Goal: Communication & Community: Share content

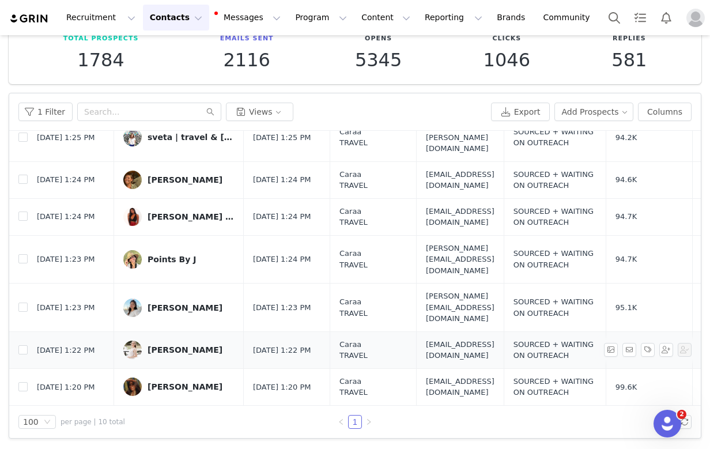
scroll to position [243, 0]
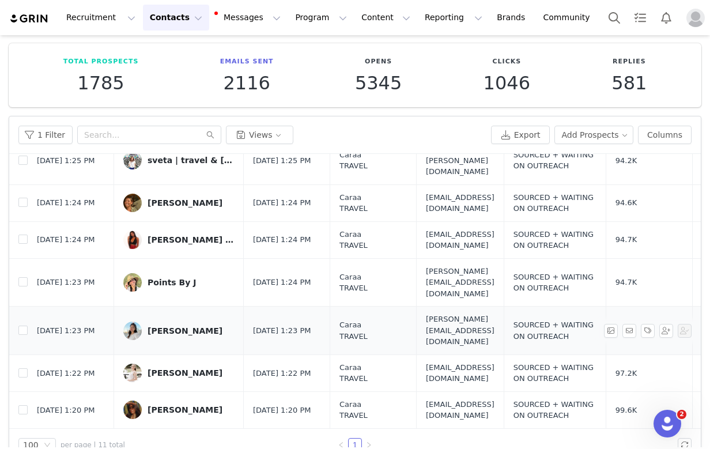
scroll to position [70, 0]
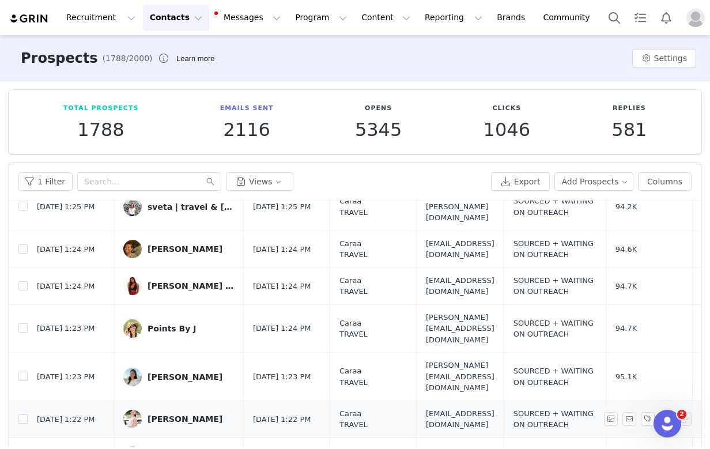
scroll to position [70, 0]
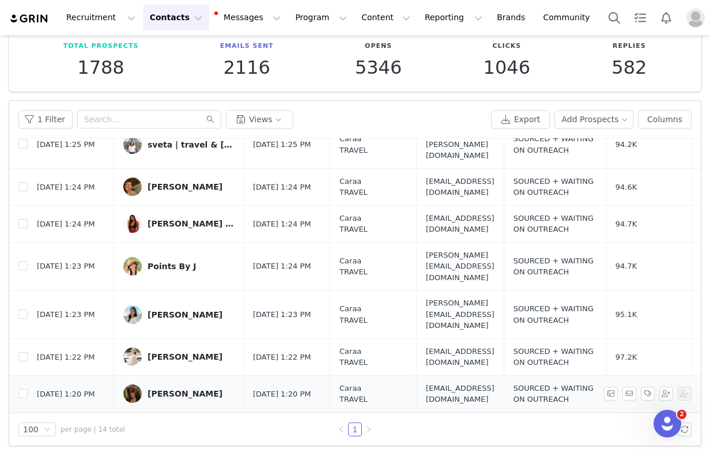
scroll to position [70, 0]
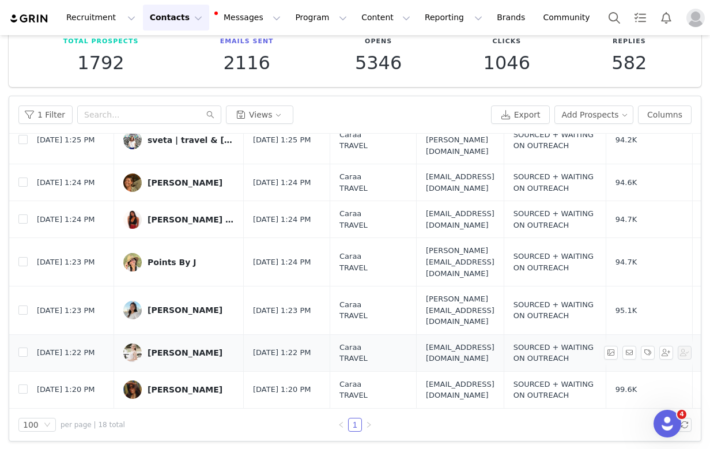
scroll to position [70, 0]
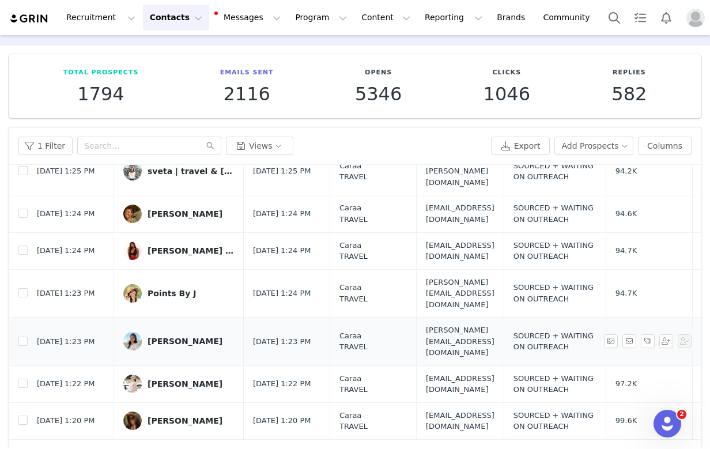
scroll to position [70, 0]
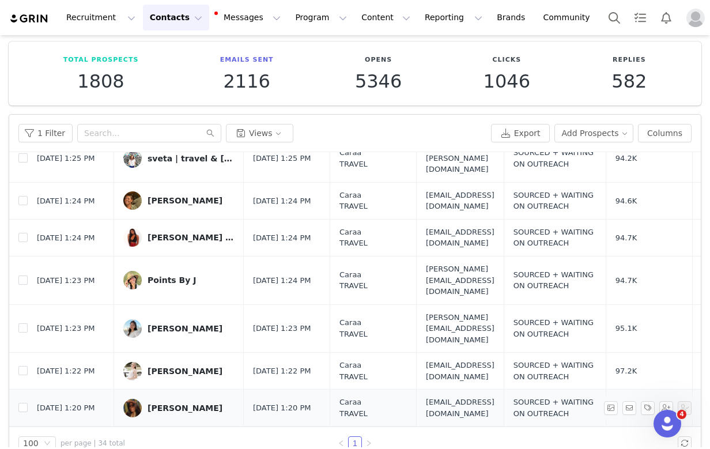
scroll to position [70, 0]
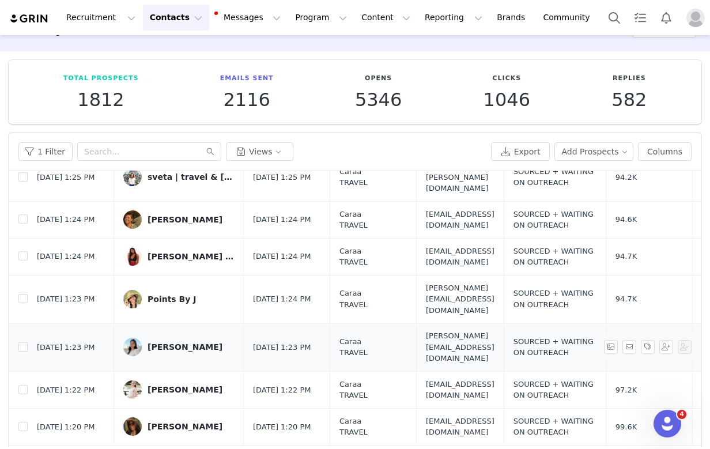
scroll to position [70, 0]
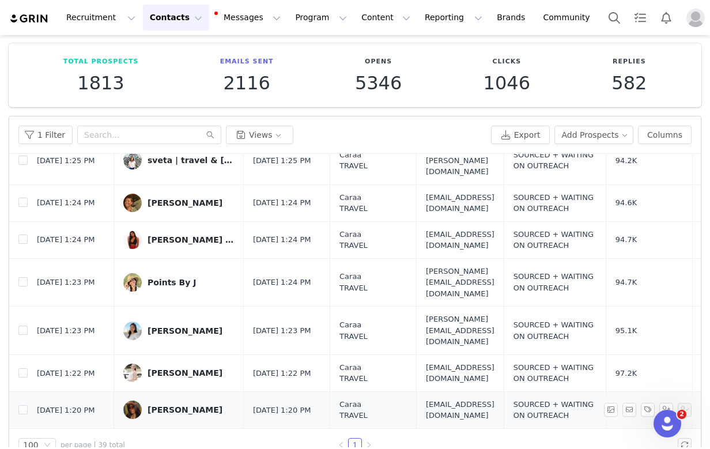
scroll to position [70, 0]
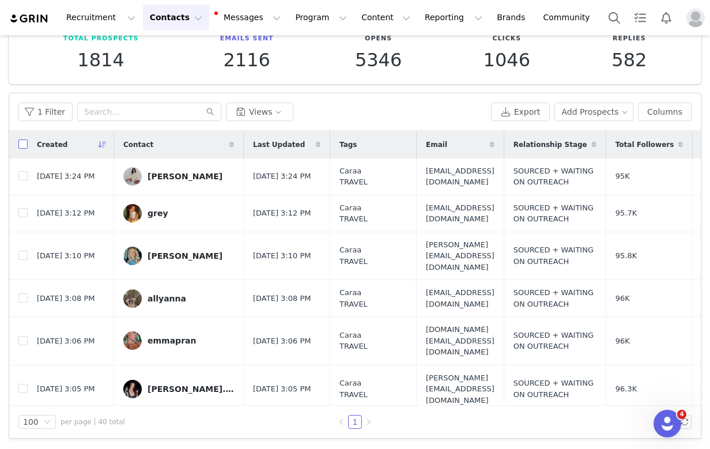
click at [25, 148] on input "checkbox" at bounding box center [22, 144] width 9 height 9
checkbox input "true"
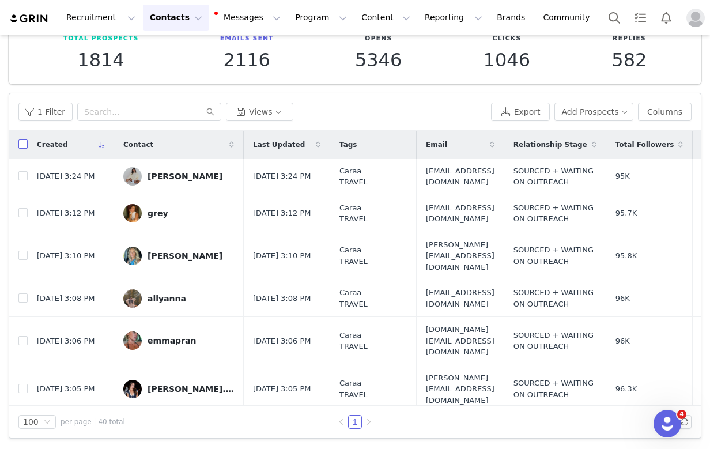
checkbox input "true"
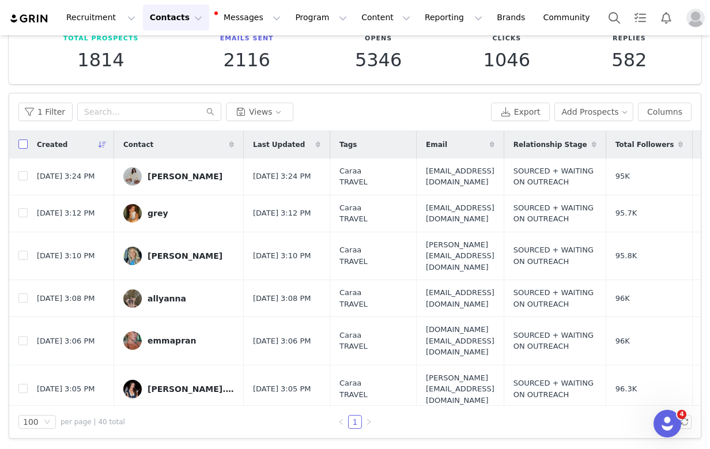
checkbox input "true"
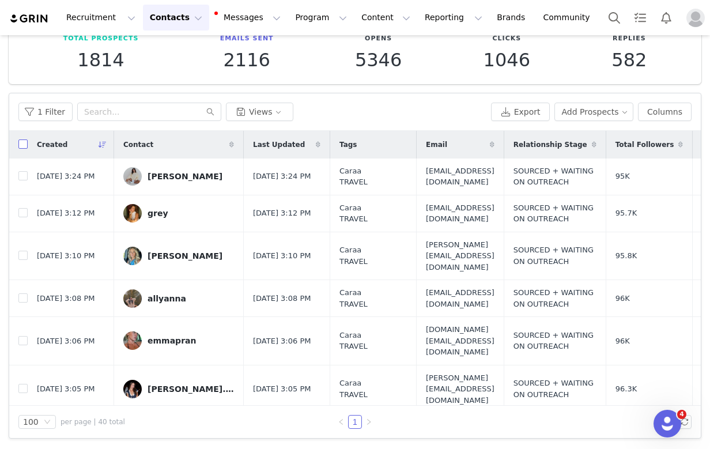
checkbox input "true"
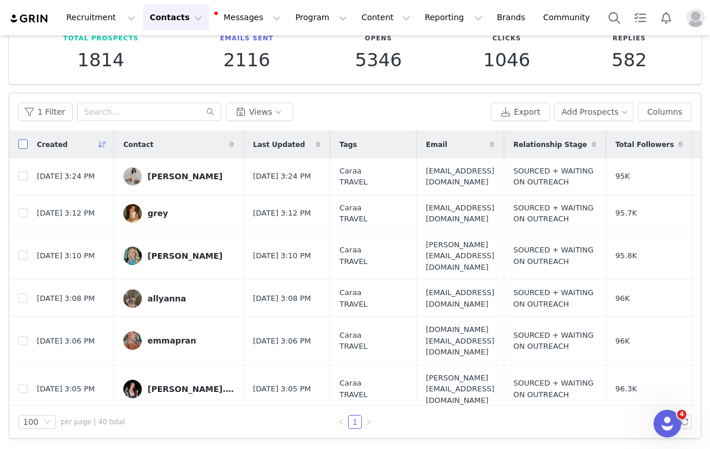
checkbox input "true"
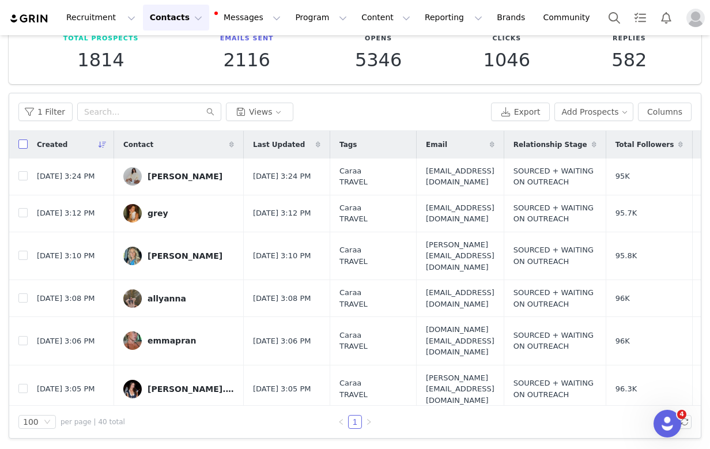
checkbox input "true"
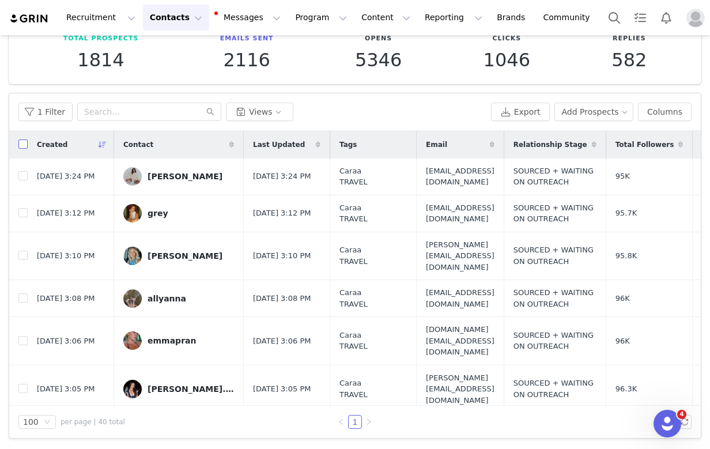
checkbox input "true"
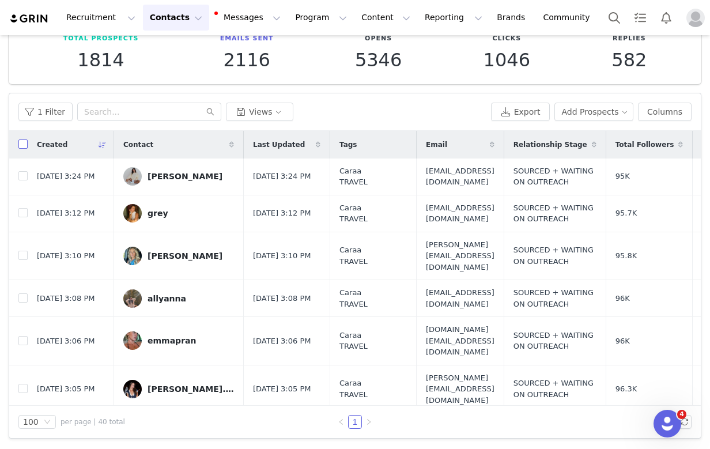
checkbox input "true"
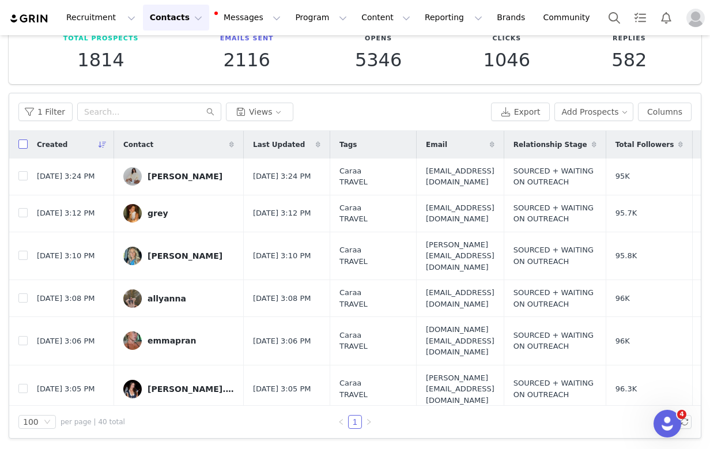
checkbox input "true"
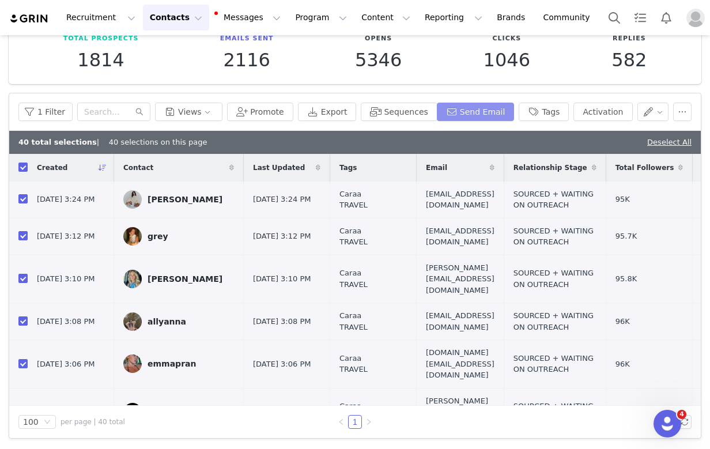
click at [461, 111] on button "Send Email" at bounding box center [476, 112] width 78 height 18
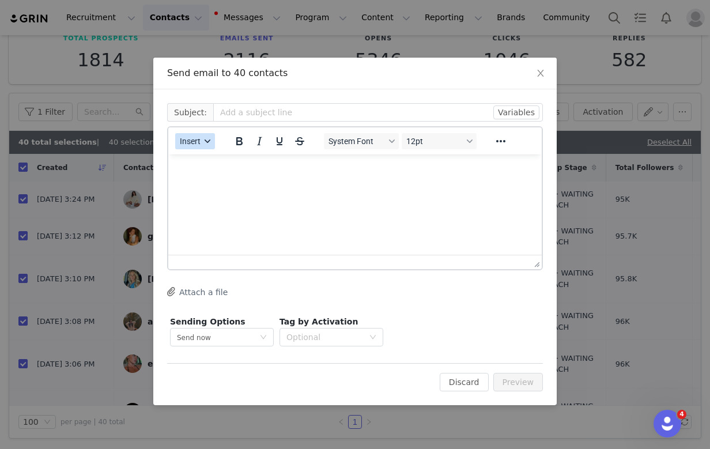
click at [195, 137] on span "Insert" at bounding box center [190, 141] width 21 height 9
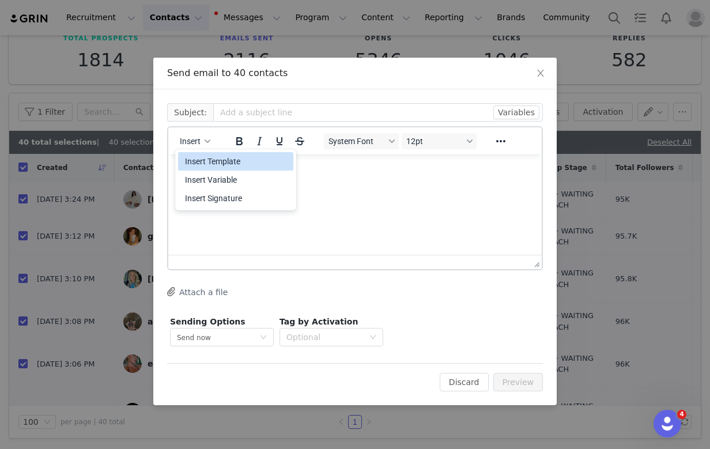
click at [212, 155] on div "Insert Template" at bounding box center [237, 162] width 104 height 14
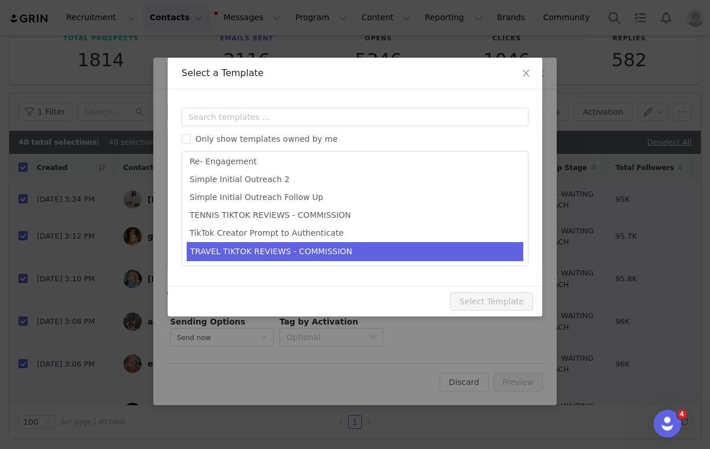
click at [228, 256] on li "TRAVEL TIKTOK REVIEWS - COMMISSION" at bounding box center [355, 251] width 337 height 19
type input "Adventure Awaits: Caraa x [first_name] Partnership Proposal ✨"
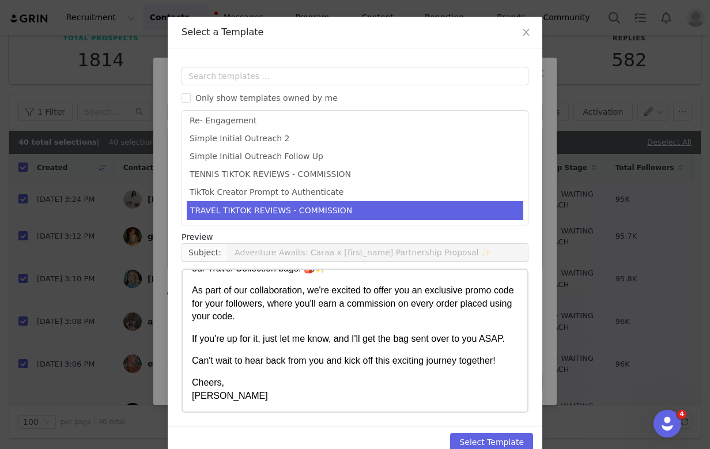
scroll to position [63, 0]
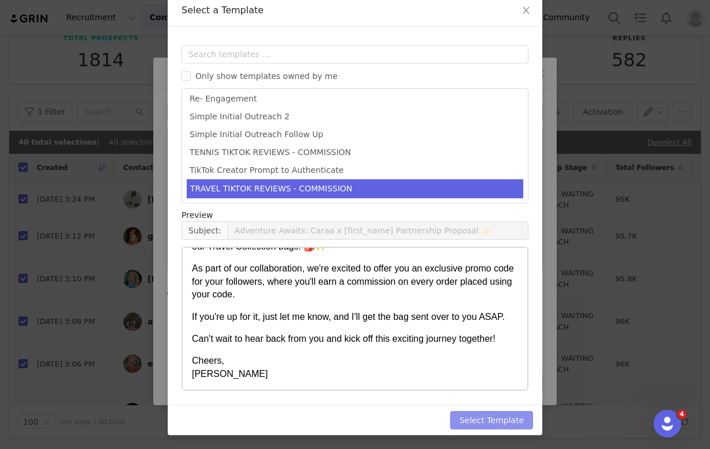
click at [476, 423] on button "Select Template" at bounding box center [491, 420] width 83 height 18
type input "Adventure Awaits: Caraa x [first_name] Partnership Proposal ✨"
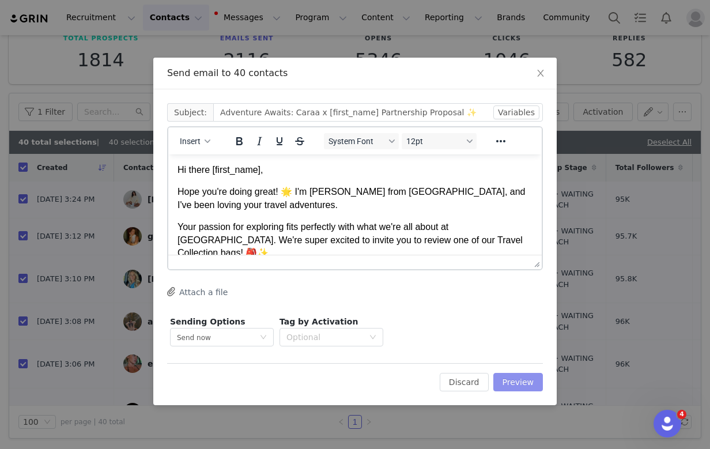
scroll to position [0, 0]
click at [509, 383] on button "Preview" at bounding box center [519, 382] width 50 height 18
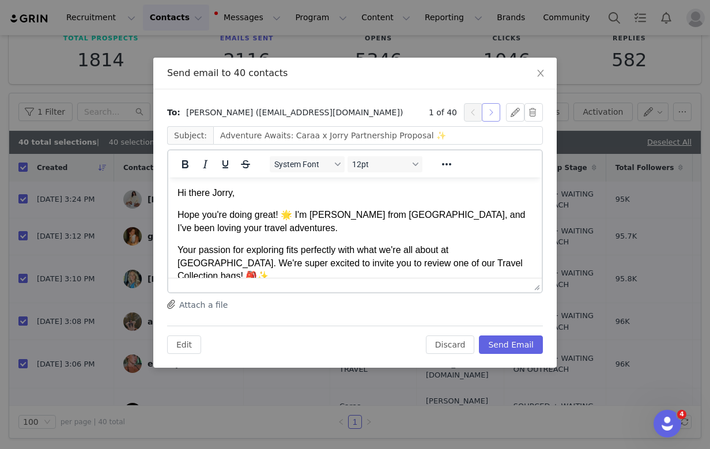
click at [494, 114] on button "button" at bounding box center [491, 112] width 18 height 18
click at [492, 114] on button "button" at bounding box center [491, 112] width 18 height 18
type input "Adventure Awaits: Caraa x emmapran Partnership Proposal ✨"
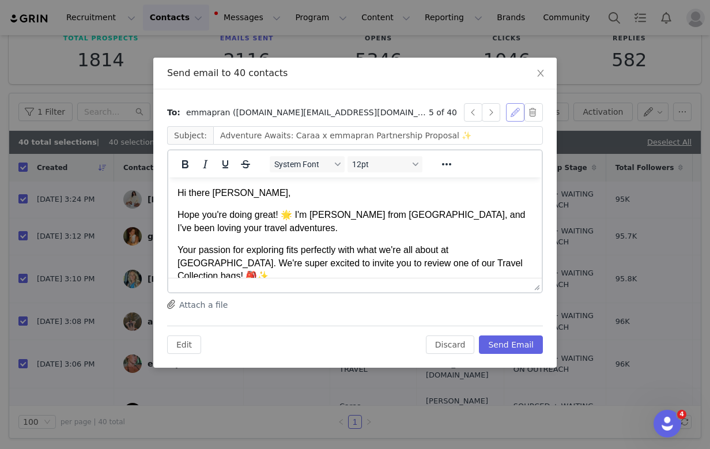
click at [514, 113] on button "button" at bounding box center [515, 112] width 18 height 18
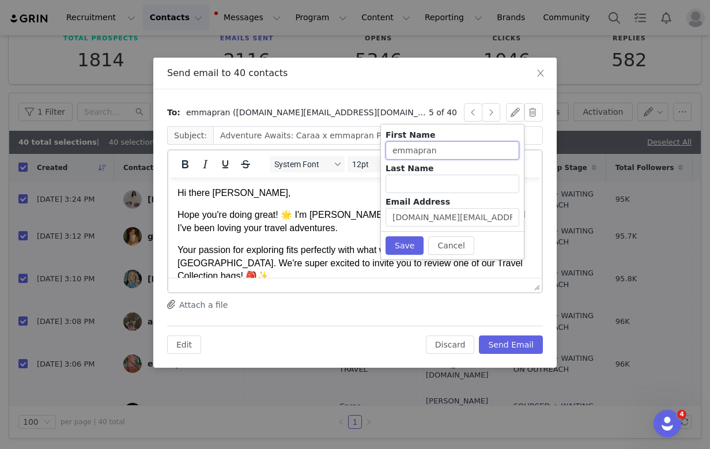
drag, startPoint x: 440, startPoint y: 148, endPoint x: 416, endPoint y: 148, distance: 24.2
click at [416, 148] on input "emmapran" at bounding box center [453, 150] width 134 height 18
type input "emma"
click at [398, 248] on button "Save" at bounding box center [405, 245] width 38 height 18
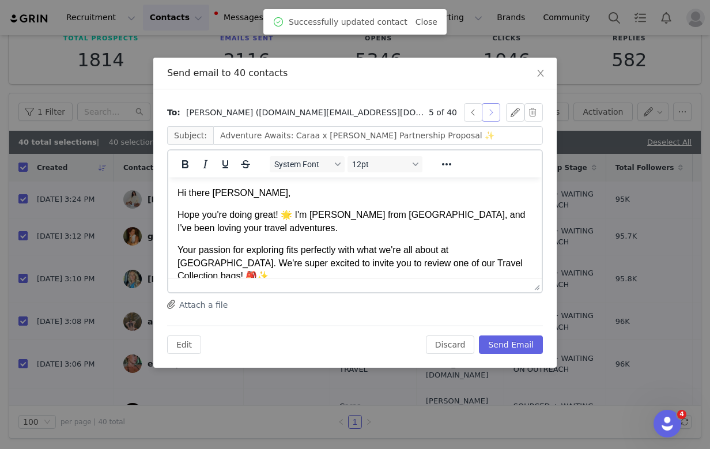
click at [485, 114] on button "button" at bounding box center [491, 112] width 18 height 18
type input "Adventure Awaits: Caraa x alexandra.canavan Partnership Proposal ✨"
click at [510, 108] on button "button" at bounding box center [515, 112] width 18 height 18
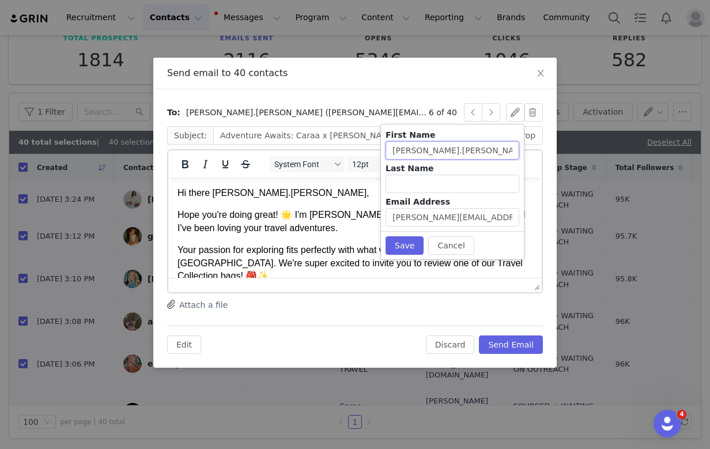
drag, startPoint x: 476, startPoint y: 149, endPoint x: 429, endPoint y: 154, distance: 46.9
click at [429, 154] on input "alexandra.canavan" at bounding box center [453, 150] width 134 height 18
type input "alexandra"
click at [404, 242] on button "Save" at bounding box center [405, 245] width 38 height 18
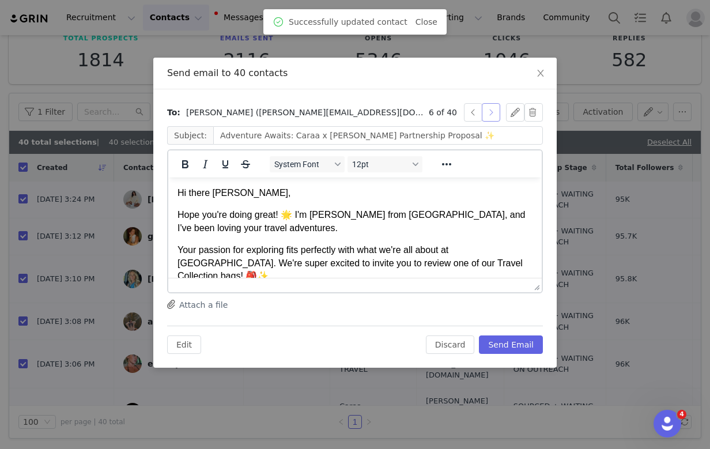
click at [486, 115] on button "button" at bounding box center [491, 112] width 18 height 18
click at [488, 115] on button "button" at bounding box center [491, 112] width 18 height 18
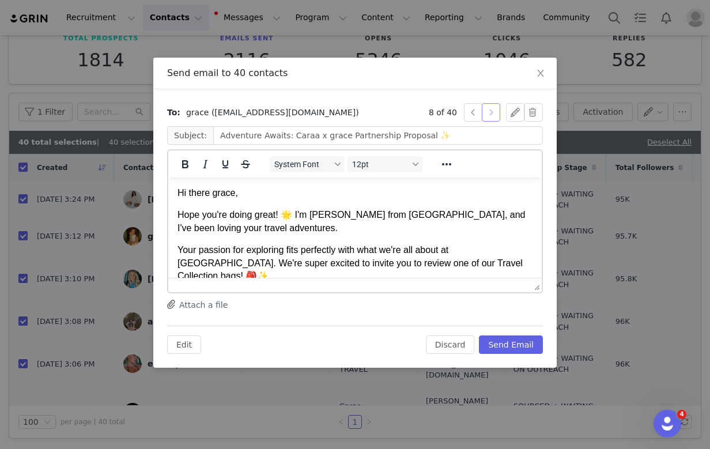
click at [488, 115] on button "button" at bounding box center [491, 112] width 18 height 18
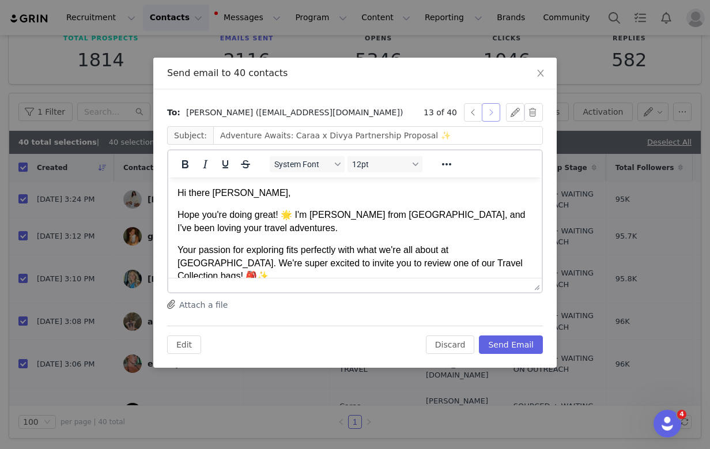
click at [488, 115] on button "button" at bounding box center [491, 112] width 18 height 18
click at [489, 114] on button "button" at bounding box center [491, 112] width 18 height 18
click at [489, 115] on button "button" at bounding box center [491, 112] width 18 height 18
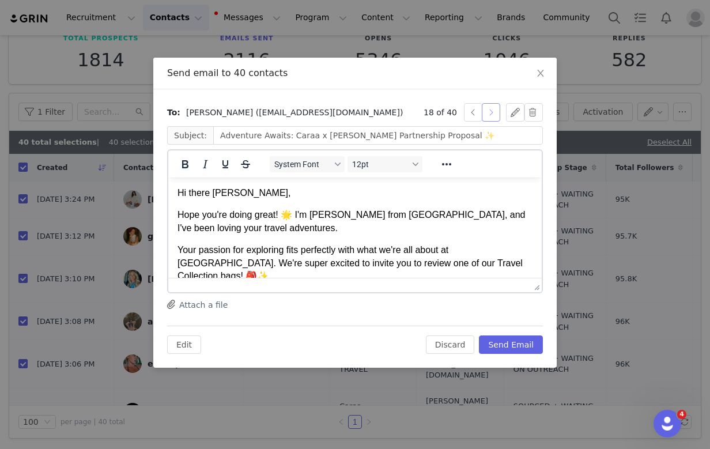
click at [489, 115] on button "button" at bounding box center [491, 112] width 18 height 18
type input "Adventure Awaits: Caraa x Sophia Partnership Proposal ✨"
click at [489, 115] on button "button" at bounding box center [491, 112] width 18 height 18
type input "Jinan"
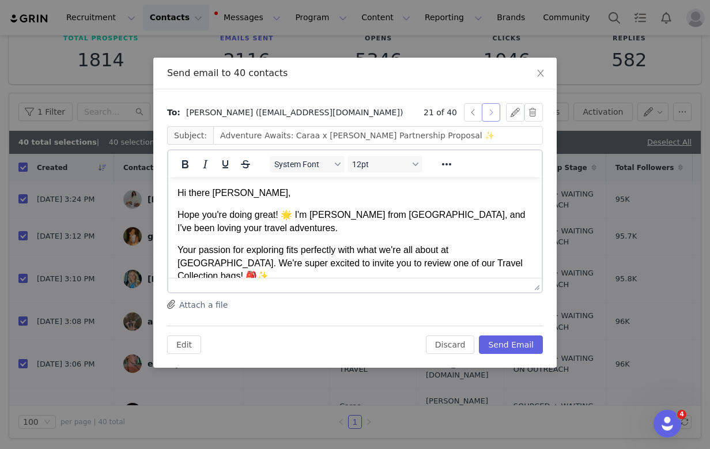
type input "ml.jinanali@gmail.com"
type input "Adventure Awaits: Caraa x Jinan Partnership Proposal ✨"
click at [489, 115] on button "button" at bounding box center [491, 112] width 18 height 18
type input "RILEY"
type input "ROJAS🎀"
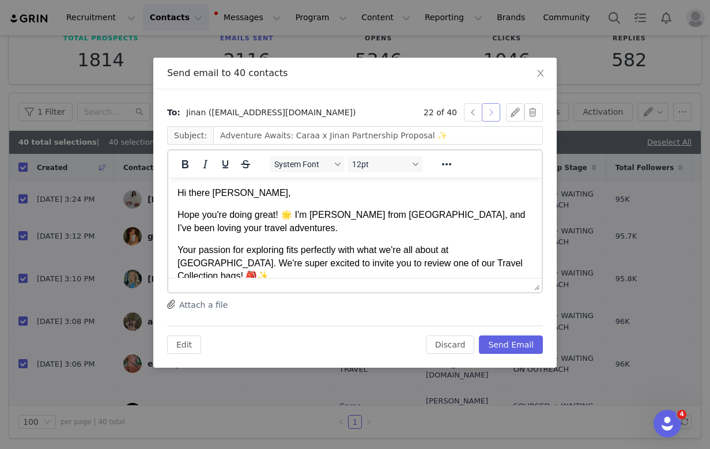
type input "rileyrojassocial@gmail.com"
type input "Adventure Awaits: Caraa x RILEY Partnership Proposal ✨"
click at [513, 111] on button "button" at bounding box center [515, 112] width 18 height 18
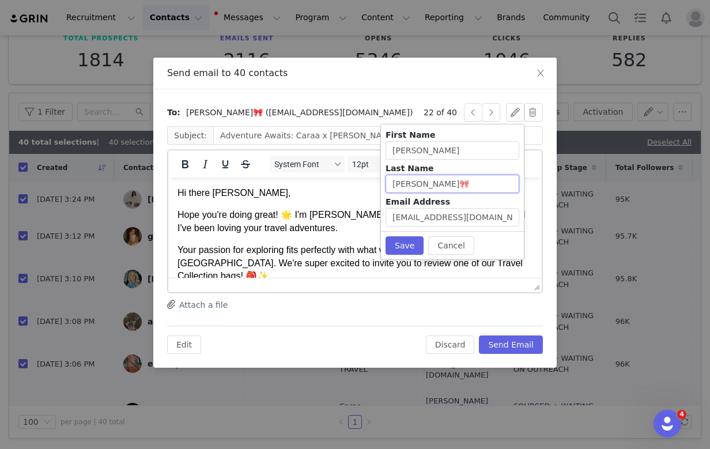
click at [443, 179] on input "ROJAS🎀" at bounding box center [453, 184] width 134 height 18
type input "ROJAS"
click at [395, 246] on button "Save" at bounding box center [405, 245] width 38 height 18
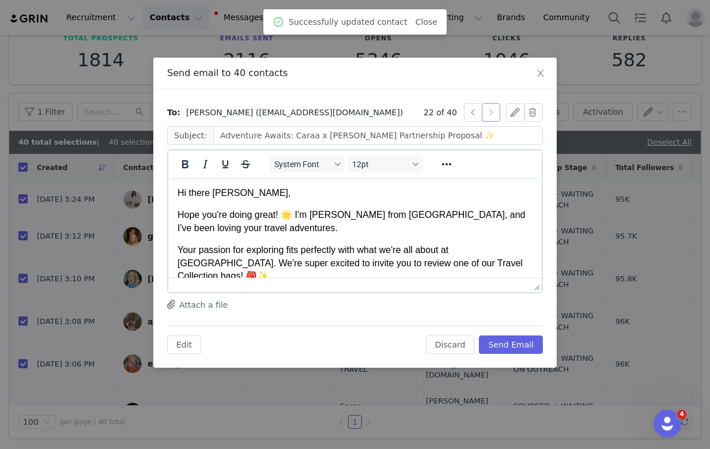
click at [491, 113] on button "button" at bounding box center [491, 112] width 18 height 18
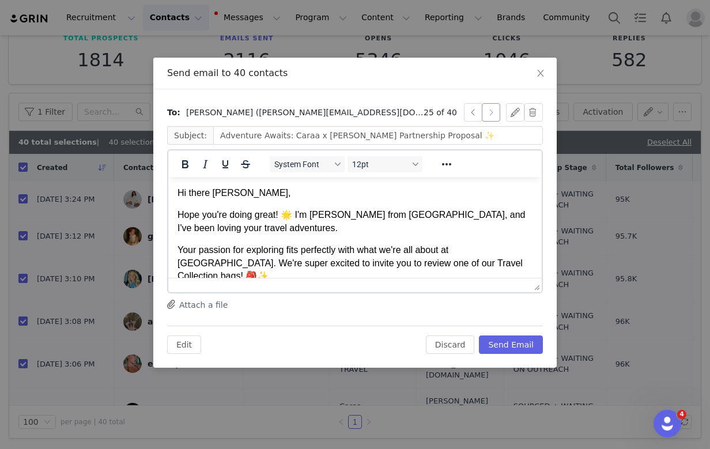
click at [491, 113] on button "button" at bounding box center [491, 112] width 18 height 18
click at [464, 118] on button "button" at bounding box center [473, 112] width 18 height 18
type input "Adventure Awaits: Caraa x Thalia Partnership Proposal ✨"
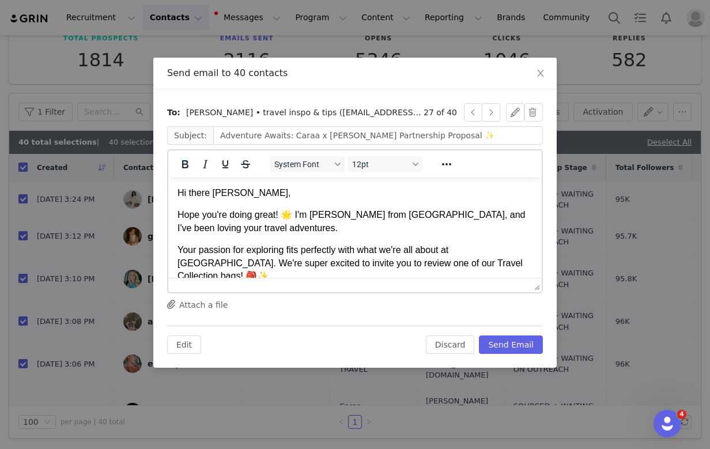
click at [505, 107] on div "27 of 40" at bounding box center [483, 112] width 119 height 18
click at [507, 110] on button "button" at bounding box center [515, 112] width 18 height 18
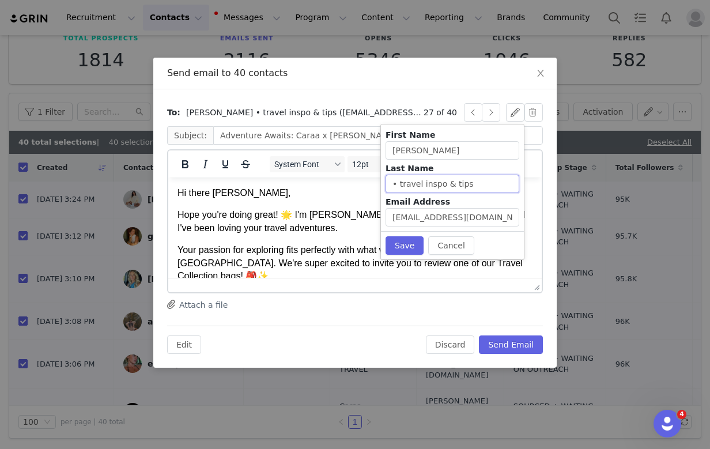
click at [474, 182] on input "• travel inspo & tips" at bounding box center [453, 184] width 134 height 18
click at [402, 238] on button "Save" at bounding box center [405, 245] width 38 height 18
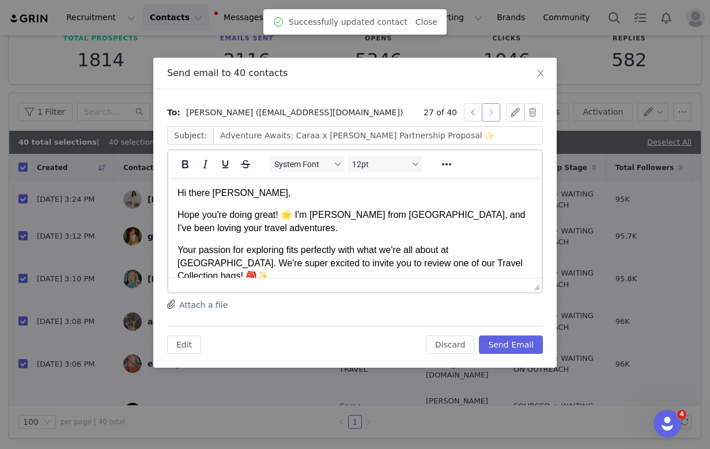
click at [494, 110] on button "button" at bounding box center [491, 112] width 18 height 18
click at [493, 110] on button "button" at bounding box center [491, 112] width 18 height 18
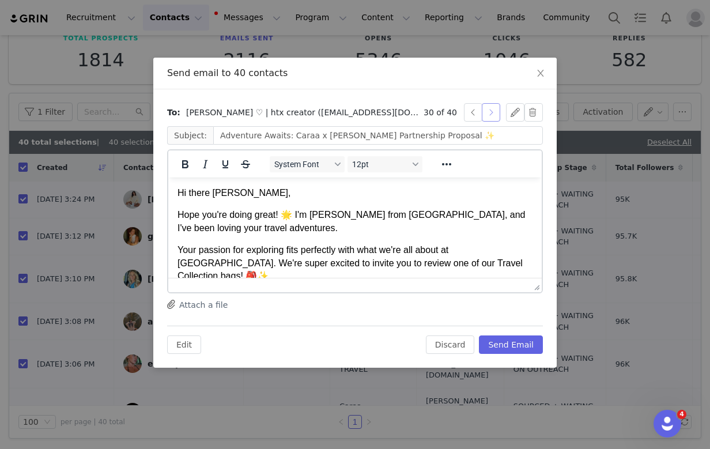
click at [493, 110] on button "button" at bounding box center [491, 112] width 18 height 18
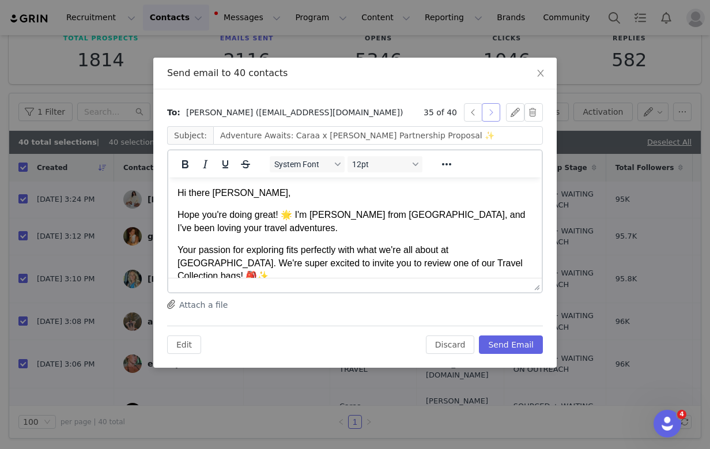
click at [493, 110] on button "button" at bounding box center [491, 112] width 18 height 18
click at [493, 111] on button "button" at bounding box center [491, 112] width 18 height 18
click at [473, 111] on button "button" at bounding box center [473, 112] width 18 height 18
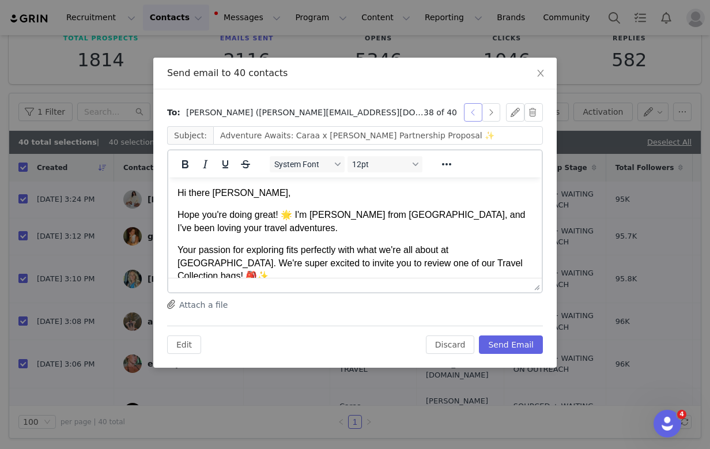
click at [473, 111] on button "button" at bounding box center [473, 112] width 18 height 18
type input "Adventure Awaits: Caraa x Points Partnership Proposal ✨"
click at [516, 111] on button "button" at bounding box center [515, 112] width 18 height 18
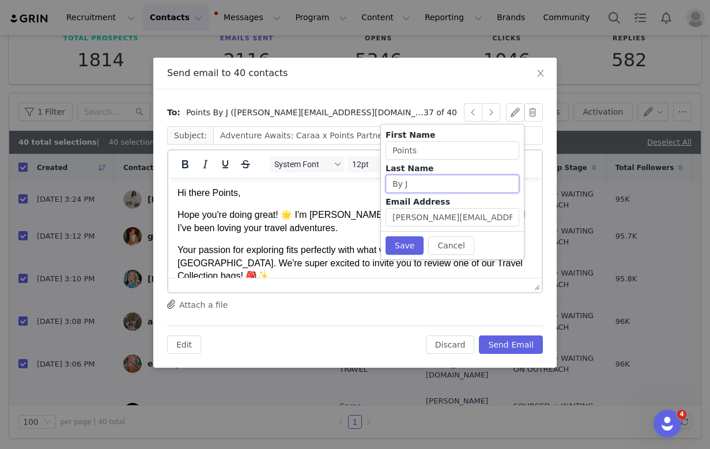
click at [429, 185] on input "By J" at bounding box center [453, 184] width 134 height 18
type input "B"
click at [417, 152] on input "Points" at bounding box center [453, 150] width 134 height 18
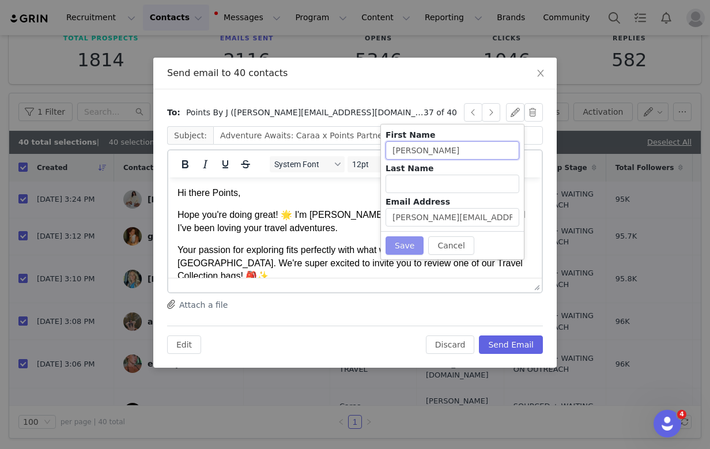
type input "[PERSON_NAME]"
click at [415, 240] on button "Save" at bounding box center [405, 245] width 38 height 18
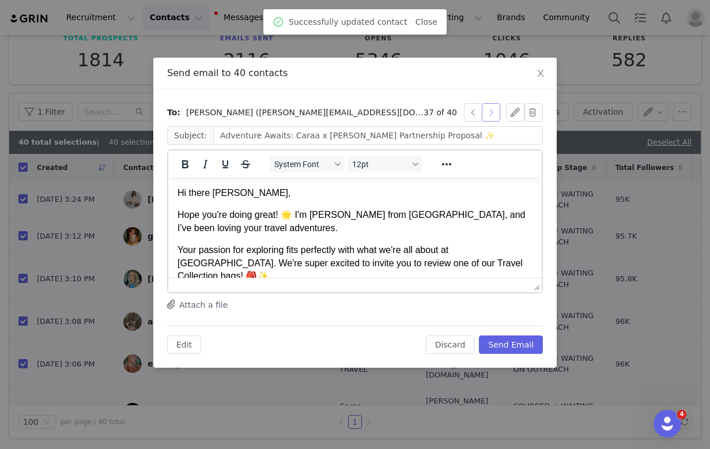
click at [491, 116] on button "button" at bounding box center [491, 112] width 18 height 18
click at [490, 114] on button "button" at bounding box center [491, 112] width 18 height 18
type input "Adventure Awaits: Caraa x Karina Partnership Proposal ✨"
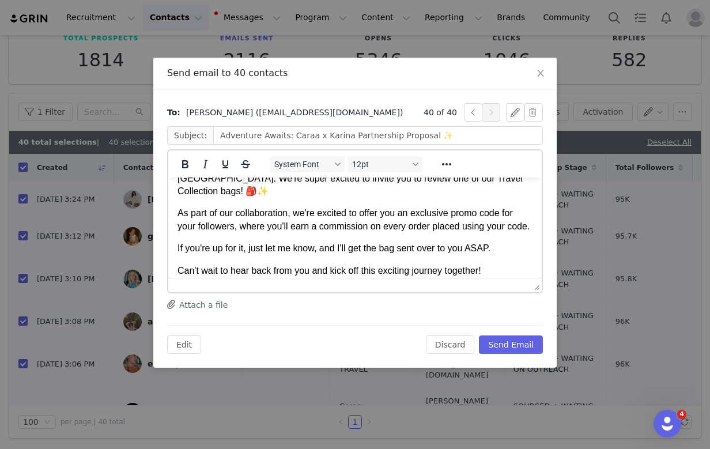
scroll to position [129, 0]
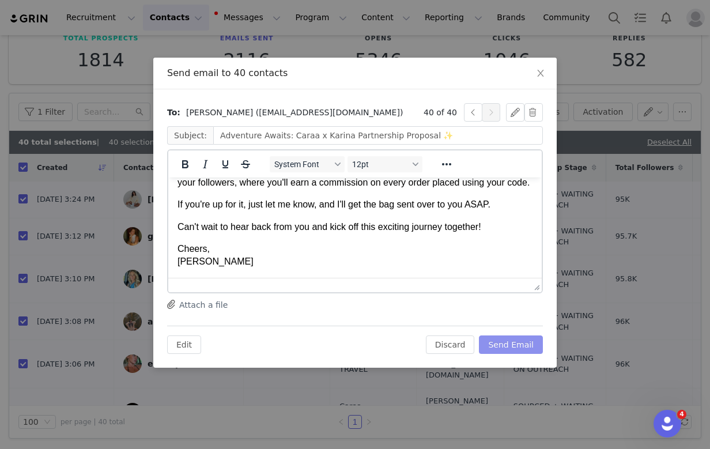
click at [526, 346] on button "Send Email" at bounding box center [511, 345] width 64 height 18
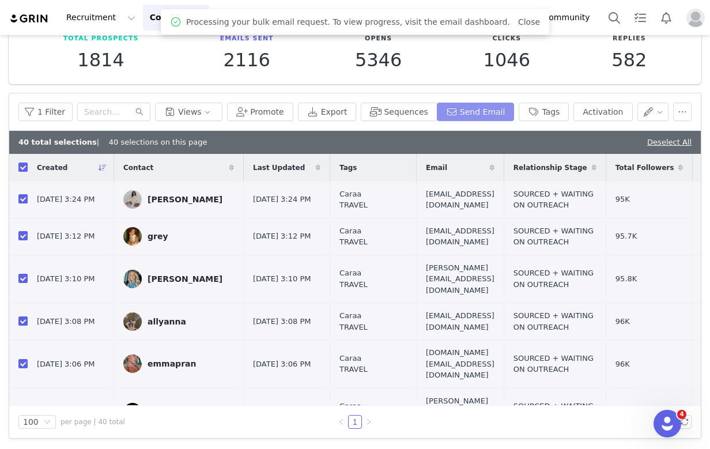
scroll to position [0, 0]
click at [644, 111] on button "button" at bounding box center [654, 112] width 32 height 18
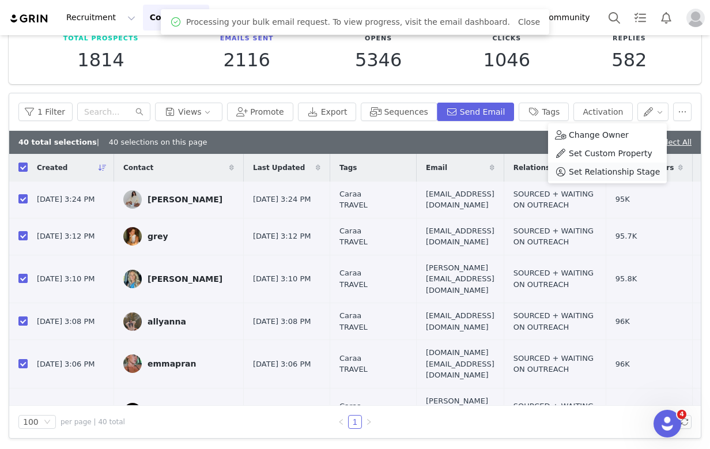
click at [600, 179] on li "Set Relationship Stage" at bounding box center [607, 172] width 119 height 18
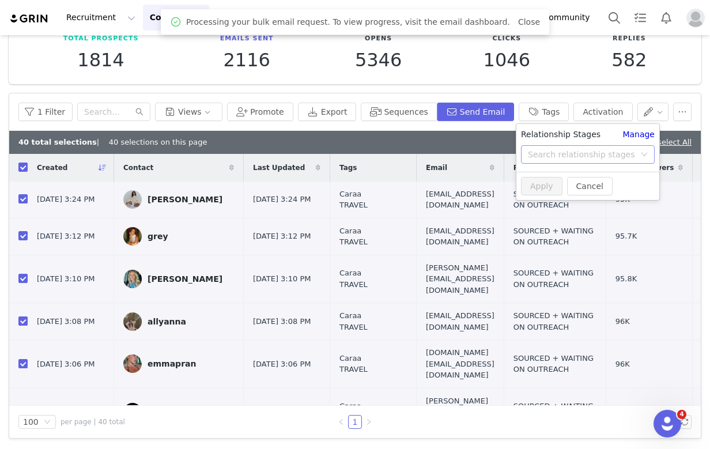
click at [564, 153] on div "Search relationship stages" at bounding box center [581, 155] width 107 height 12
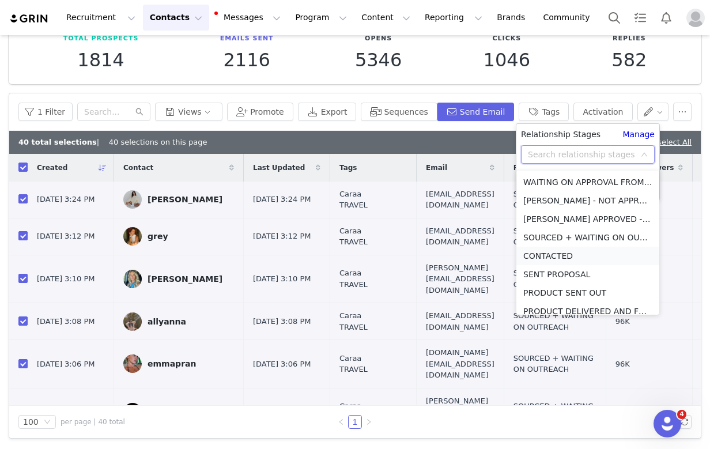
click at [548, 251] on li "CONTACTED" at bounding box center [588, 256] width 143 height 18
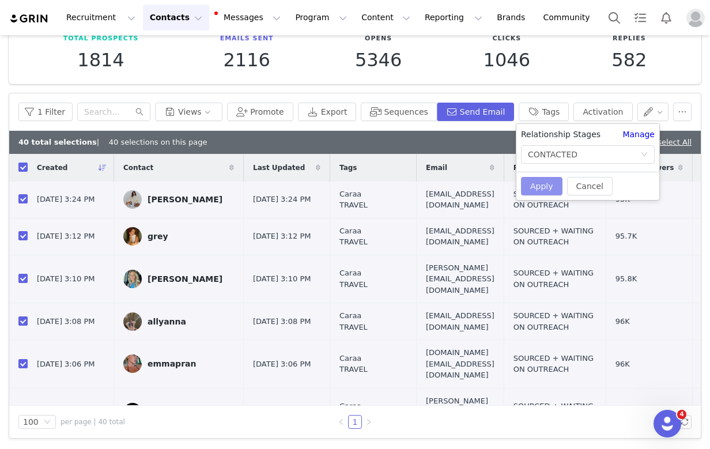
click at [530, 190] on button "Apply" at bounding box center [542, 186] width 42 height 18
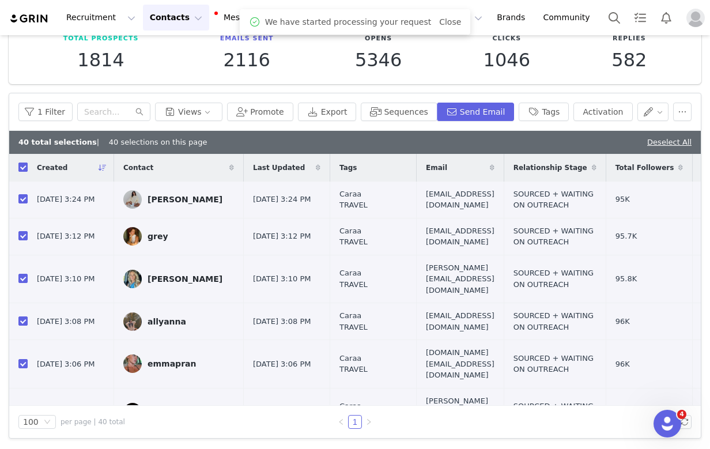
click at [25, 168] on input "checkbox" at bounding box center [22, 167] width 9 height 9
checkbox input "false"
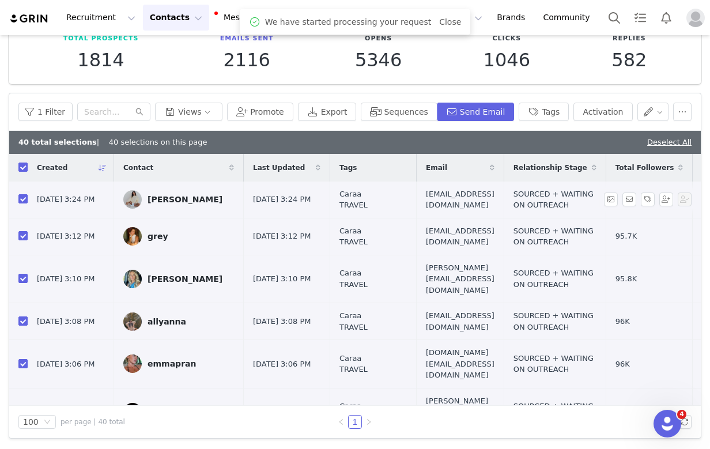
checkbox input "false"
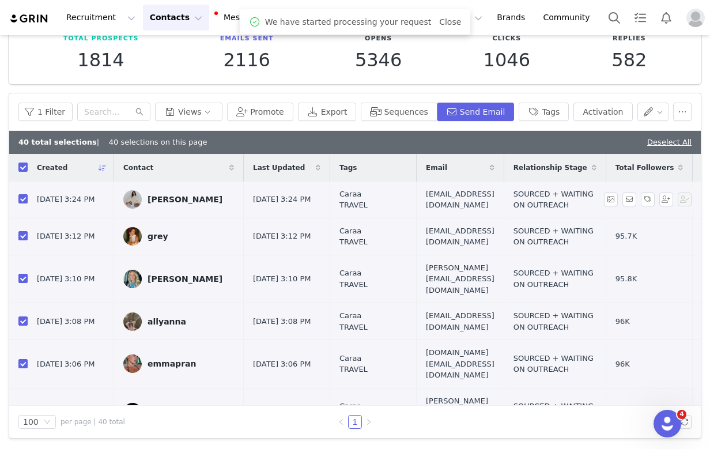
checkbox input "false"
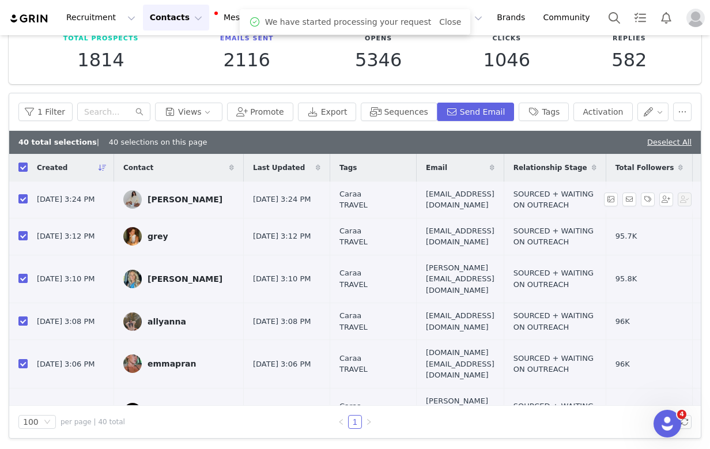
checkbox input "false"
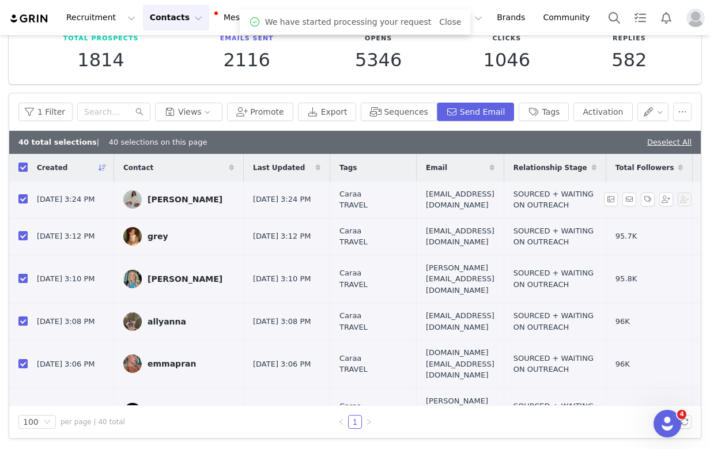
checkbox input "false"
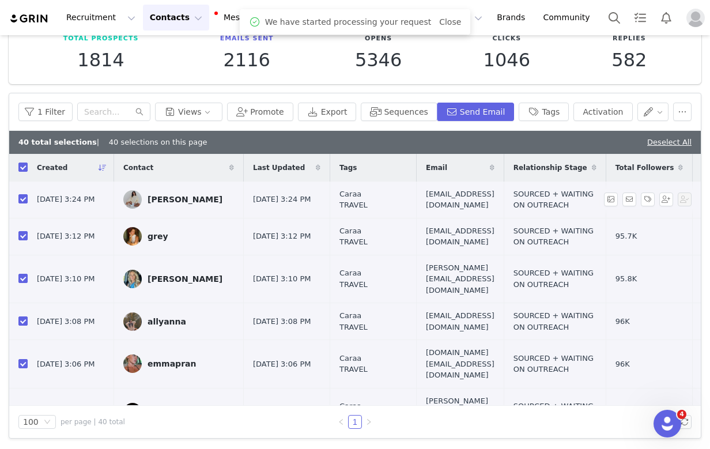
checkbox input "false"
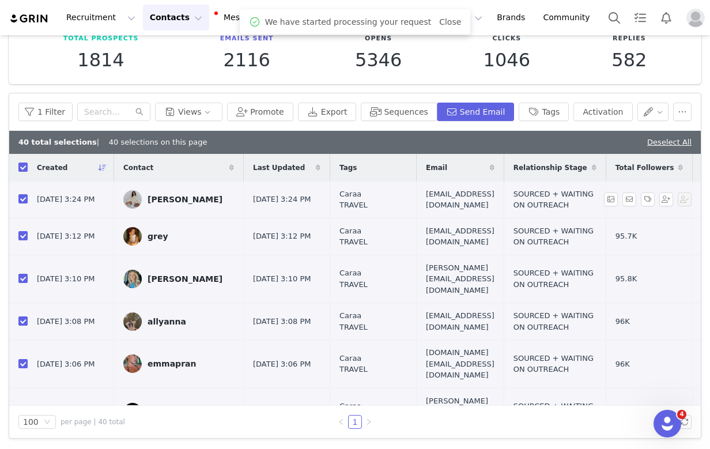
checkbox input "false"
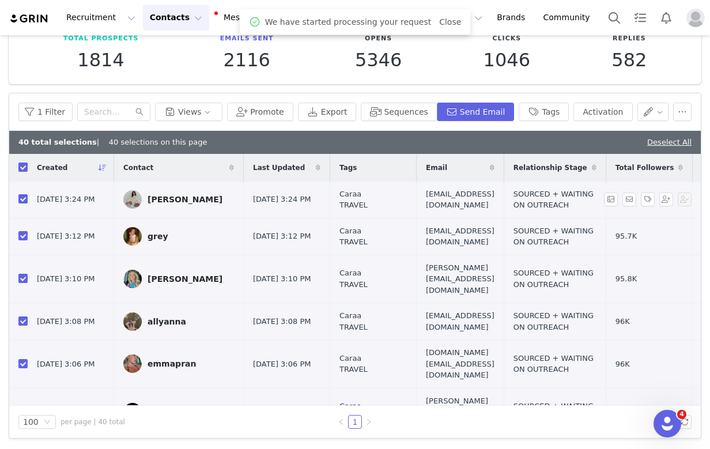
checkbox input "false"
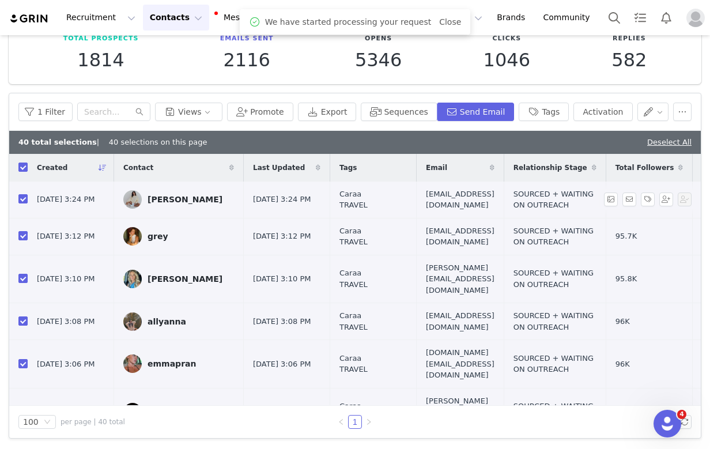
checkbox input "false"
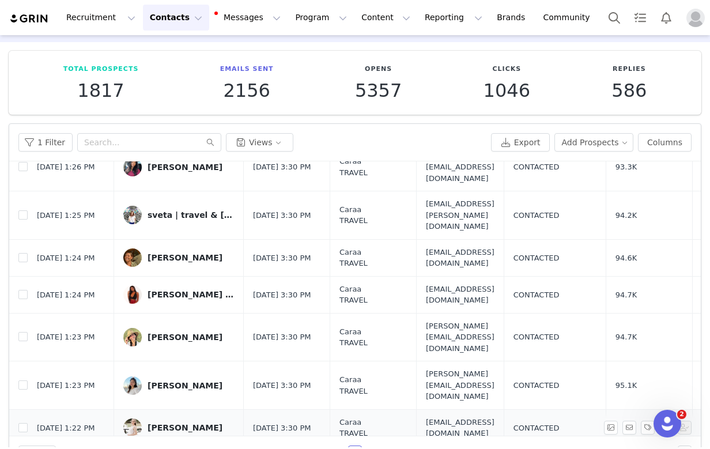
scroll to position [70, 0]
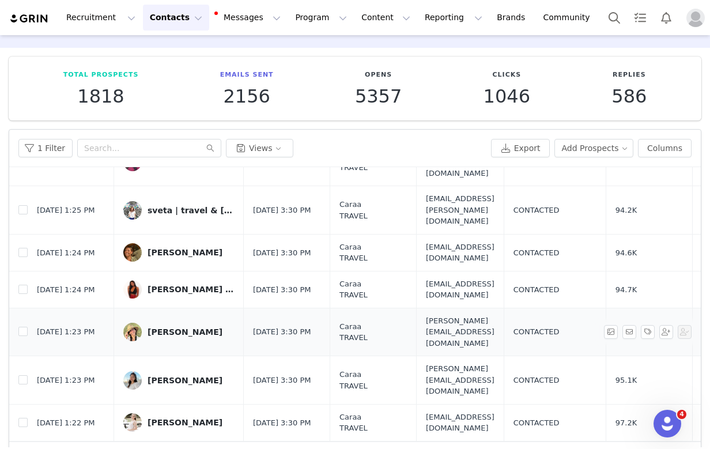
scroll to position [70, 0]
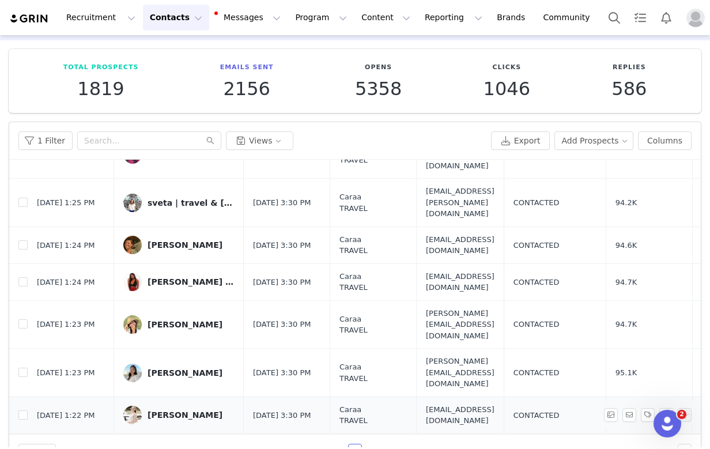
scroll to position [70, 0]
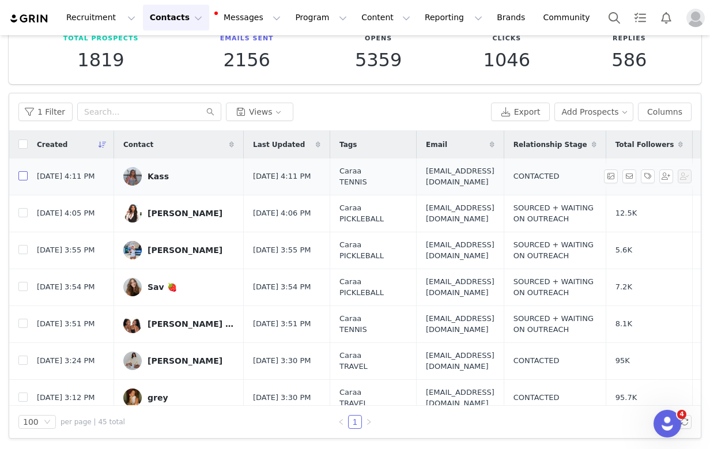
click at [23, 174] on input "checkbox" at bounding box center [22, 175] width 9 height 9
checkbox input "true"
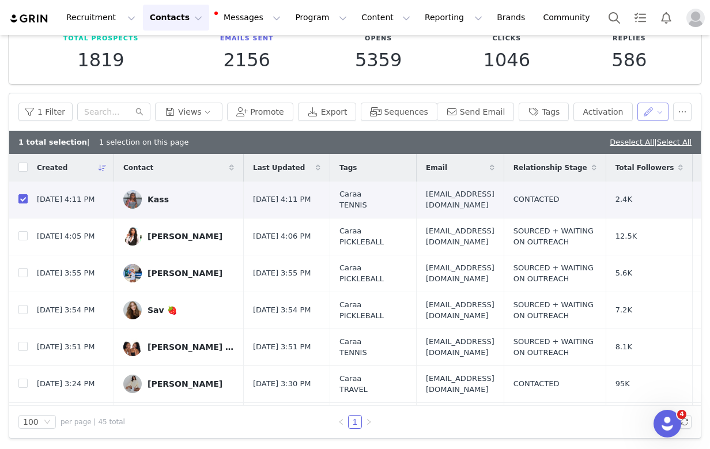
click at [639, 111] on button "button" at bounding box center [654, 112] width 32 height 18
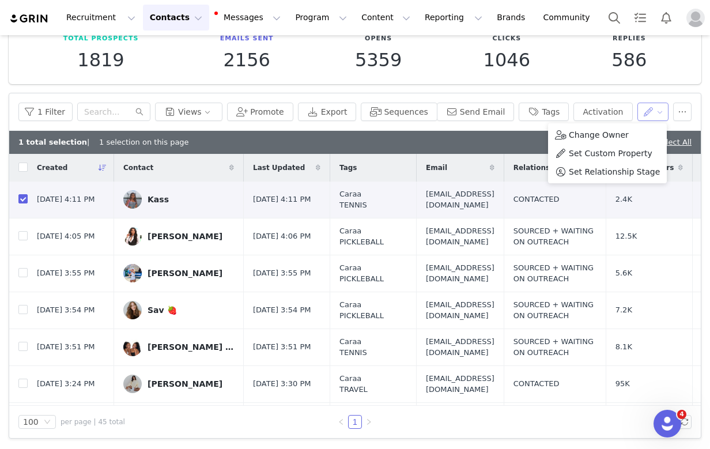
click at [639, 111] on button "button" at bounding box center [654, 112] width 32 height 18
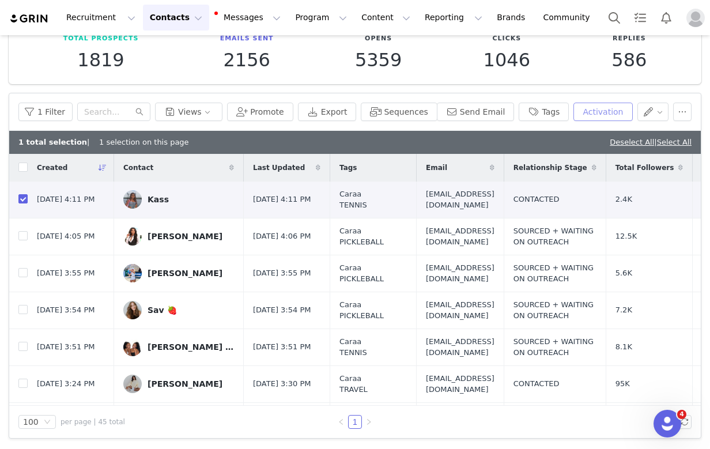
click at [585, 114] on button "Activation" at bounding box center [603, 112] width 59 height 18
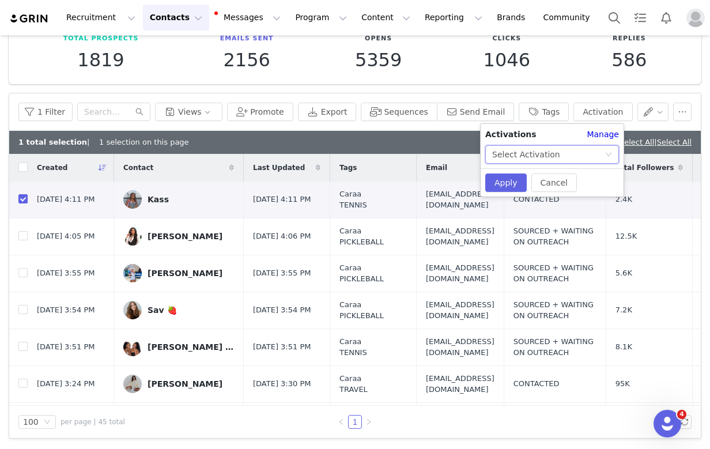
click at [531, 156] on div "Select Activation" at bounding box center [526, 154] width 68 height 17
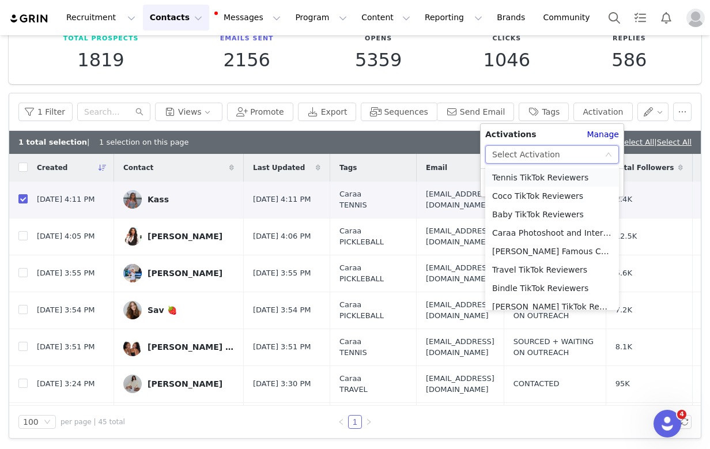
click at [533, 175] on li "Tennis TikTok Reviewers" at bounding box center [552, 177] width 134 height 18
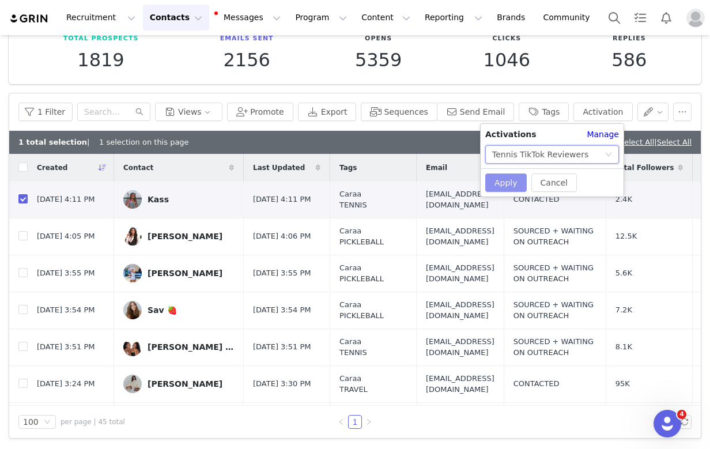
click at [497, 188] on button "Apply" at bounding box center [506, 183] width 42 height 18
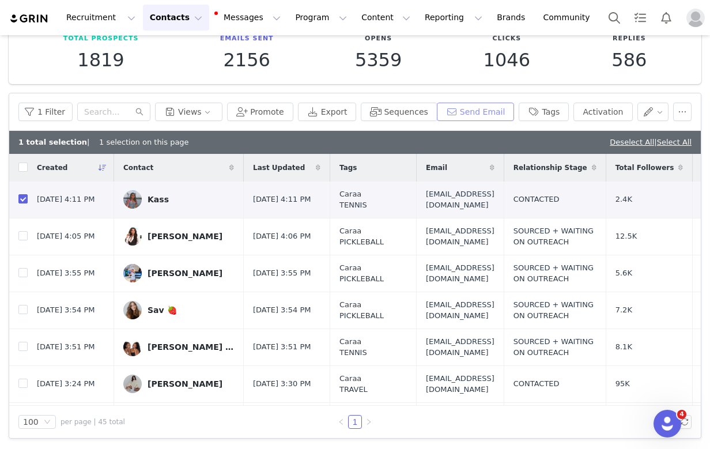
click at [459, 110] on button "Send Email" at bounding box center [476, 112] width 78 height 18
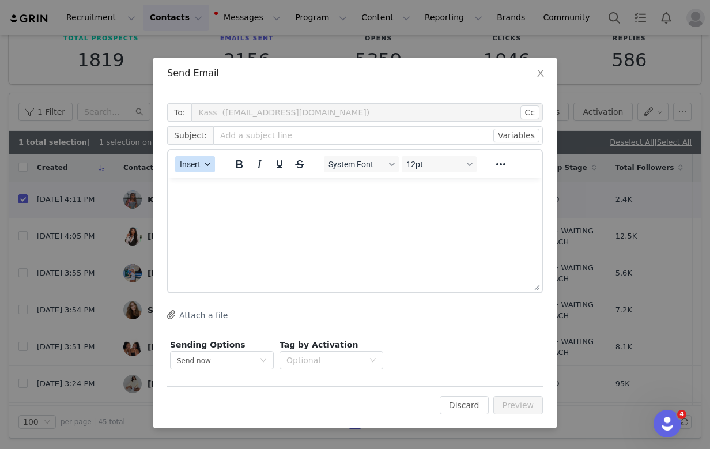
click at [202, 170] on button "Insert" at bounding box center [195, 164] width 40 height 16
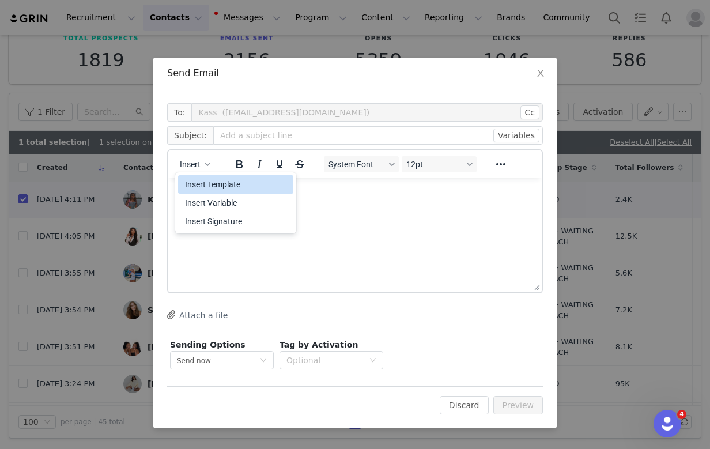
click at [219, 180] on div "Insert Template" at bounding box center [237, 185] width 104 height 14
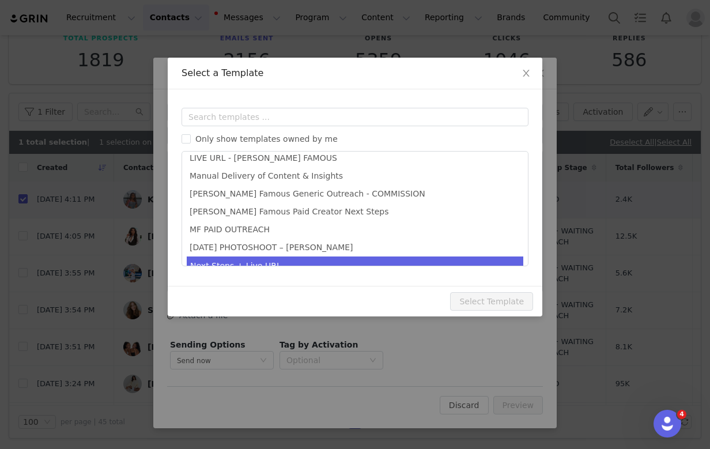
scroll to position [389, 0]
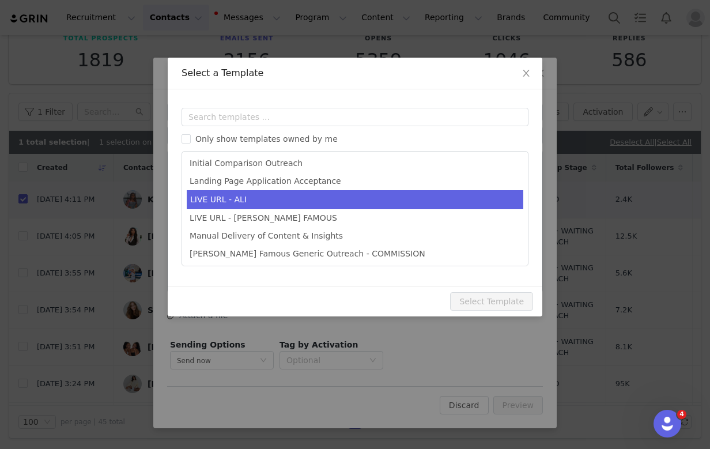
click at [266, 202] on li "LIVE URL - ALI" at bounding box center [355, 199] width 337 height 19
type input "Exploring a Partnership: Caraa x [first_name] NEXT STEPS!"
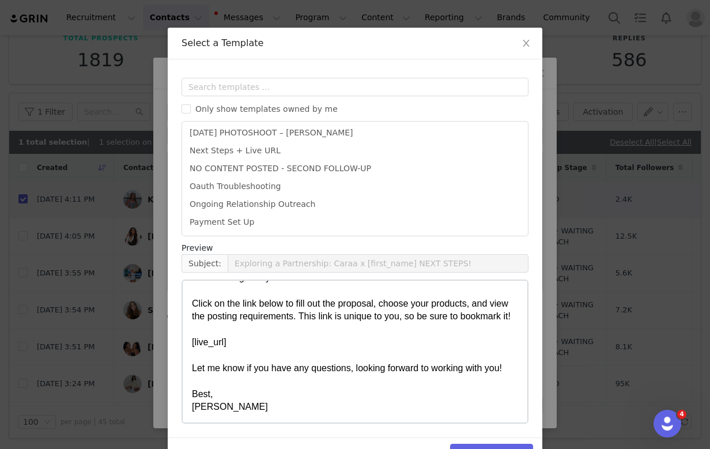
scroll to position [63, 0]
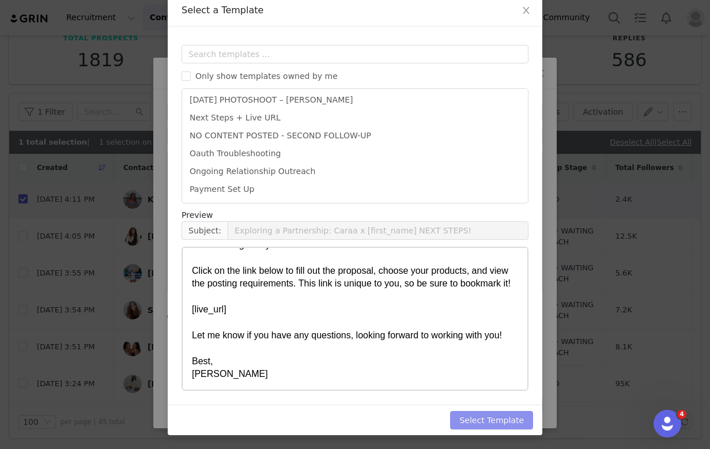
click at [515, 412] on button "Select Template" at bounding box center [491, 420] width 83 height 18
type input "Exploring a Partnership: Caraa x [first_name] NEXT STEPS!"
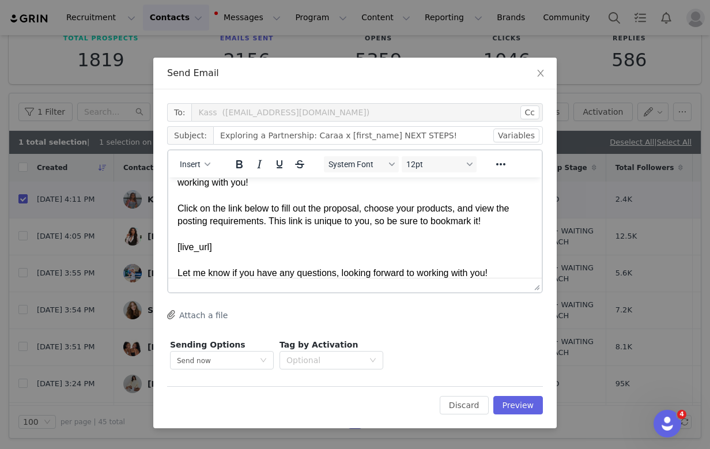
scroll to position [86, 0]
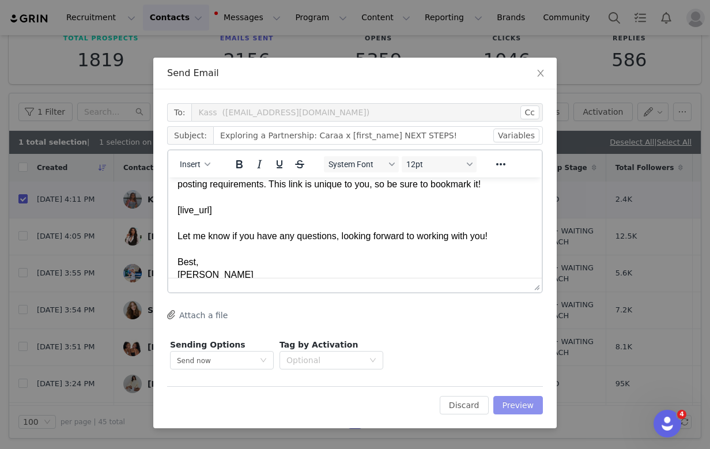
click at [532, 403] on button "Preview" at bounding box center [519, 405] width 50 height 18
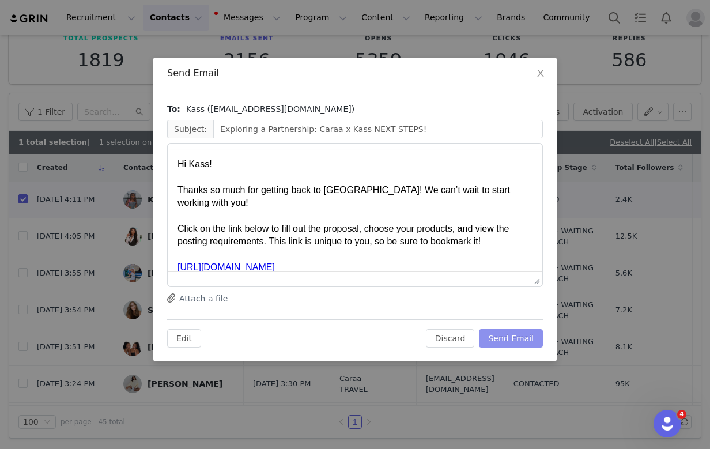
scroll to position [0, 0]
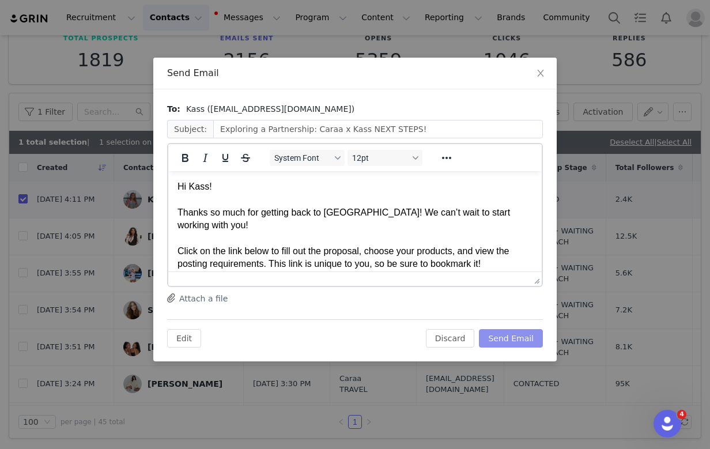
click at [518, 332] on button "Send Email" at bounding box center [511, 338] width 64 height 18
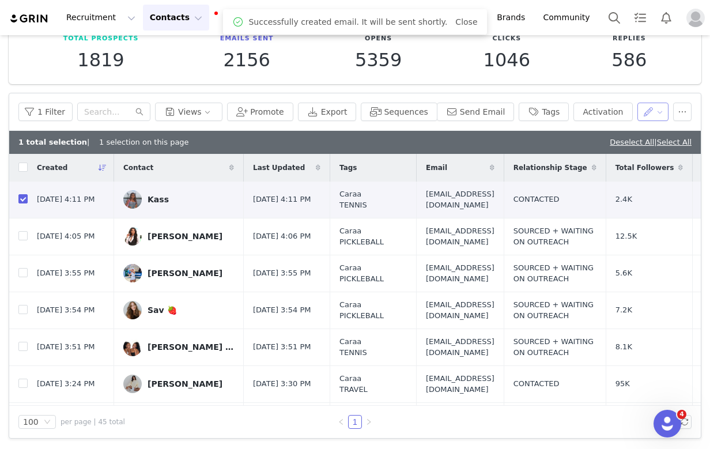
click at [648, 113] on button "button" at bounding box center [654, 112] width 32 height 18
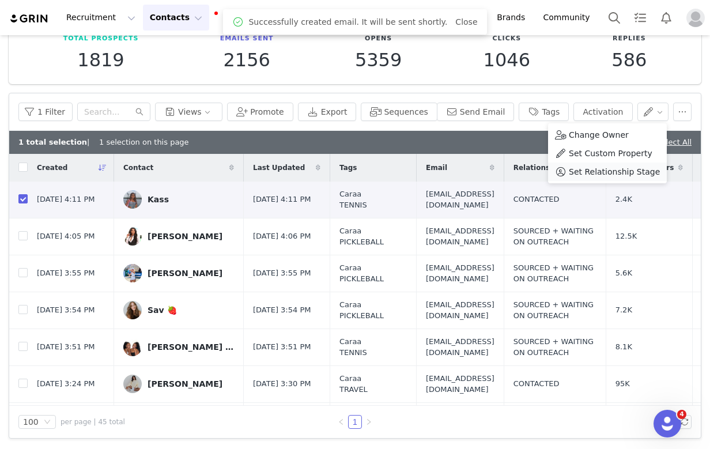
click at [619, 167] on span "Set Relationship Stage" at bounding box center [614, 171] width 91 height 13
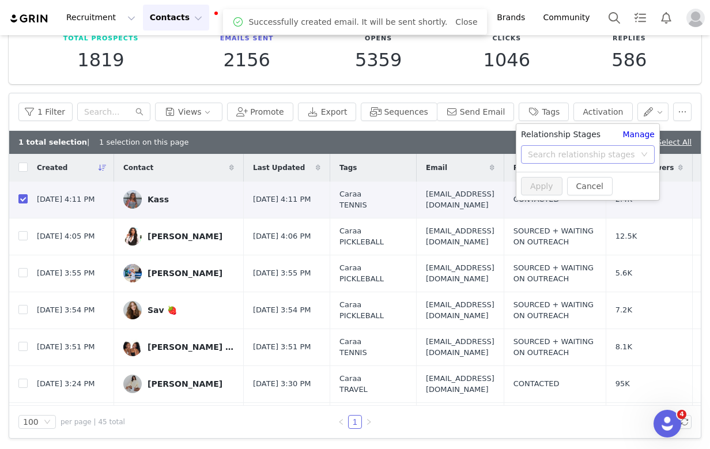
click at [594, 156] on div "Search relationship stages" at bounding box center [581, 155] width 107 height 12
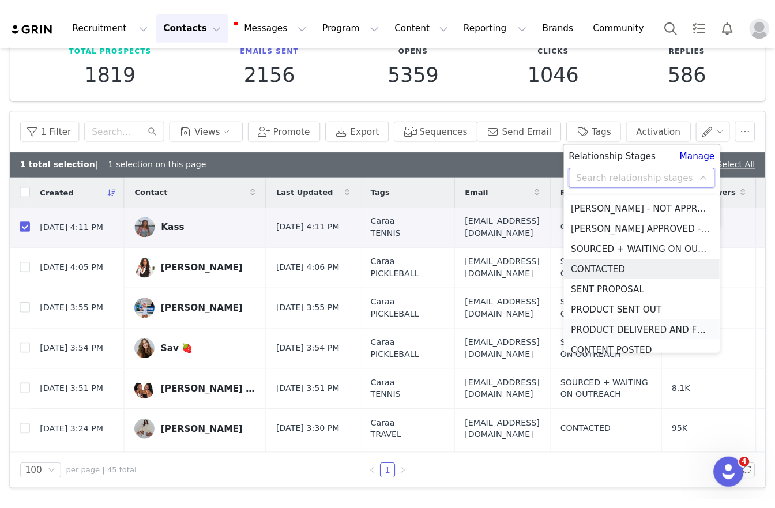
scroll to position [27, 0]
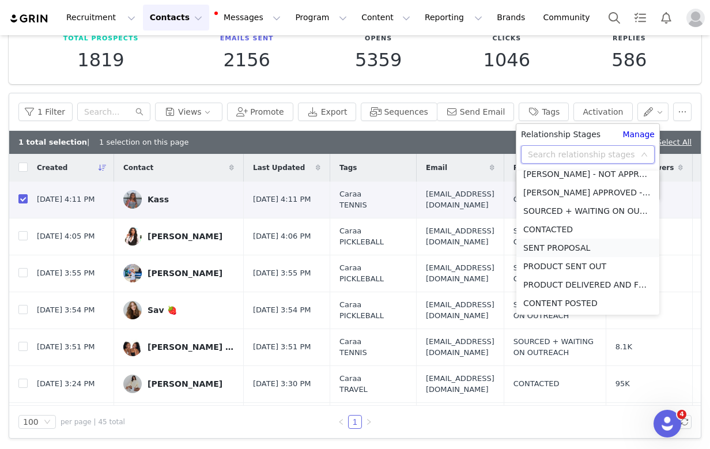
click at [583, 246] on li "SENT PROPOSAL" at bounding box center [588, 248] width 143 height 18
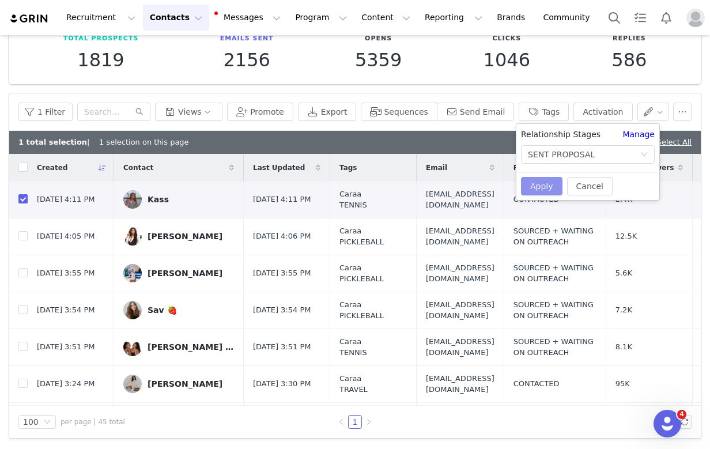
click at [538, 177] on button "Apply" at bounding box center [542, 186] width 42 height 18
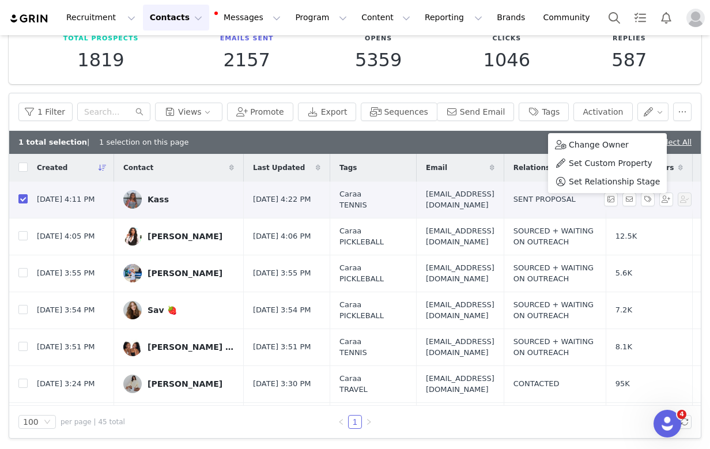
click at [22, 198] on input "checkbox" at bounding box center [22, 198] width 9 height 9
checkbox input "false"
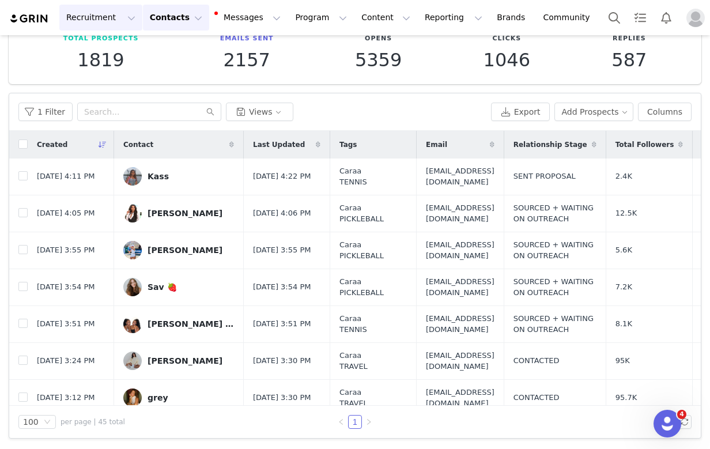
click at [85, 18] on button "Recruitment Recruitment" at bounding box center [100, 18] width 83 height 26
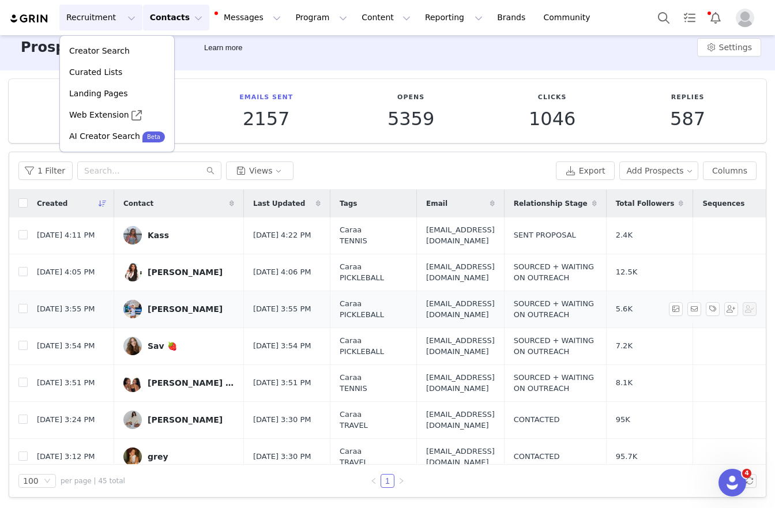
scroll to position [11, 0]
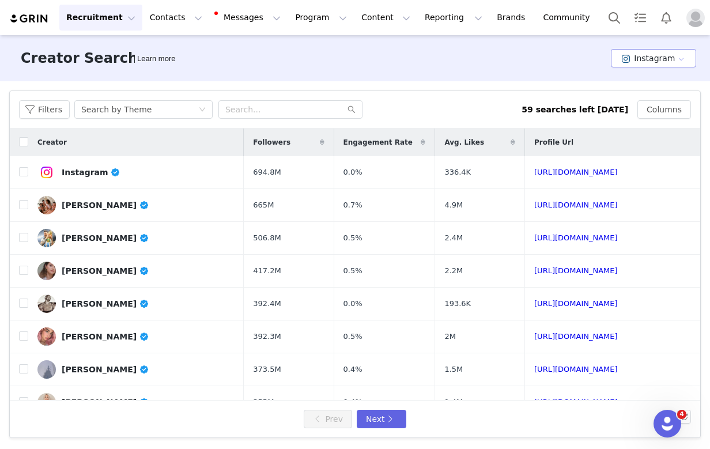
click at [647, 66] on button "Instagram" at bounding box center [653, 58] width 85 height 18
click at [653, 100] on li "TikTok" at bounding box center [655, 100] width 81 height 19
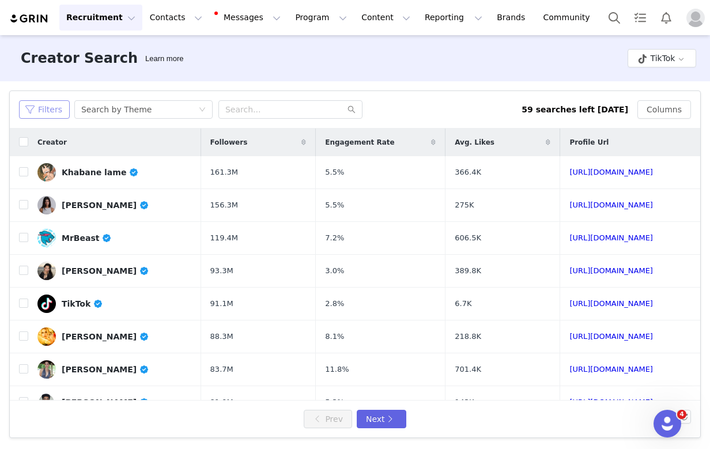
click at [49, 109] on button "Filters" at bounding box center [44, 109] width 51 height 18
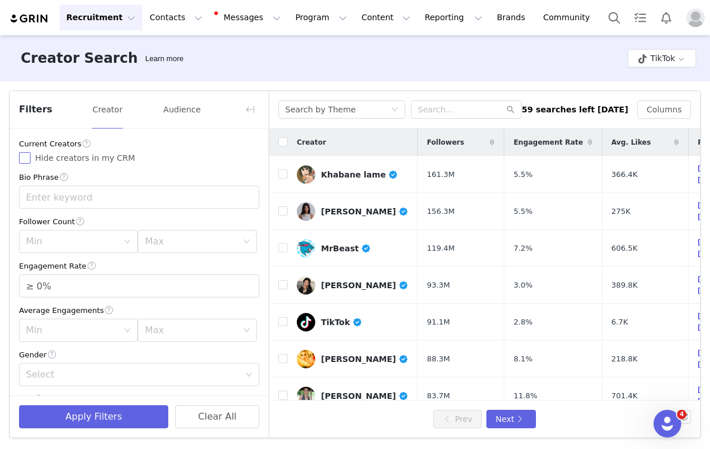
click at [26, 156] on input "Hide creators in my CRM" at bounding box center [25, 158] width 12 height 12
checkbox input "true"
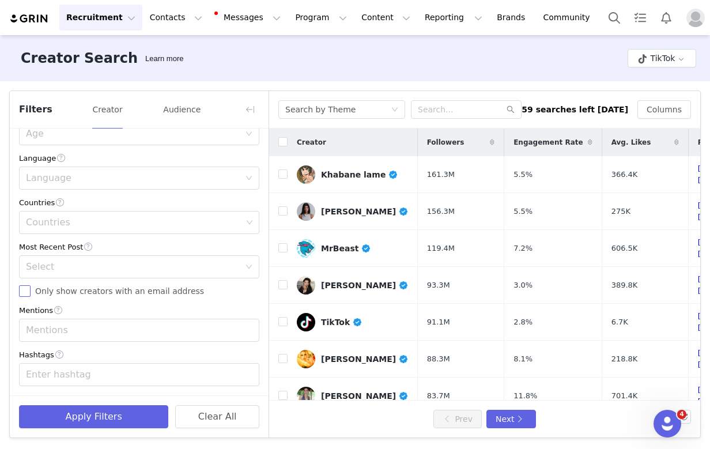
click at [24, 291] on input "Only show creators with an email address" at bounding box center [25, 291] width 12 height 12
checkbox input "true"
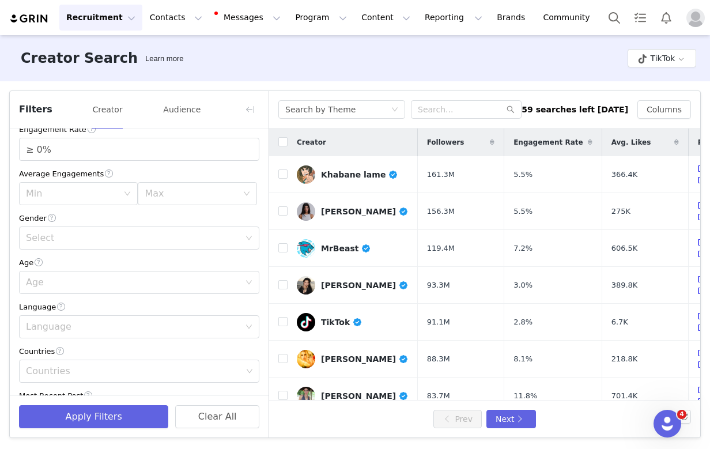
scroll to position [210, 0]
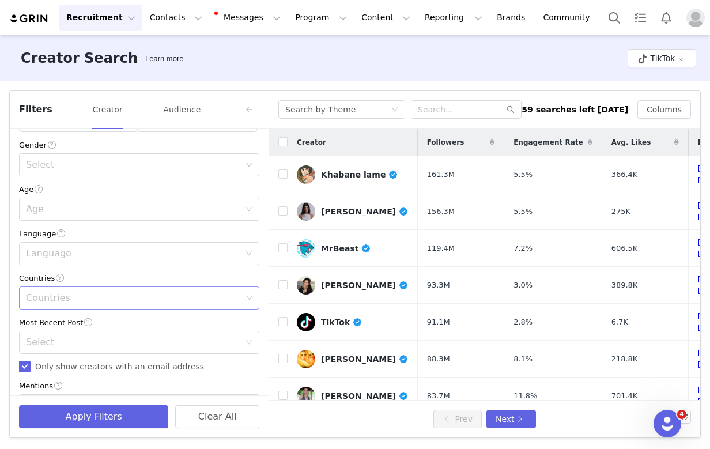
click at [63, 304] on div "Countries" at bounding box center [134, 298] width 216 height 12
type input "uni"
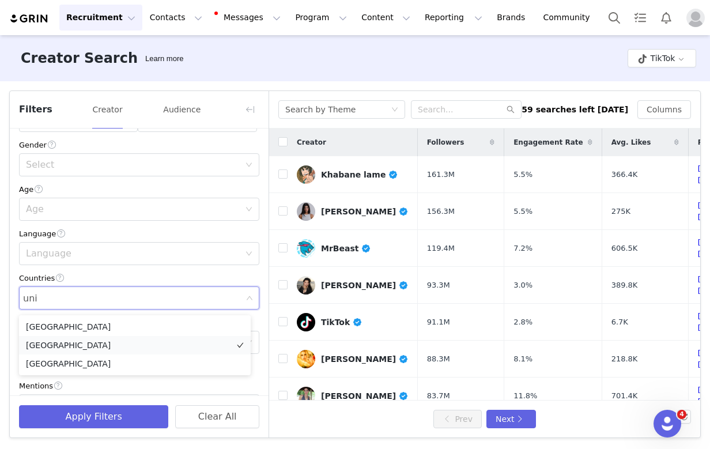
click at [74, 352] on li "[GEOGRAPHIC_DATA]" at bounding box center [135, 345] width 232 height 18
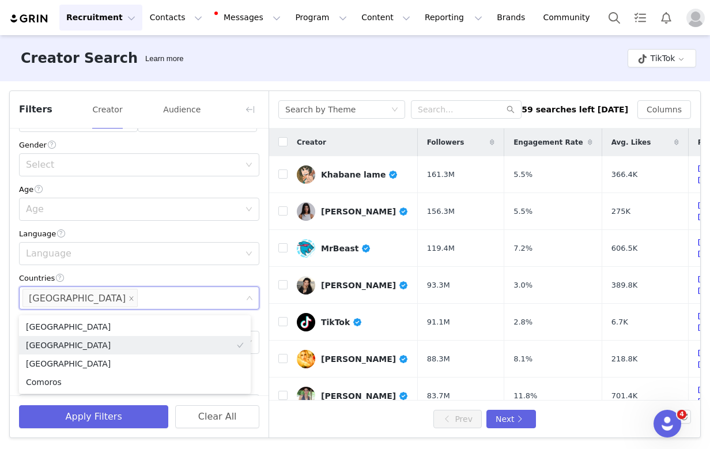
click at [72, 195] on div "Age" at bounding box center [139, 189] width 240 height 12
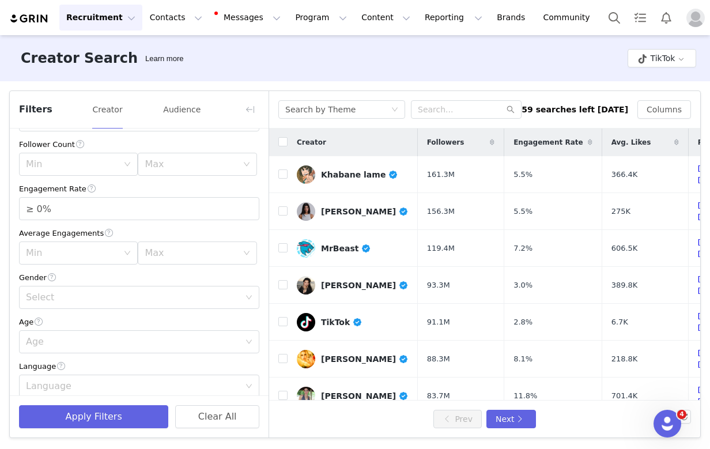
scroll to position [0, 0]
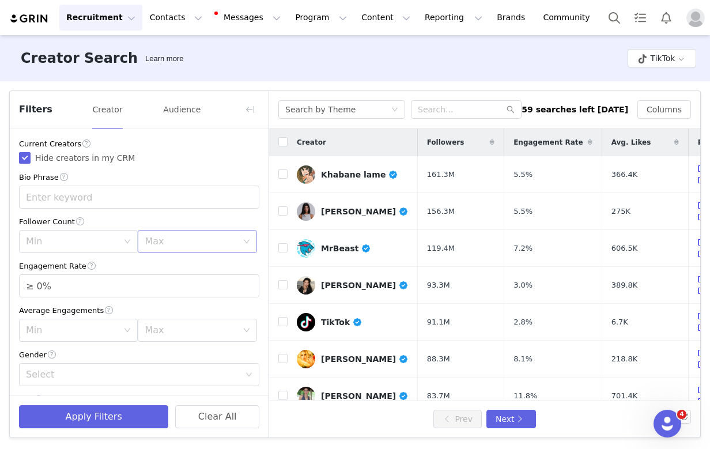
click at [172, 244] on div "Max" at bounding box center [191, 242] width 92 height 12
click at [160, 391] on li "75k" at bounding box center [191, 392] width 115 height 18
click at [56, 250] on div "Min" at bounding box center [74, 242] width 97 height 22
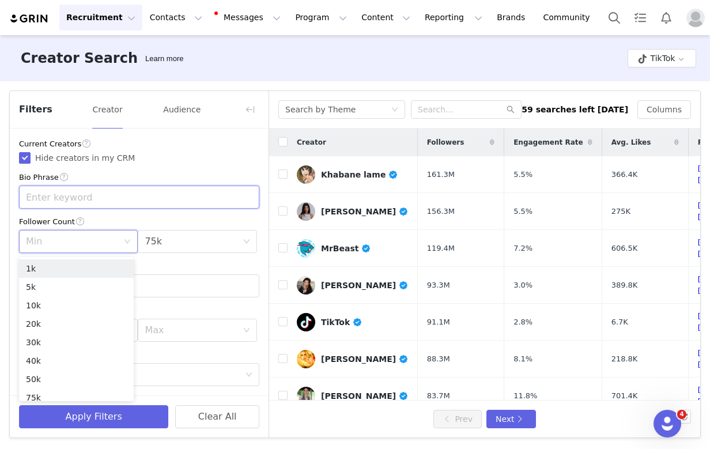
click at [92, 201] on input "text" at bounding box center [139, 197] width 240 height 23
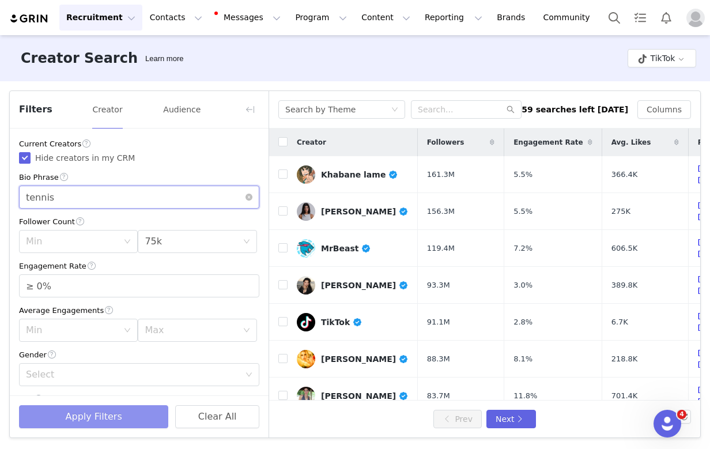
type input "tennis"
click at [122, 421] on button "Apply Filters" at bounding box center [93, 416] width 149 height 23
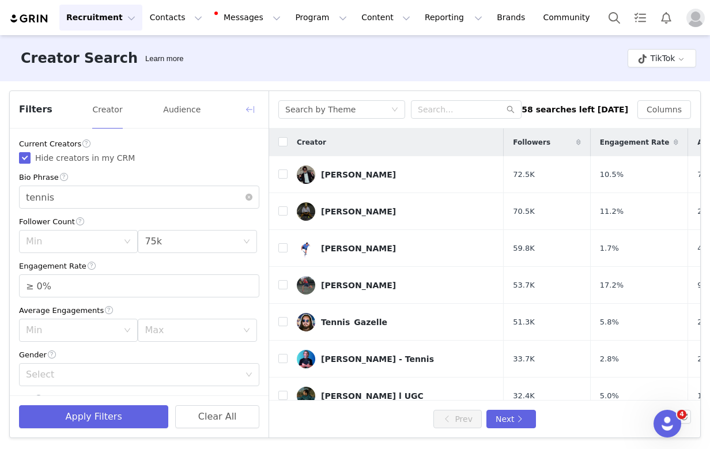
click at [249, 106] on button "button" at bounding box center [250, 109] width 18 height 18
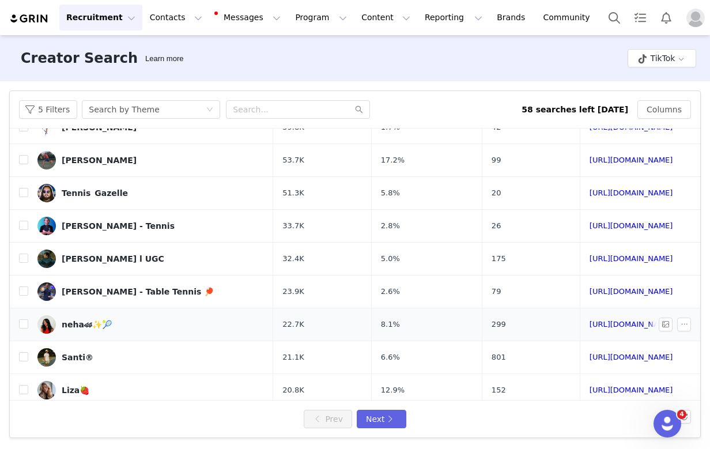
scroll to position [112, 0]
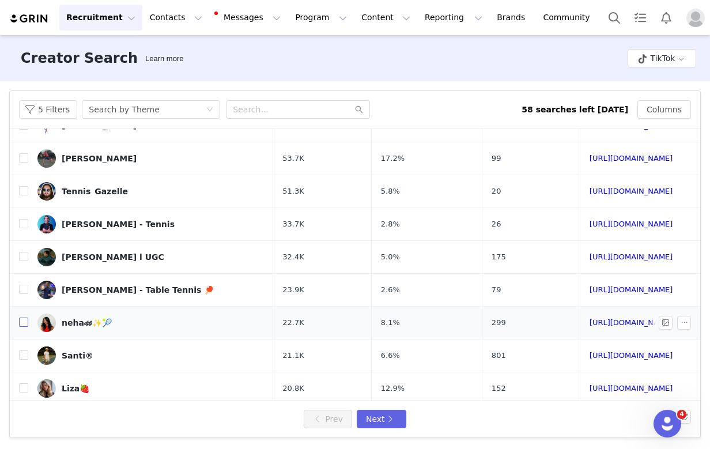
click at [25, 322] on input "checkbox" at bounding box center [23, 322] width 9 height 9
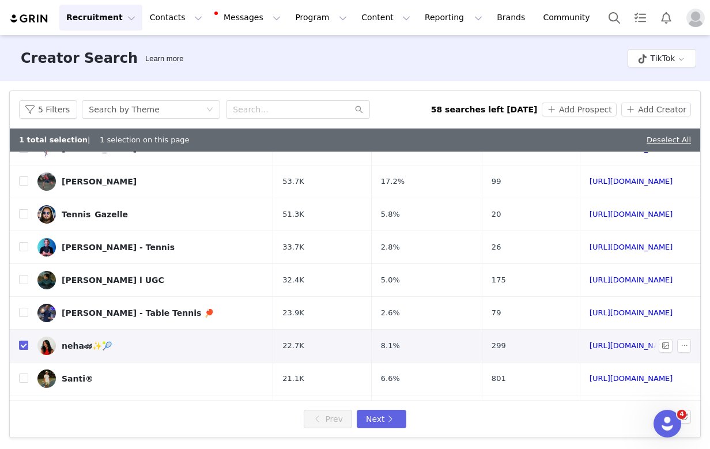
click at [24, 348] on input "checkbox" at bounding box center [23, 345] width 9 height 9
checkbox input "false"
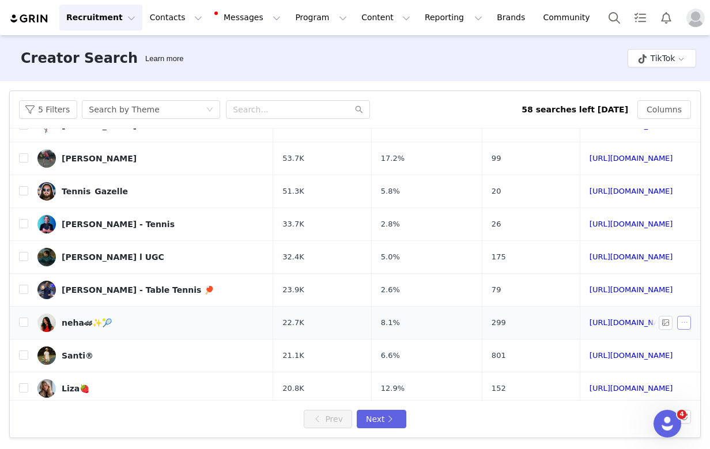
click at [677, 321] on button "button" at bounding box center [684, 323] width 14 height 14
click at [636, 343] on span "Add Prospect" at bounding box center [651, 343] width 53 height 13
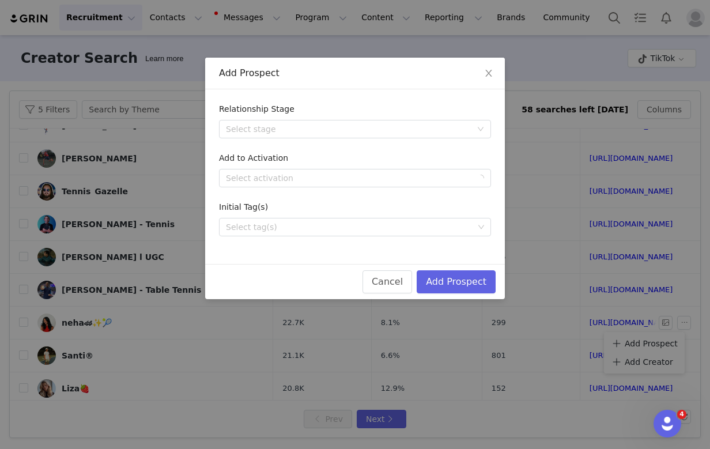
click at [301, 149] on form "Relationship Stage Select stage Add to Activation Select activation Initial Tag…" at bounding box center [355, 169] width 272 height 133
click at [292, 136] on div "Select stage" at bounding box center [351, 128] width 251 height 17
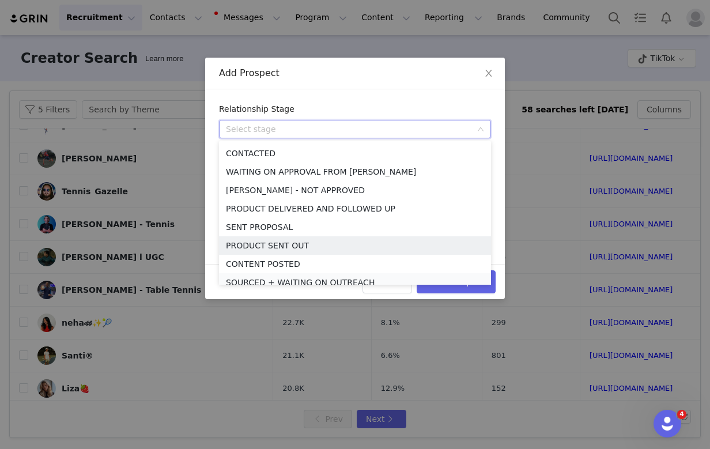
scroll to position [27, 0]
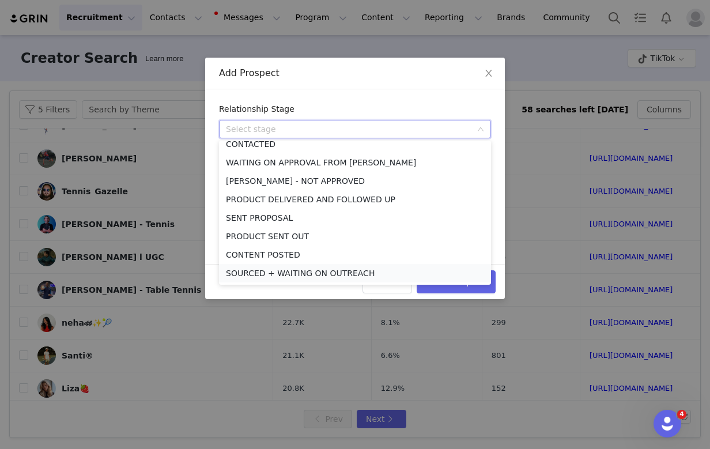
click at [250, 273] on li "SOURCED + WAITING ON OUTREACH" at bounding box center [355, 273] width 272 height 18
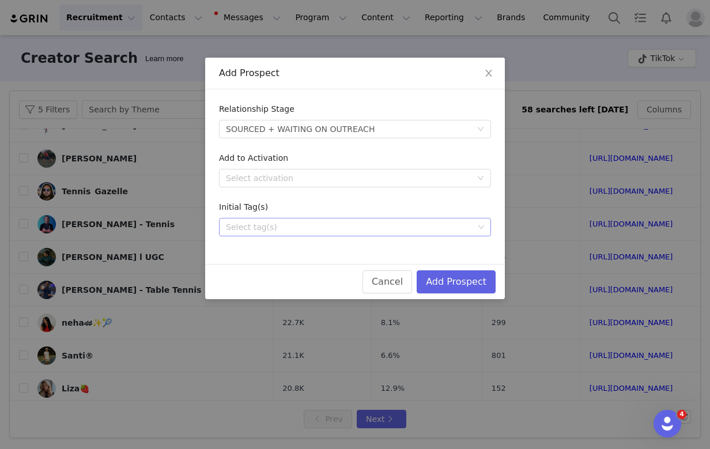
click at [268, 223] on div "Select tag(s)" at bounding box center [350, 227] width 248 height 12
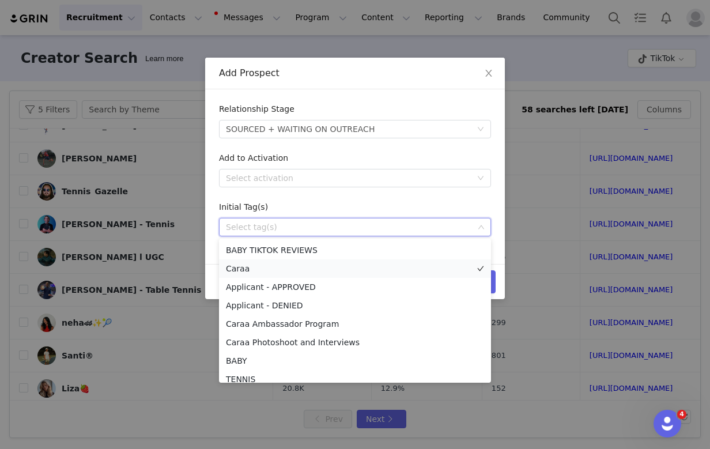
click at [273, 264] on li "Caraa" at bounding box center [355, 268] width 272 height 18
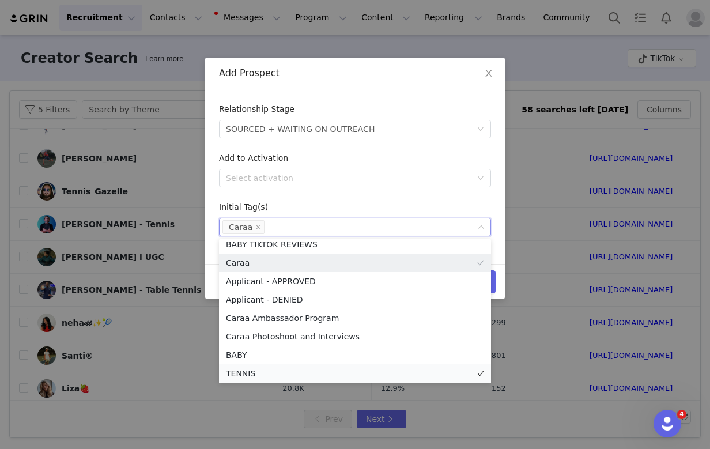
click at [253, 376] on li "TENNIS" at bounding box center [355, 373] width 272 height 18
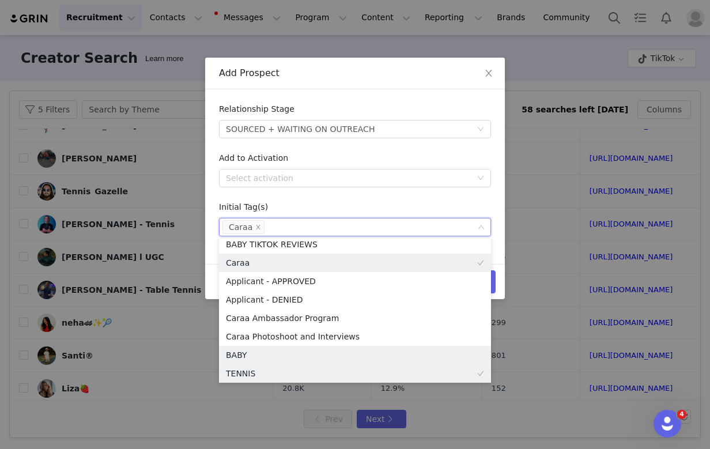
scroll to position [2, 0]
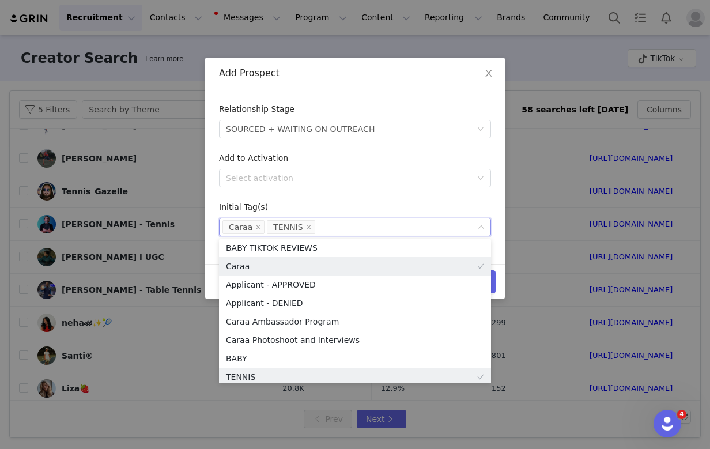
click at [295, 196] on form "Relationship Stage Select stage SOURCED + WAITING ON OUTREACH Add to Activation…" at bounding box center [355, 169] width 272 height 133
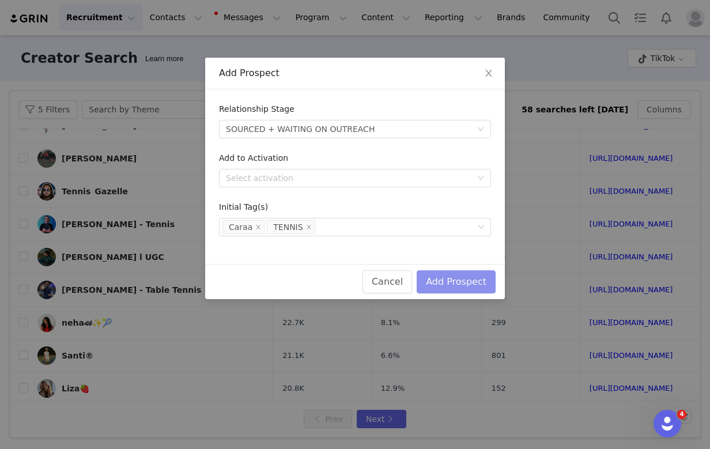
click at [461, 282] on button "Add Prospect" at bounding box center [456, 281] width 79 height 23
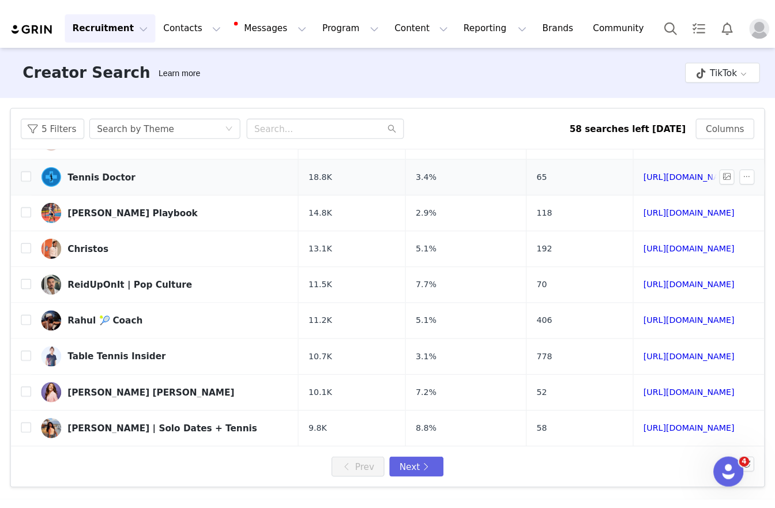
scroll to position [0, 0]
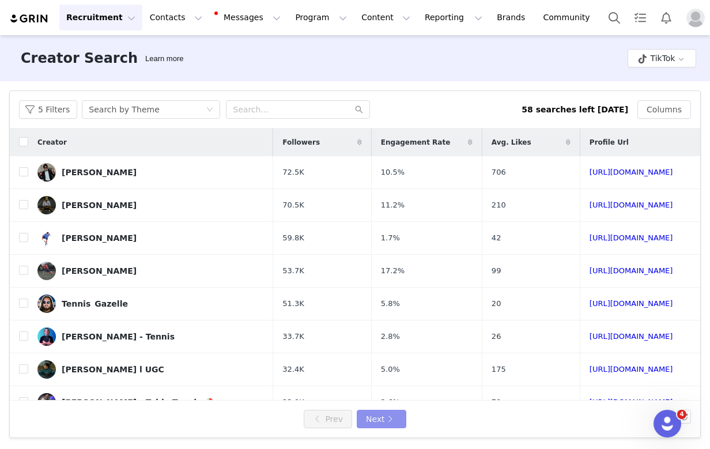
click at [386, 419] on button "Next" at bounding box center [382, 419] width 50 height 18
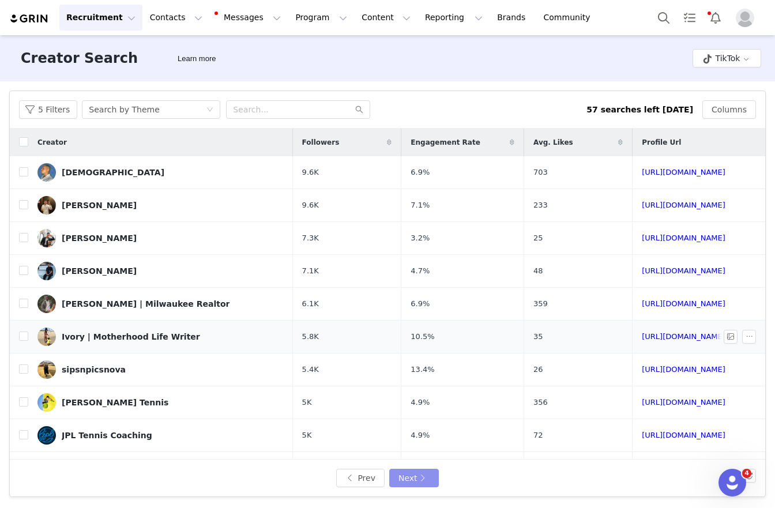
click at [421, 449] on button "Next" at bounding box center [414, 478] width 50 height 18
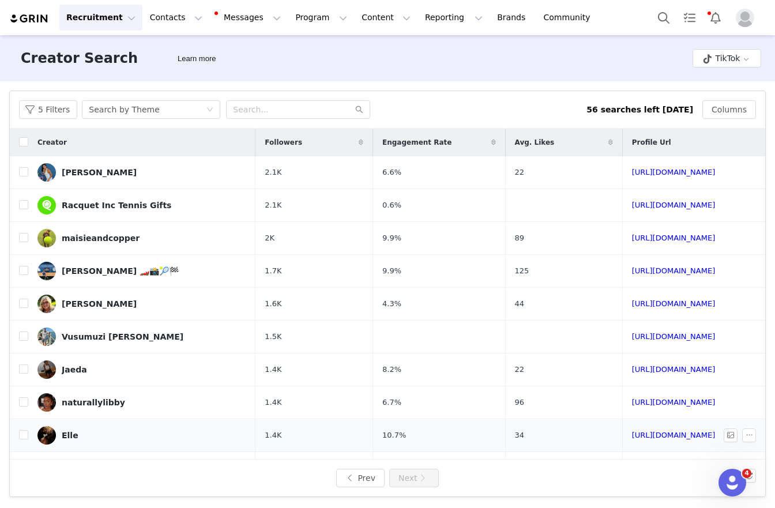
scroll to position [91, 0]
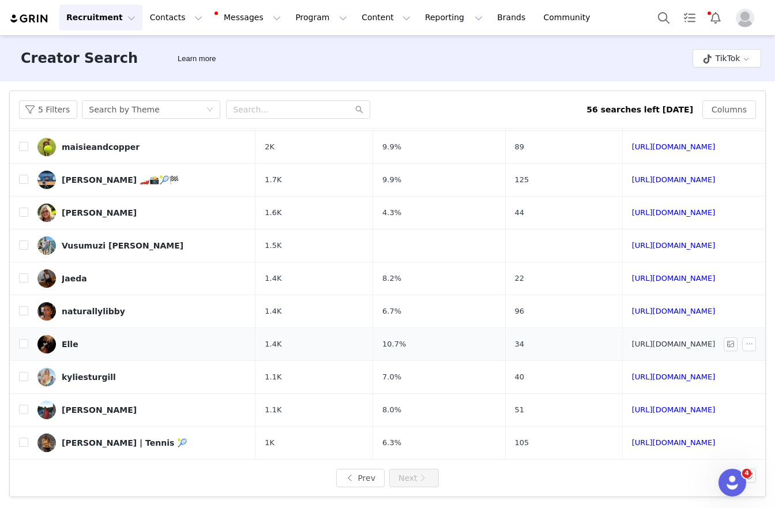
click at [632, 345] on link "[URL][DOMAIN_NAME]" at bounding box center [674, 344] width 84 height 9
click at [632, 405] on link "[URL][DOMAIN_NAME]" at bounding box center [674, 409] width 84 height 9
click at [40, 99] on div "5 Filters Search by Theme 56 searches left [DATE] Columns" at bounding box center [387, 109] width 755 height 37
click at [43, 106] on button "5 Filters" at bounding box center [48, 109] width 58 height 18
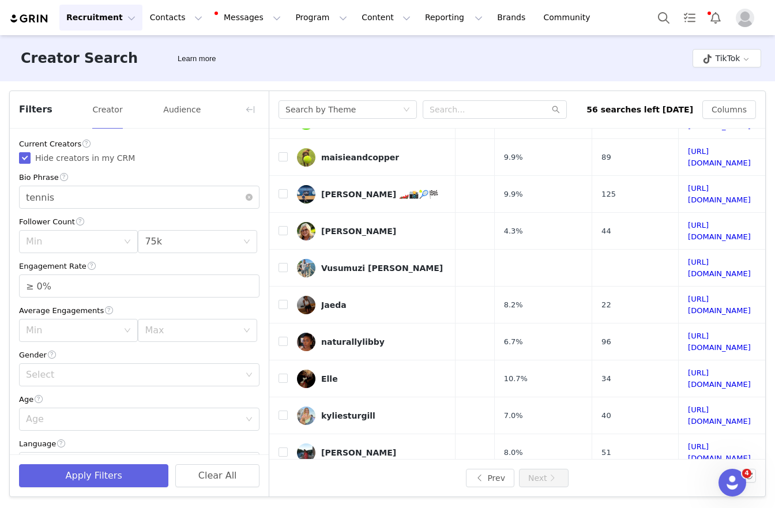
scroll to position [91, 157]
click at [688, 332] on link "[URL][DOMAIN_NAME]" at bounding box center [719, 342] width 63 height 20
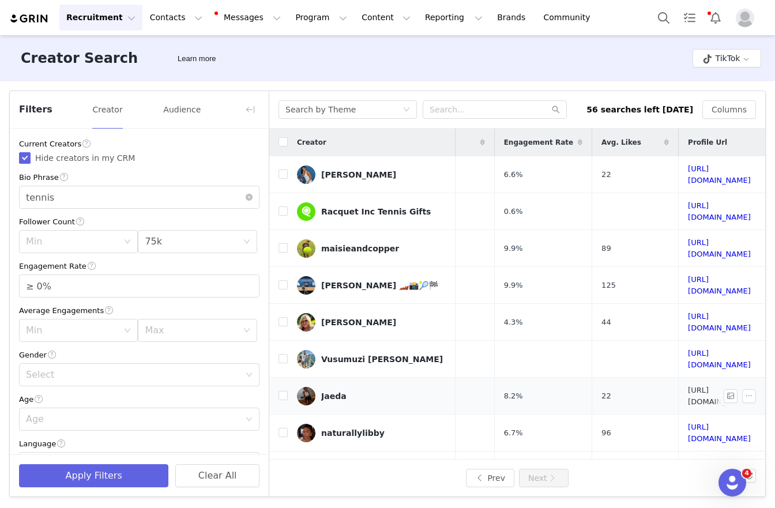
click at [688, 386] on link "[URL][DOMAIN_NAME]" at bounding box center [719, 396] width 63 height 20
click at [688, 169] on link "[URL][DOMAIN_NAME]" at bounding box center [719, 174] width 63 height 20
click at [688, 275] on link "[URL][DOMAIN_NAME]" at bounding box center [719, 285] width 63 height 20
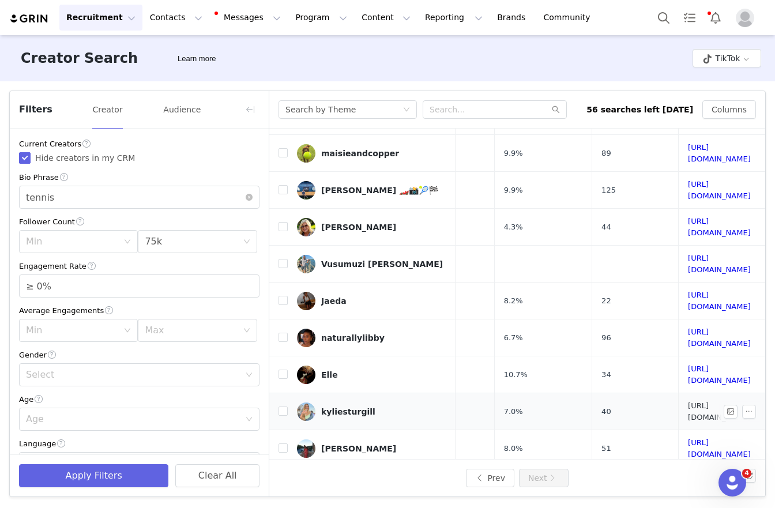
click at [688, 401] on link "[URL][DOMAIN_NAME]" at bounding box center [719, 411] width 63 height 20
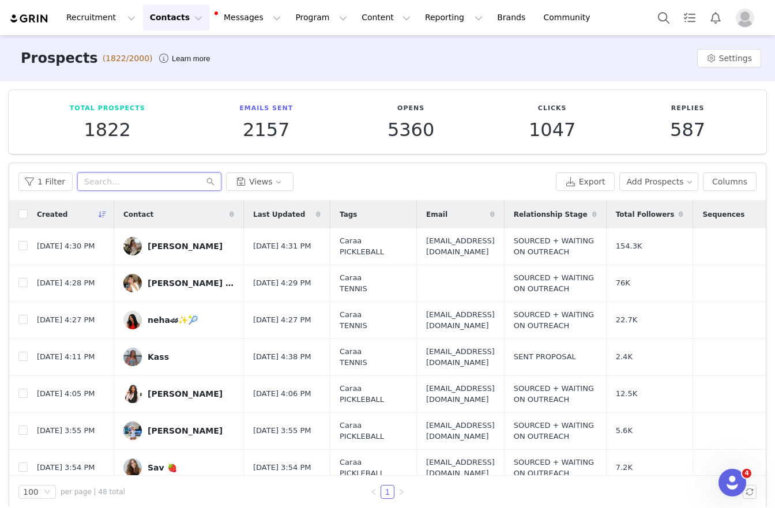
click at [161, 183] on input "text" at bounding box center [149, 181] width 144 height 18
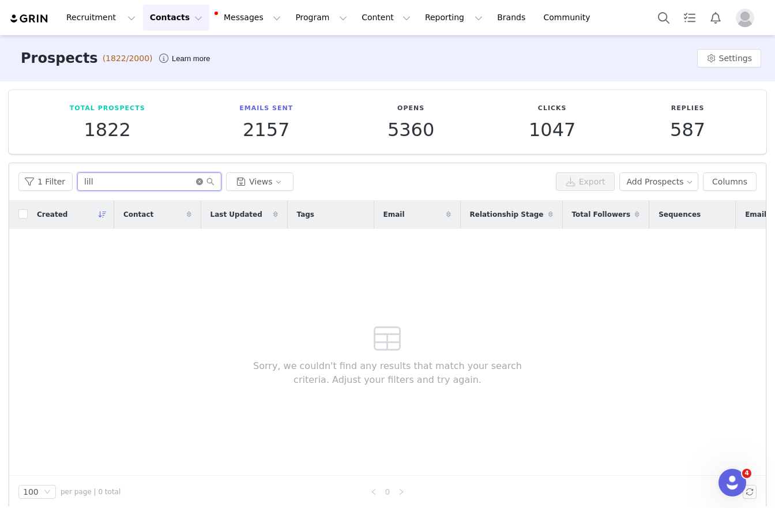
type input "lill"
click at [196, 183] on icon "icon: close-circle" at bounding box center [199, 181] width 7 height 7
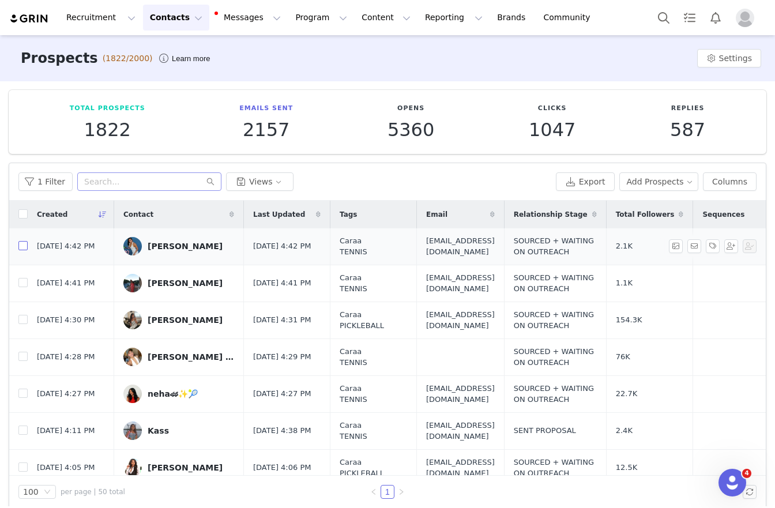
click at [25, 250] on input "checkbox" at bounding box center [22, 245] width 9 height 9
checkbox input "true"
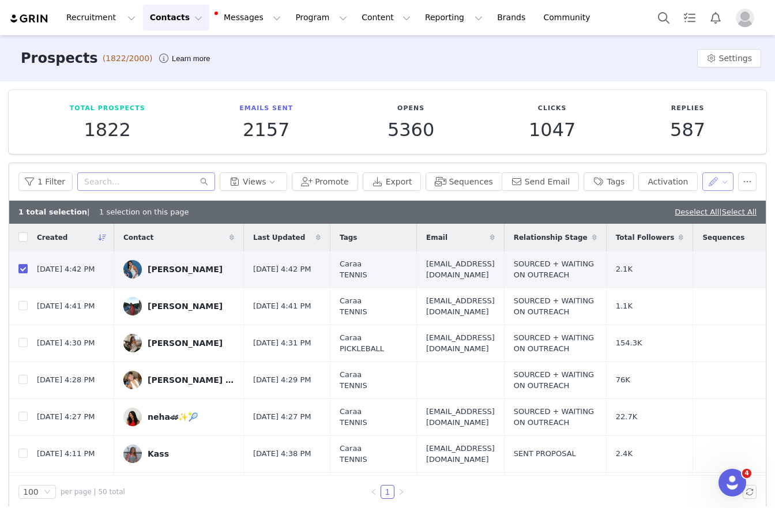
click at [707, 183] on button "button" at bounding box center [718, 181] width 32 height 18
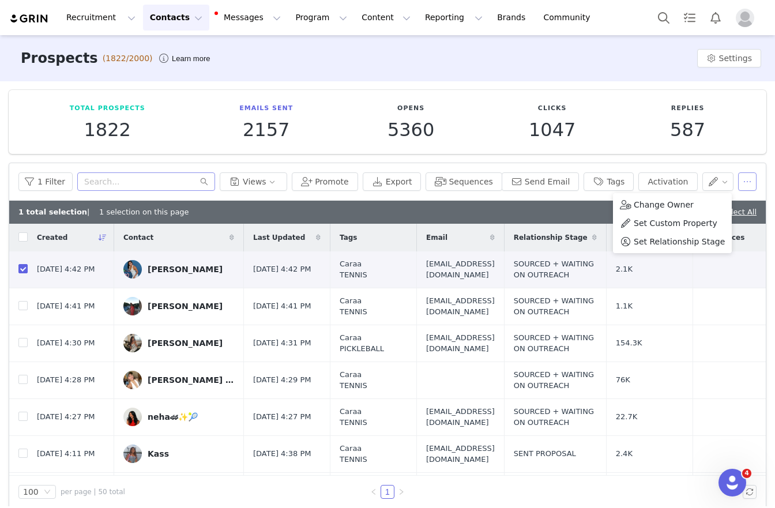
click at [738, 186] on button "button" at bounding box center [747, 181] width 18 height 18
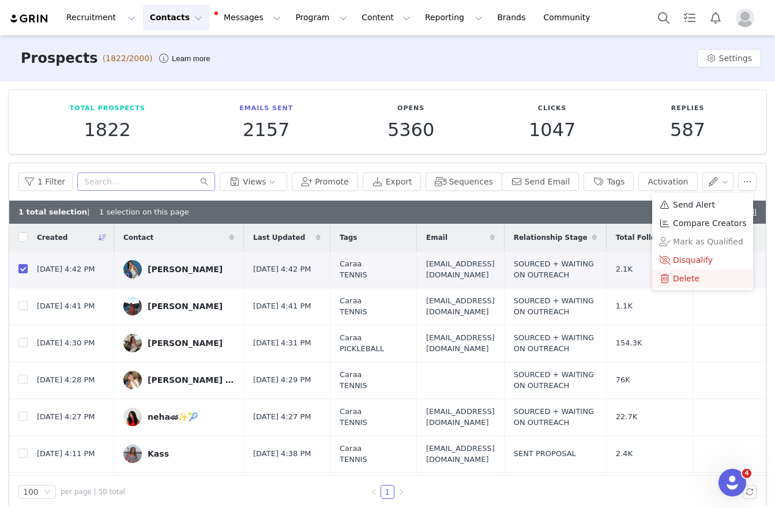
click at [681, 273] on span "Delete" at bounding box center [686, 278] width 27 height 13
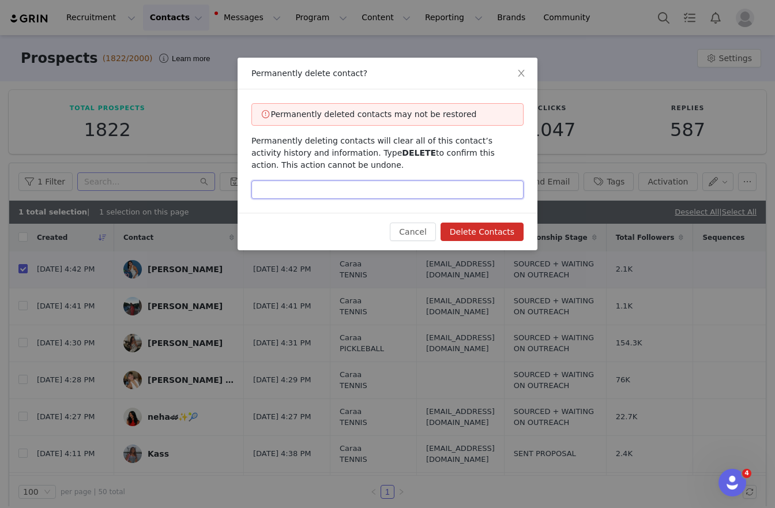
click at [330, 197] on input "text" at bounding box center [387, 189] width 272 height 18
type input "delete"
drag, startPoint x: 497, startPoint y: 231, endPoint x: 483, endPoint y: 229, distance: 13.9
click at [496, 231] on button "Delete Contacts" at bounding box center [481, 232] width 83 height 18
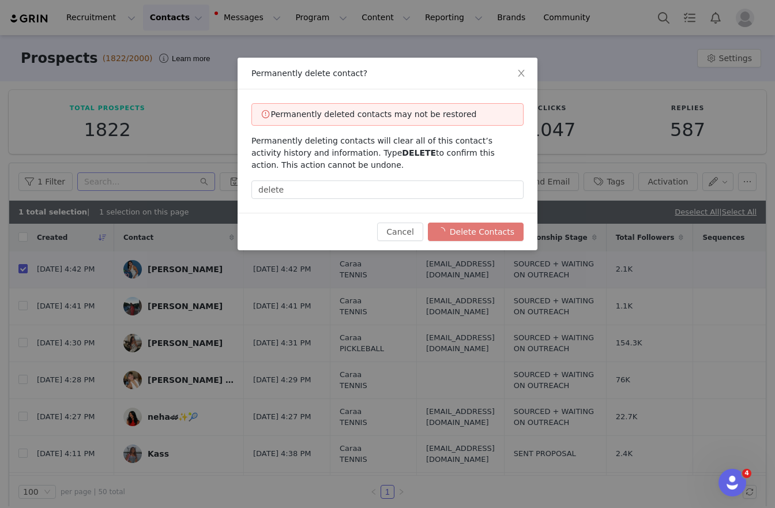
checkbox input "false"
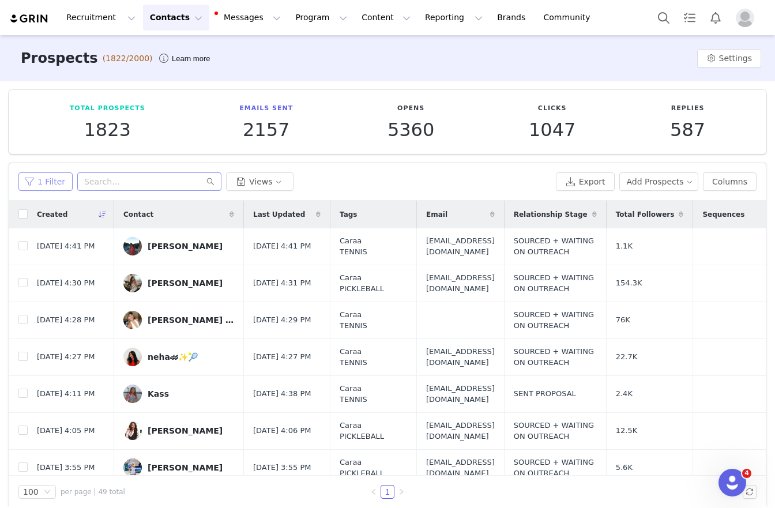
click at [48, 183] on button "1 Filter" at bounding box center [45, 181] width 54 height 18
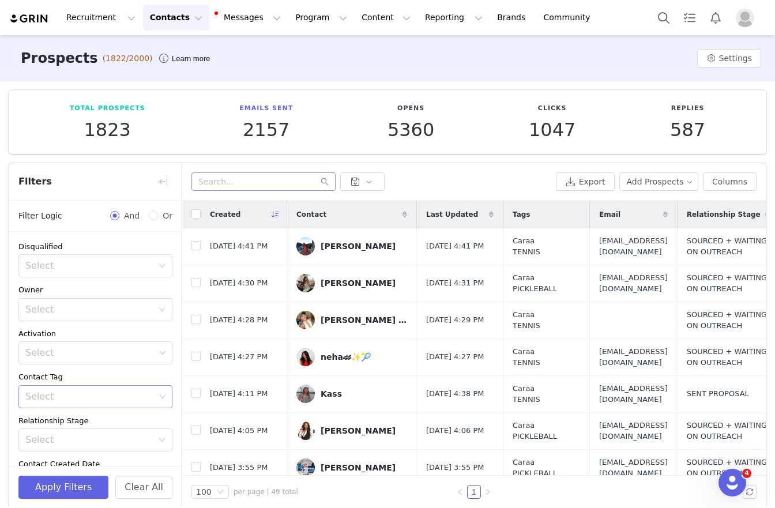
click at [82, 391] on div "Select" at bounding box center [90, 397] width 130 height 12
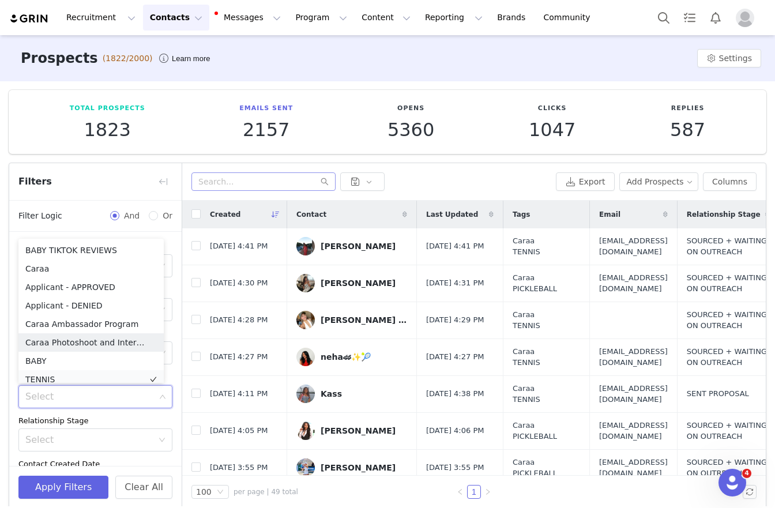
scroll to position [6, 0]
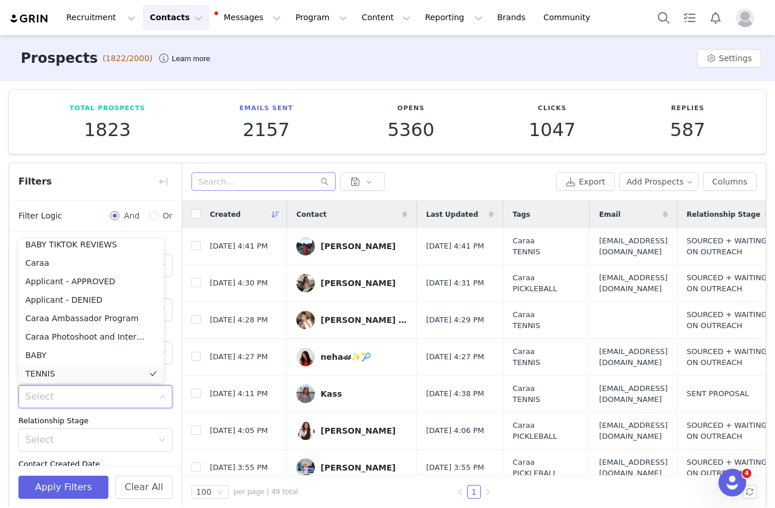
click at [61, 375] on li "TENNIS" at bounding box center [90, 373] width 145 height 18
click at [48, 481] on button "Apply Filters" at bounding box center [63, 487] width 90 height 23
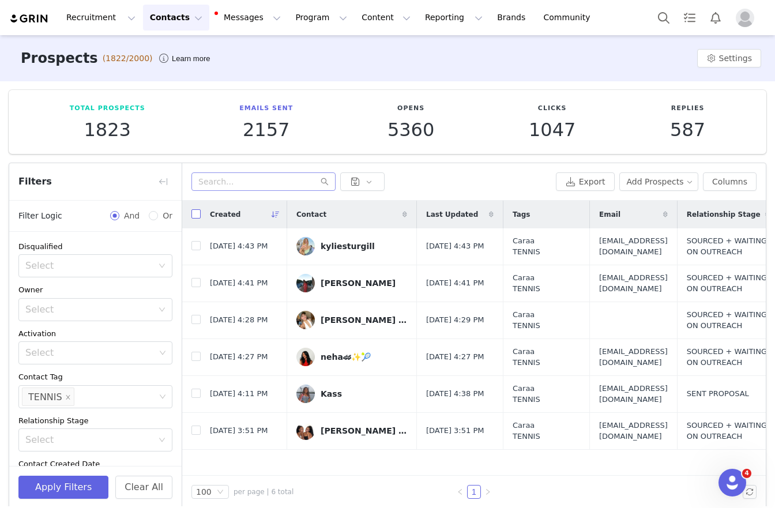
click at [197, 212] on input "checkbox" at bounding box center [195, 213] width 9 height 9
checkbox input "true"
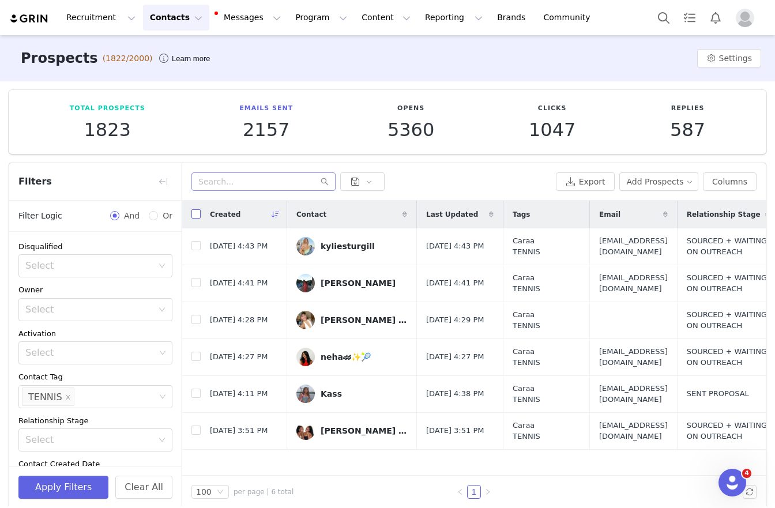
checkbox input "true"
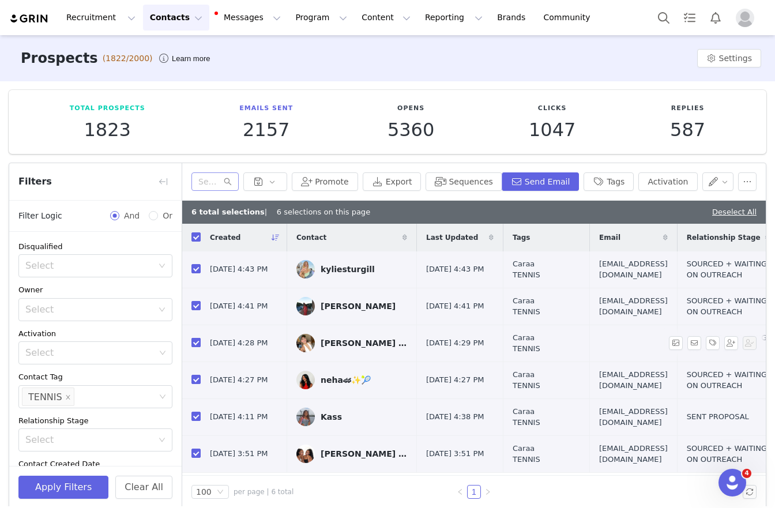
click at [193, 347] on input "checkbox" at bounding box center [195, 342] width 9 height 9
checkbox input "false"
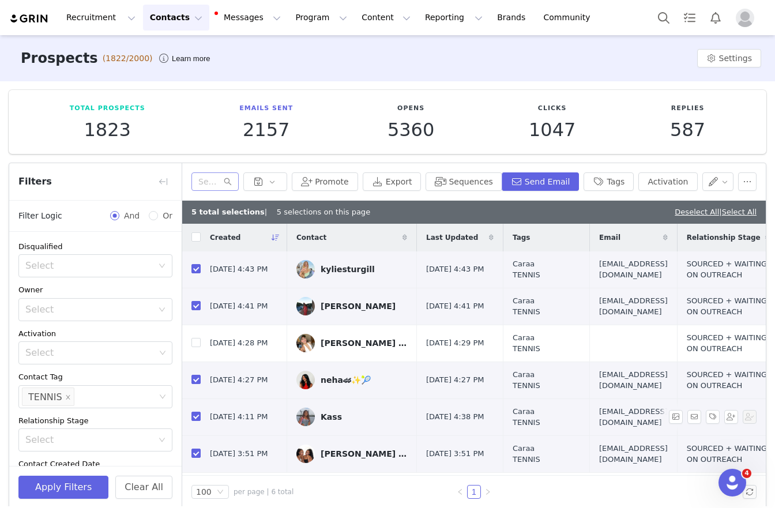
click at [190, 399] on td at bounding box center [191, 416] width 18 height 37
click at [193, 412] on input "checkbox" at bounding box center [195, 416] width 9 height 9
checkbox input "false"
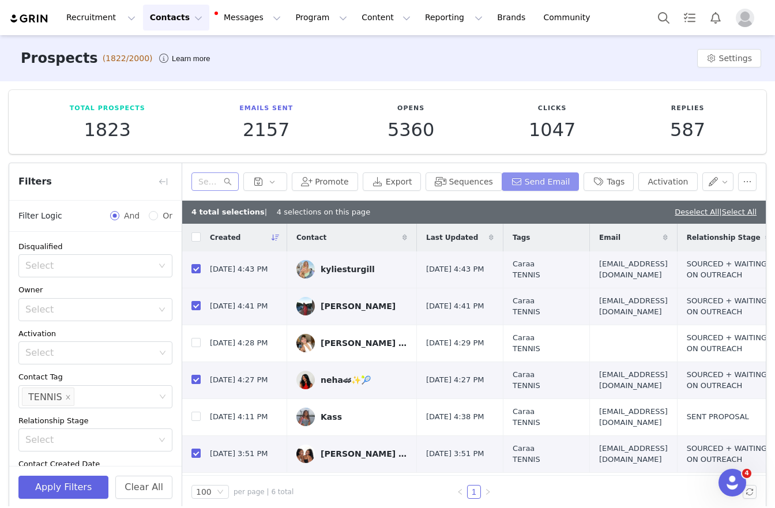
click at [510, 184] on button "Send Email" at bounding box center [541, 181] width 78 height 18
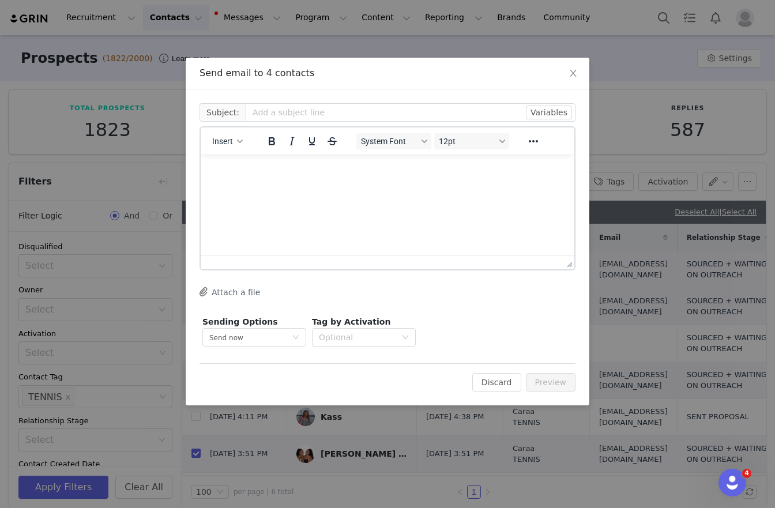
scroll to position [0, 0]
click at [234, 145] on button "Insert" at bounding box center [228, 141] width 40 height 16
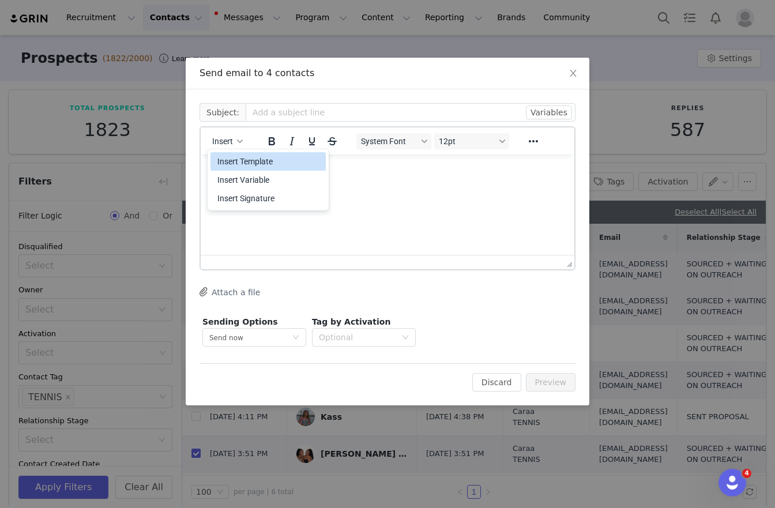
click at [246, 163] on div "Insert Template" at bounding box center [269, 162] width 104 height 14
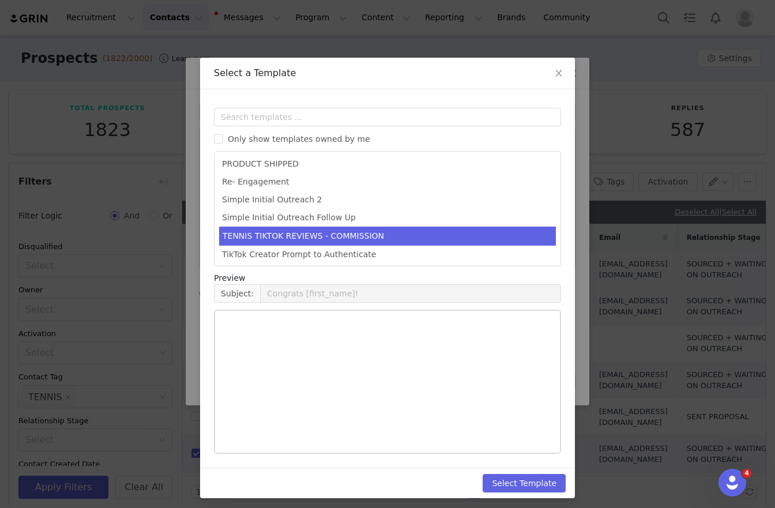
click at [277, 237] on li "TENNIS TIKTOK REVIEWS - COMMISSION" at bounding box center [387, 236] width 337 height 19
type input "Score Big: Caraa x [first_name] Partnership Proposal 🎾✨"
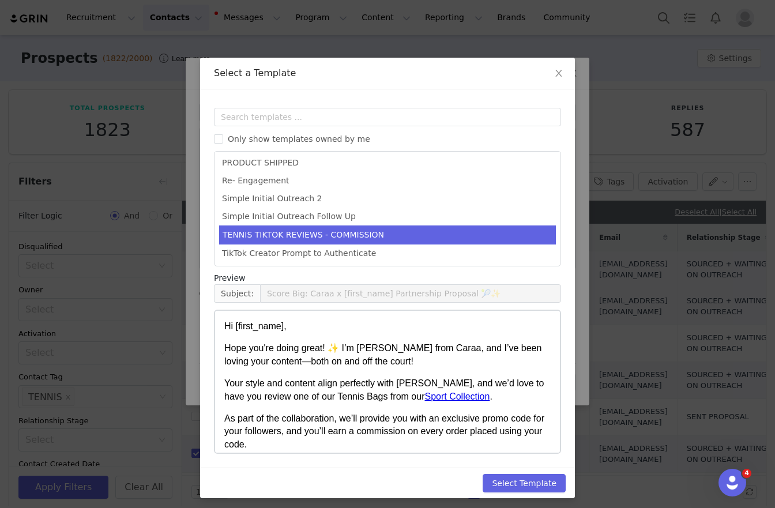
click at [526, 472] on div "Select Template" at bounding box center [387, 483] width 375 height 31
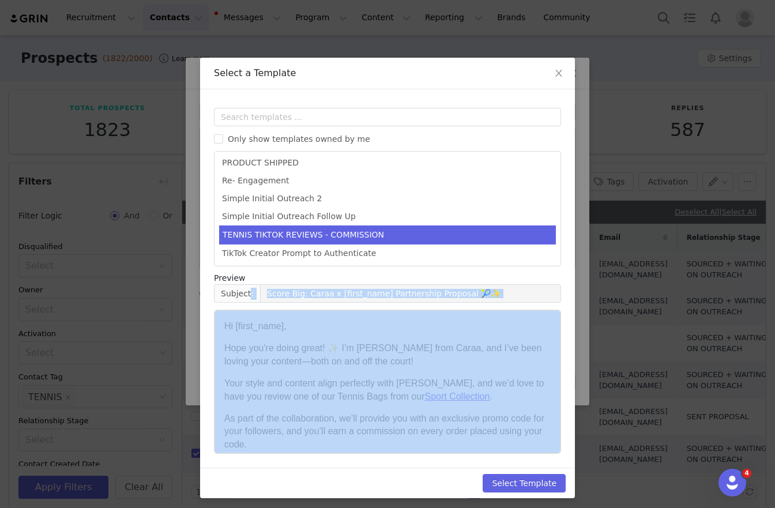
click at [526, 473] on div "Select Template" at bounding box center [387, 483] width 375 height 31
click at [530, 483] on button "Select Template" at bounding box center [524, 483] width 83 height 18
type input "Score Big: Caraa x [first_name] Partnership Proposal 🎾✨"
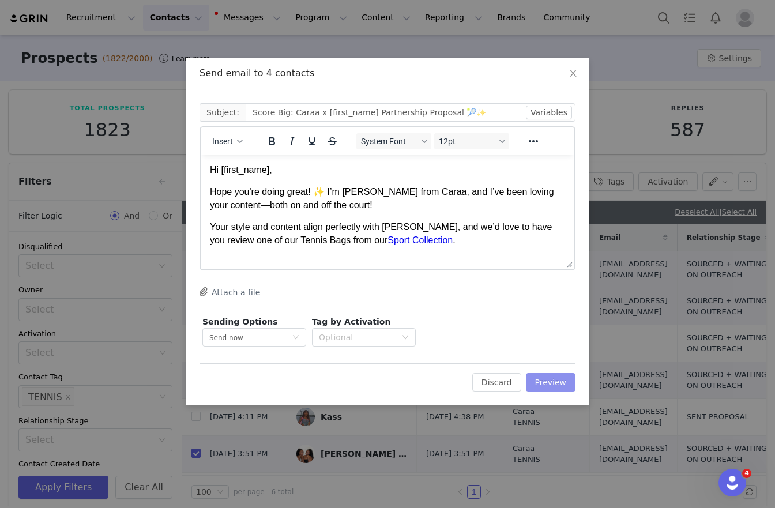
click at [549, 376] on button "Preview" at bounding box center [551, 382] width 50 height 18
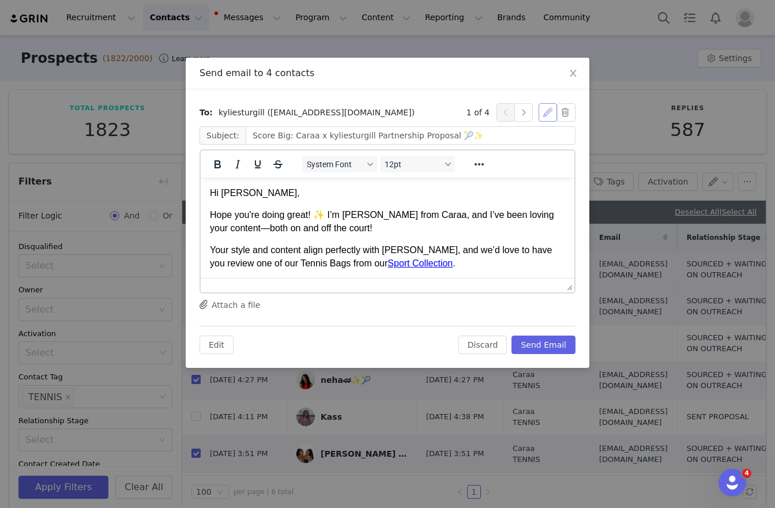
click at [548, 111] on button "button" at bounding box center [547, 112] width 18 height 18
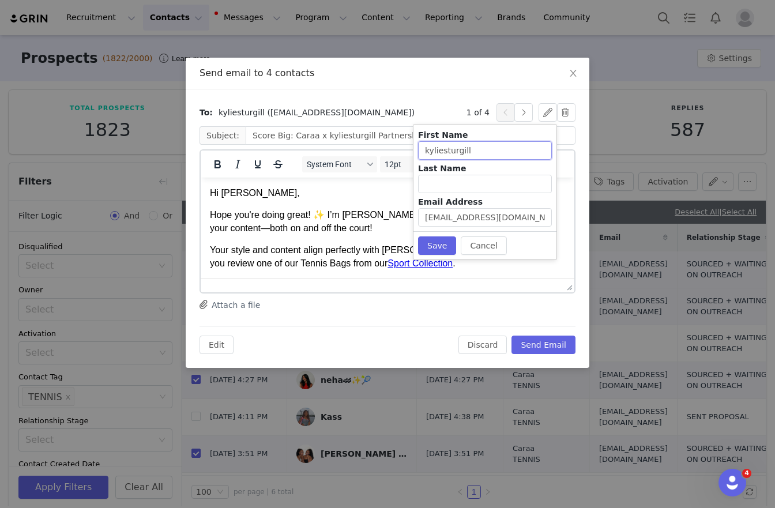
drag, startPoint x: 494, startPoint y: 152, endPoint x: 442, endPoint y: 149, distance: 52.0
click at [442, 149] on input "kyliesturgill" at bounding box center [485, 150] width 134 height 18
type input "[PERSON_NAME]"
drag, startPoint x: 434, startPoint y: 243, endPoint x: 249, endPoint y: 71, distance: 251.7
click at [434, 243] on button "Save" at bounding box center [437, 245] width 38 height 18
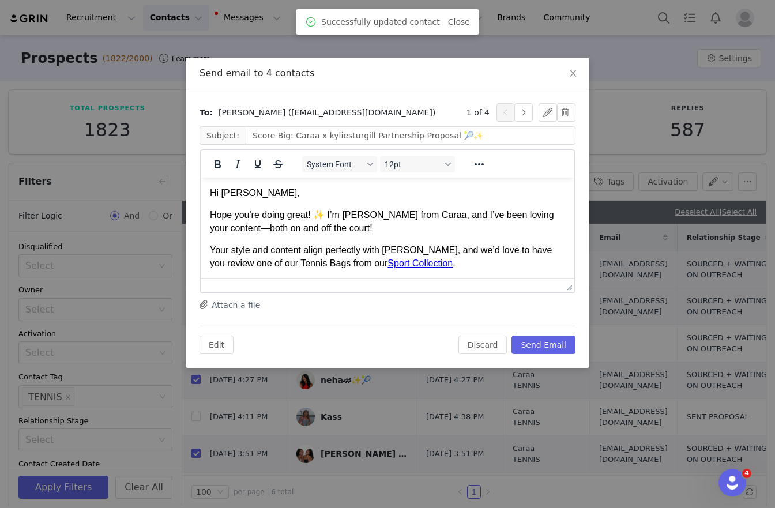
type input "Score Big: Caraa x [PERSON_NAME] Partnership Proposal 🎾✨"
click at [520, 114] on button "button" at bounding box center [523, 112] width 18 height 18
type input "priya"
type input "alibhai"
type input "[EMAIL_ADDRESS][DOMAIN_NAME]"
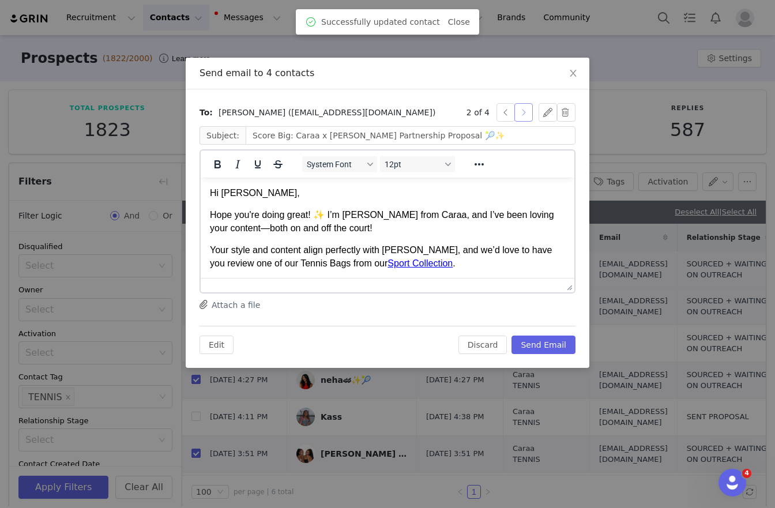
type input "Score Big: Caraa x priya Partnership Proposal 🎾✨"
click at [521, 112] on button "button" at bounding box center [523, 112] width 18 height 18
type input "neha🏎✨🎾"
type input "[EMAIL_ADDRESS][DOMAIN_NAME]"
type input "Score Big: Caraa x neha🏎✨🎾 Partnership Proposal 🎾✨"
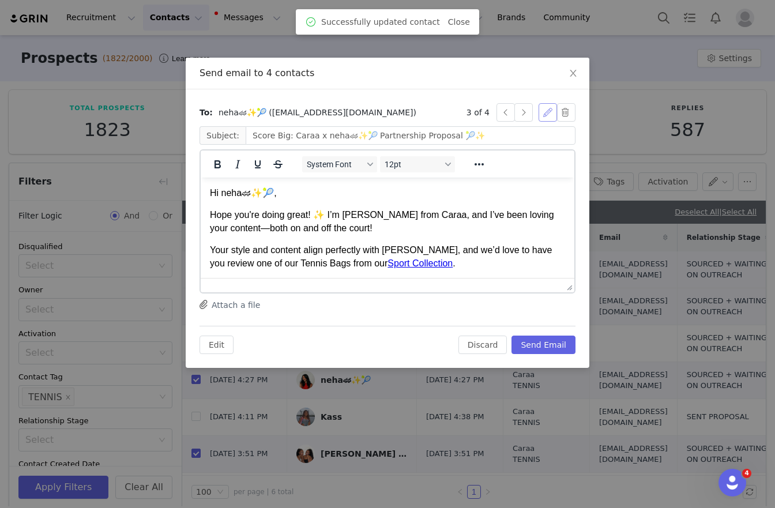
drag, startPoint x: 548, startPoint y: 107, endPoint x: 511, endPoint y: 146, distance: 53.4
click at [548, 107] on button "button" at bounding box center [547, 112] width 18 height 18
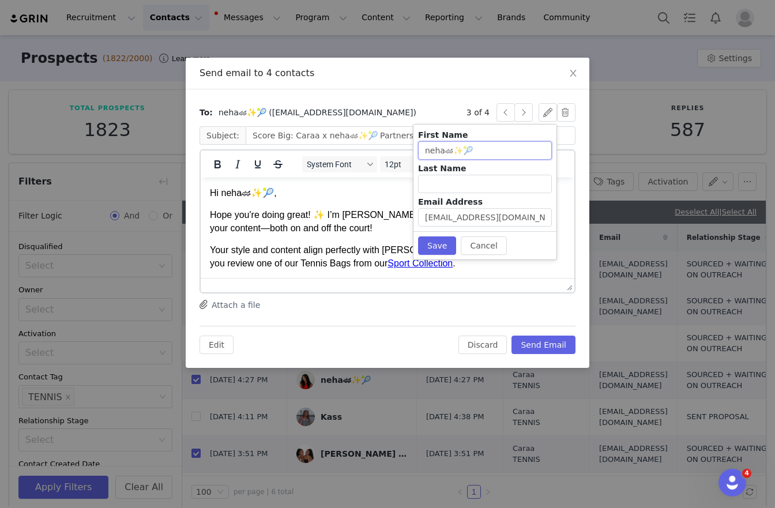
drag, startPoint x: 482, startPoint y: 146, endPoint x: 445, endPoint y: 152, distance: 37.3
click at [445, 152] on input "neha🏎✨🎾" at bounding box center [485, 150] width 134 height 18
type input "neha"
click at [434, 246] on button "Save" at bounding box center [437, 245] width 38 height 18
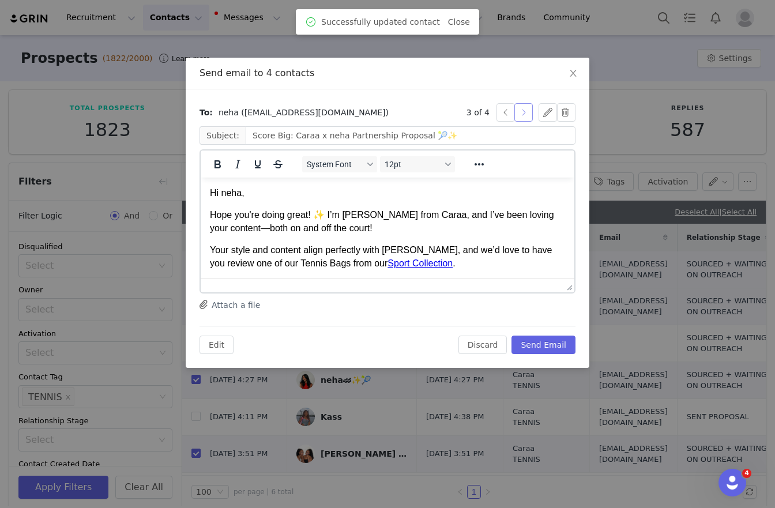
click at [522, 110] on button "button" at bounding box center [523, 112] width 18 height 18
type input "Score Big: Caraa x [PERSON_NAME] Partnership Proposal 🎾✨"
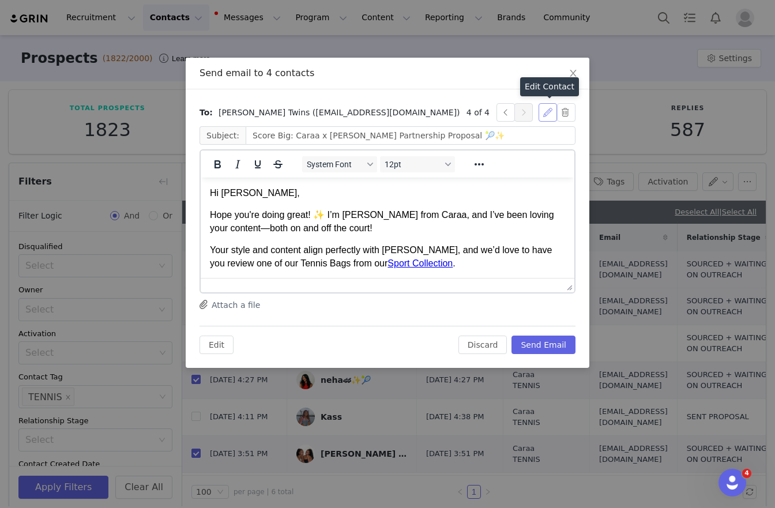
click at [548, 108] on button "button" at bounding box center [547, 112] width 18 height 18
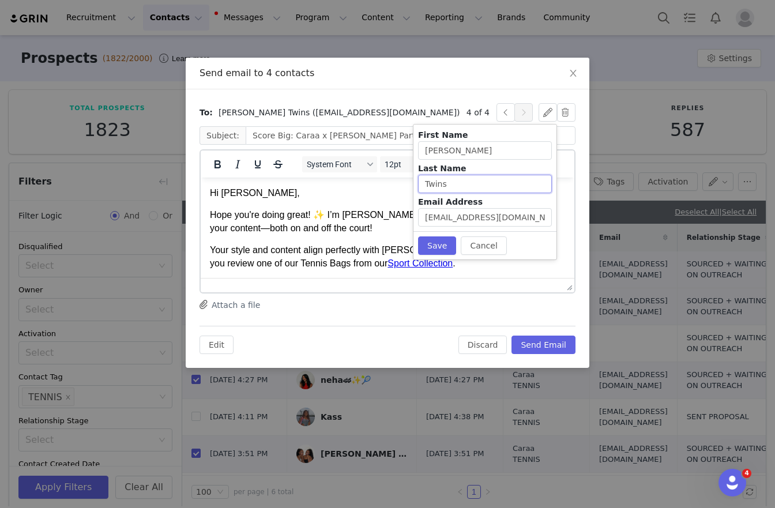
drag, startPoint x: 614, startPoint y: 361, endPoint x: 406, endPoint y: 182, distance: 274.7
click at [488, 150] on input "[PERSON_NAME]" at bounding box center [485, 150] width 134 height 18
paste input "Twins"
click at [461, 149] on input "StephensTwins" at bounding box center [485, 150] width 134 height 18
type input "[PERSON_NAME] Twins"
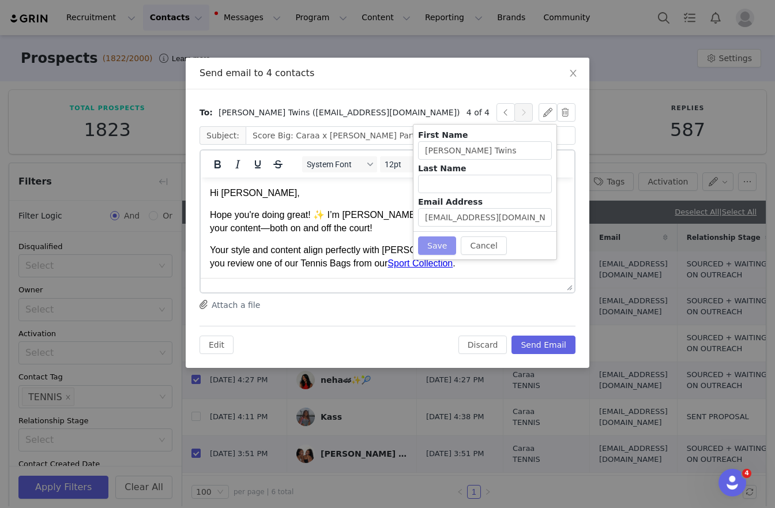
click at [445, 242] on button "Save" at bounding box center [437, 245] width 38 height 18
type input "Score Big: Caraa x [PERSON_NAME] Twins Partnership Proposal 🎾✨"
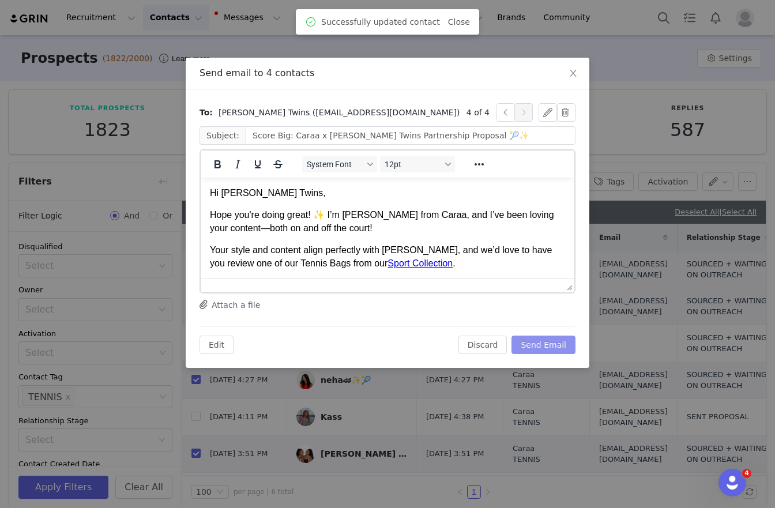
click at [558, 345] on button "Send Email" at bounding box center [543, 345] width 64 height 18
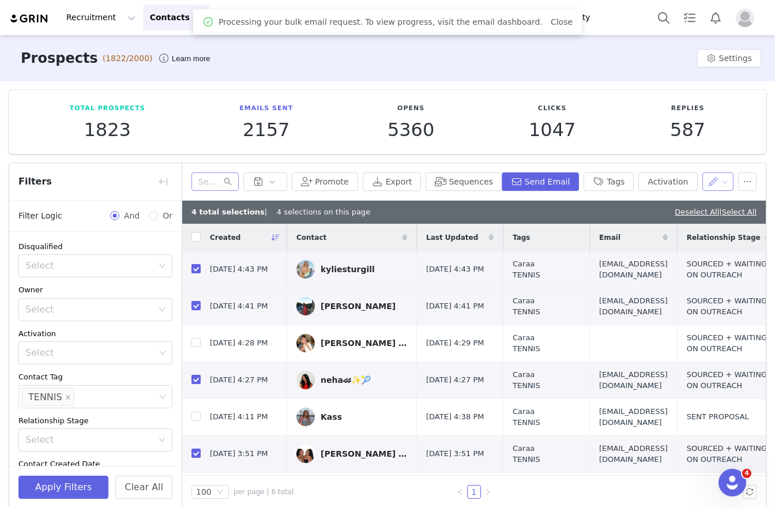
click at [709, 185] on button "button" at bounding box center [718, 181] width 32 height 18
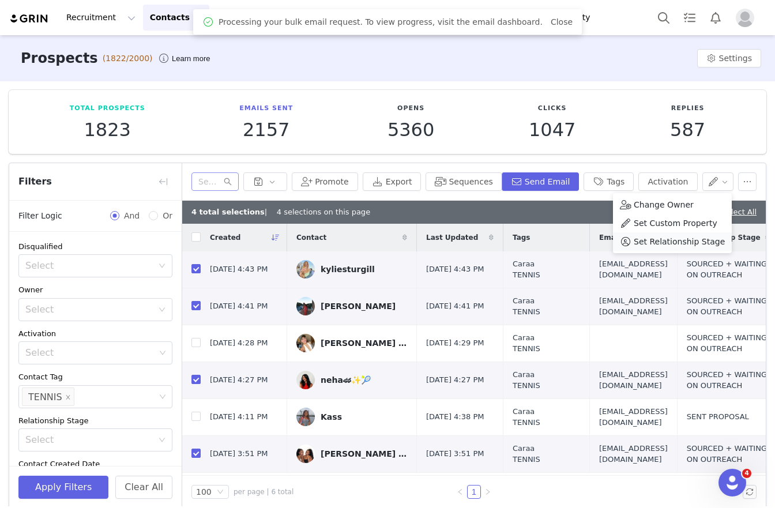
click at [675, 244] on span "Set Relationship Stage" at bounding box center [679, 241] width 91 height 13
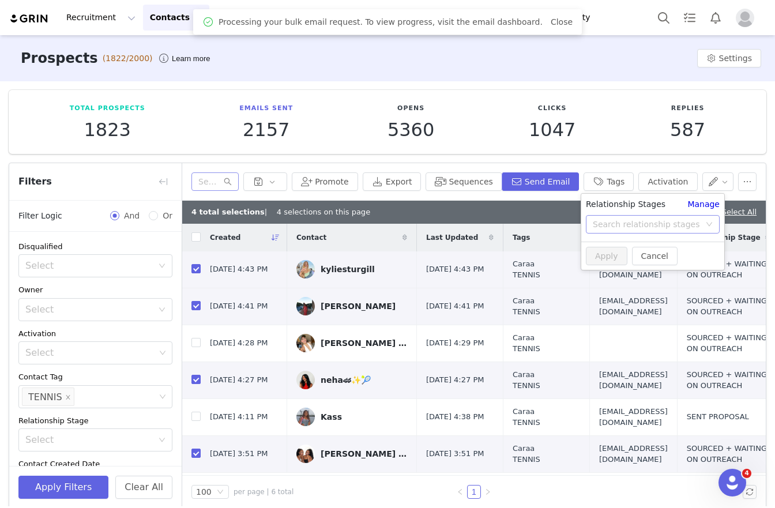
click at [624, 227] on div "Search relationship stages" at bounding box center [646, 225] width 107 height 12
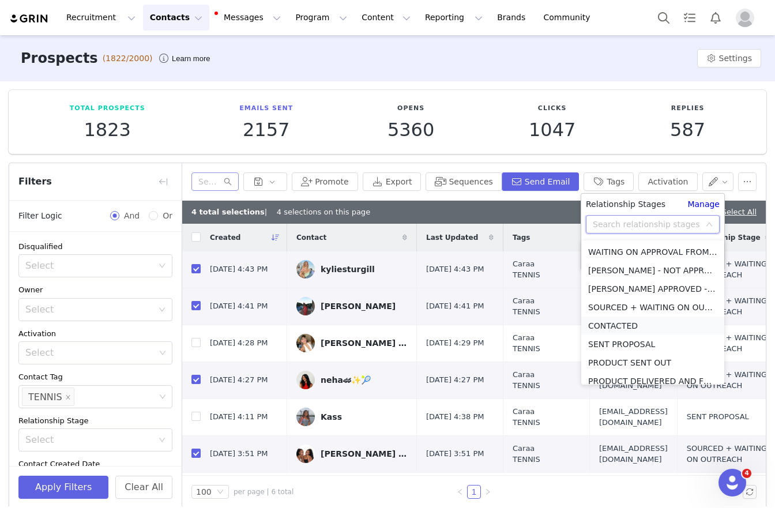
click at [633, 323] on li "CONTACTED" at bounding box center [652, 326] width 143 height 18
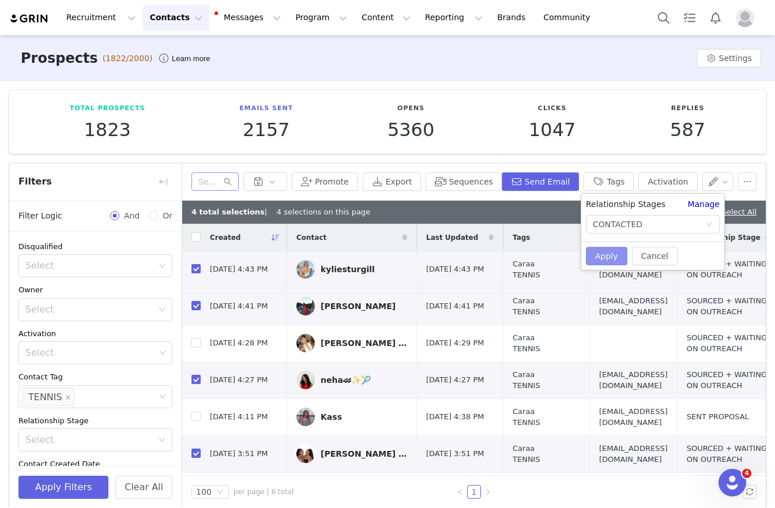
click at [600, 256] on button "Apply" at bounding box center [607, 256] width 42 height 18
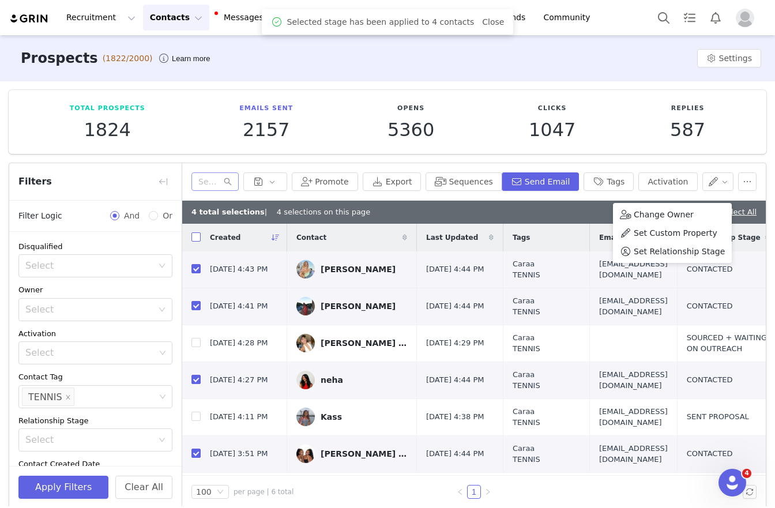
click at [193, 235] on input "checkbox" at bounding box center [195, 236] width 9 height 9
checkbox input "true"
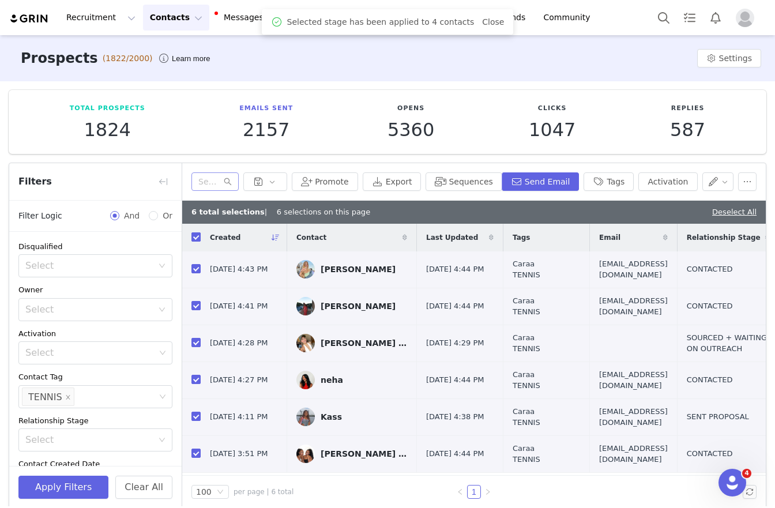
click at [193, 235] on input "checkbox" at bounding box center [195, 236] width 9 height 9
checkbox input "false"
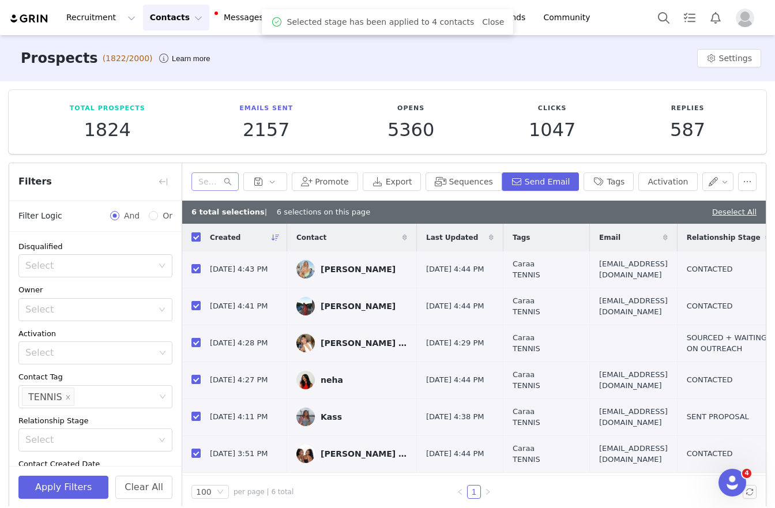
checkbox input "false"
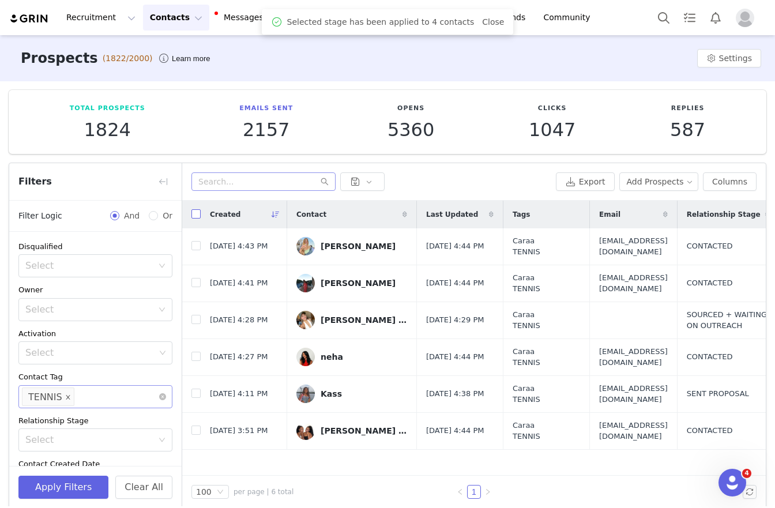
click at [67, 400] on icon "icon: close" at bounding box center [68, 397] width 6 height 7
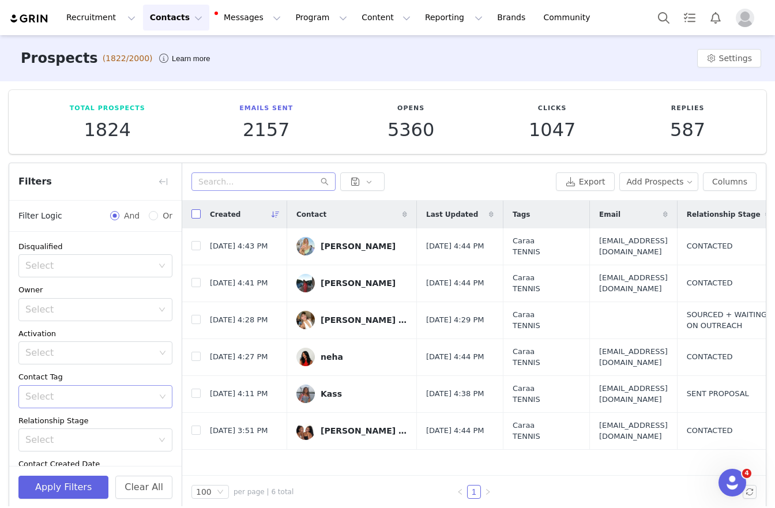
click at [70, 396] on div "Select" at bounding box center [90, 397] width 130 height 12
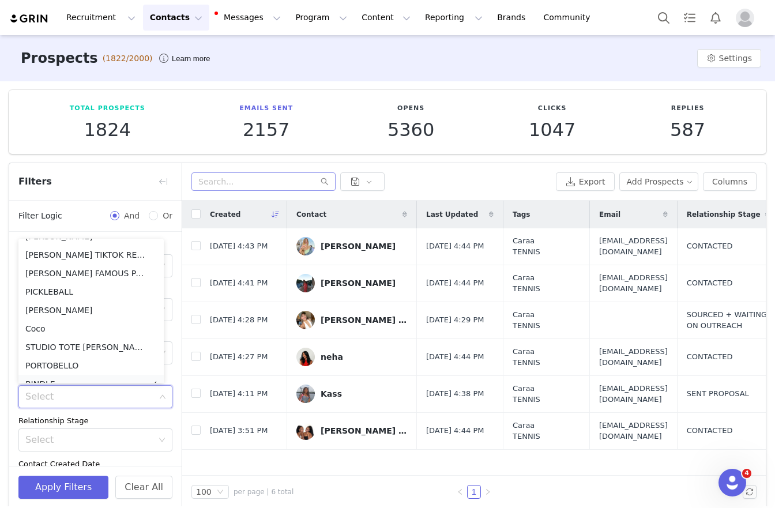
scroll to position [179, 0]
click at [75, 285] on li "PICKLEBALL" at bounding box center [90, 293] width 145 height 18
click at [75, 481] on button "Apply Filters" at bounding box center [63, 487] width 90 height 23
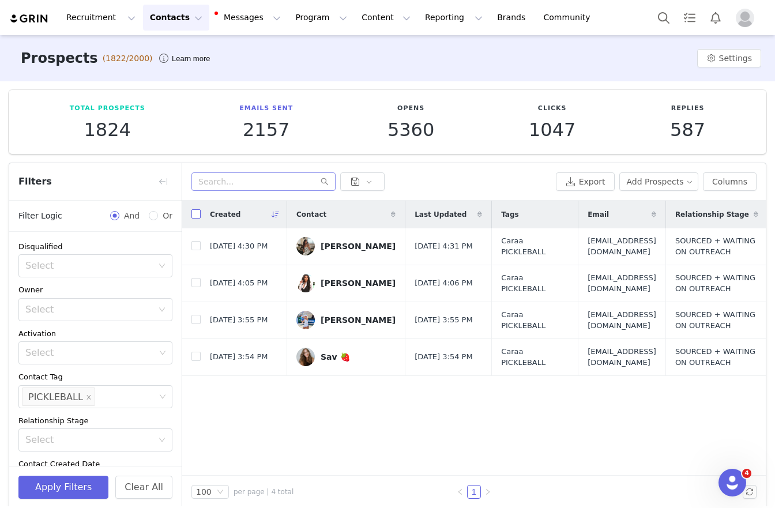
click at [198, 214] on input "checkbox" at bounding box center [195, 213] width 9 height 9
checkbox input "true"
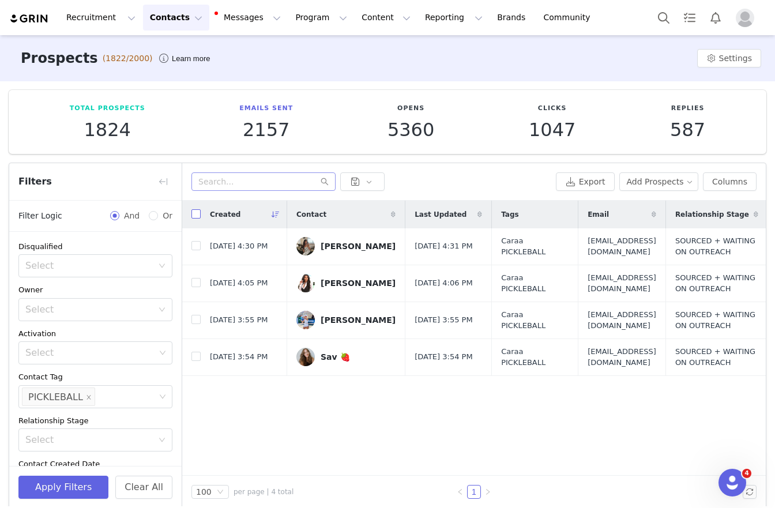
checkbox input "true"
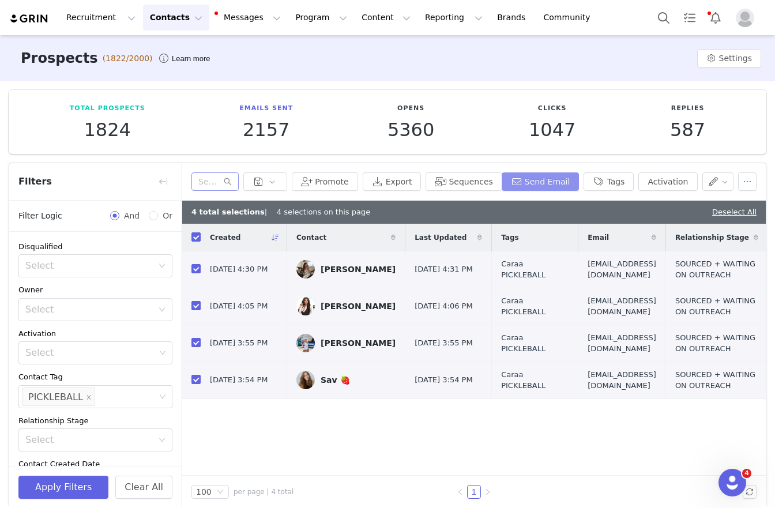
click at [529, 186] on button "Send Email" at bounding box center [541, 181] width 78 height 18
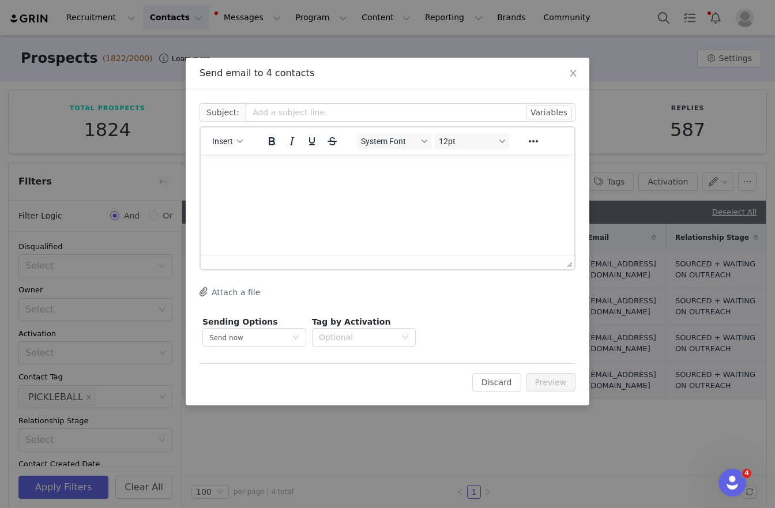
scroll to position [0, 0]
click at [231, 148] on button "Insert" at bounding box center [228, 141] width 40 height 16
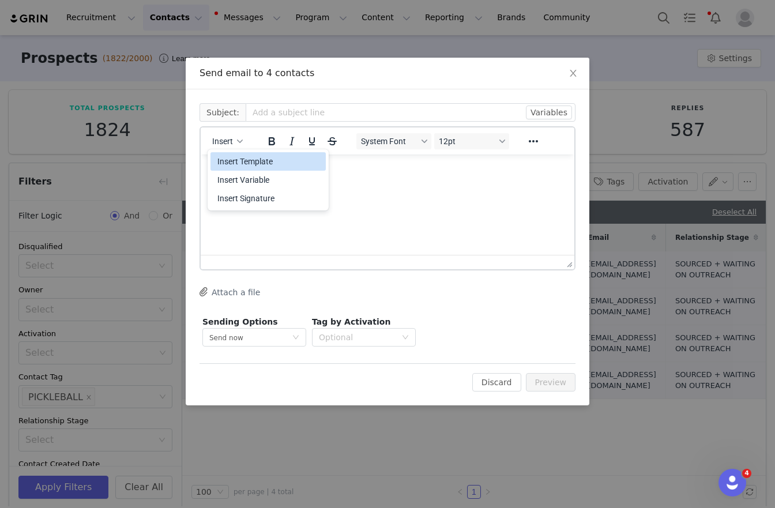
click at [235, 165] on div "Insert Template" at bounding box center [269, 162] width 104 height 14
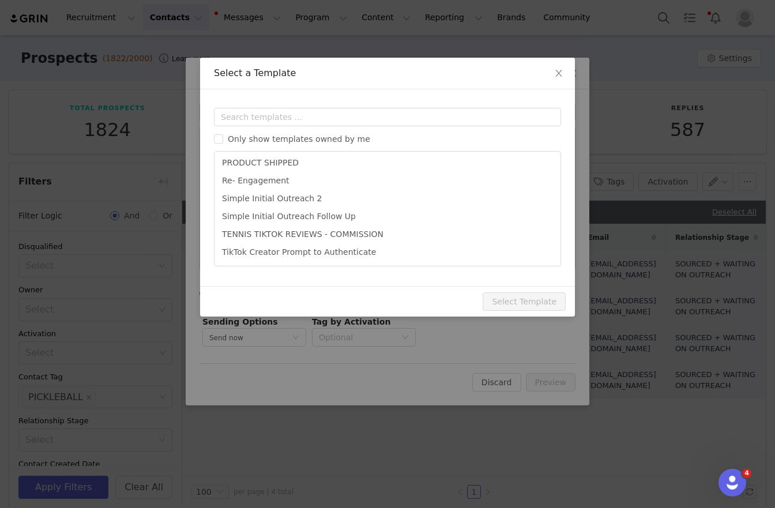
scroll to position [610, 0]
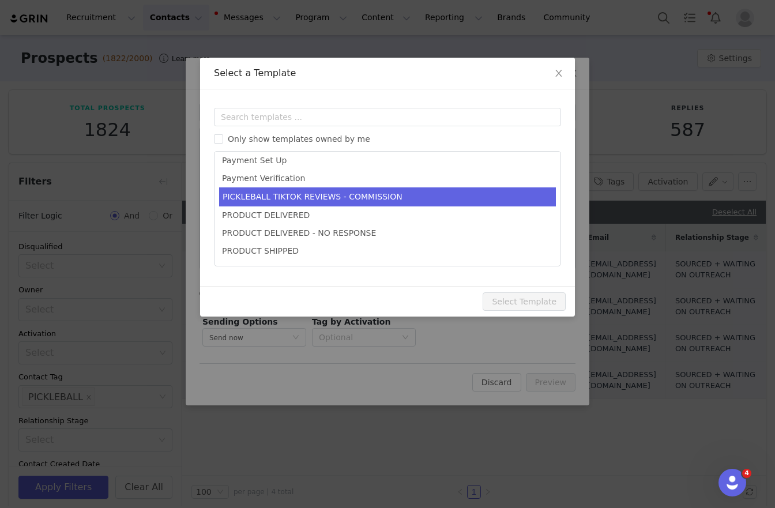
click at [285, 200] on li "PICKLEBALL TIKTOK REVIEWS - COMMISSION" at bounding box center [387, 196] width 337 height 19
type input "Score Big: Caraa x [first_name] Partnership Proposal 🎾✨"
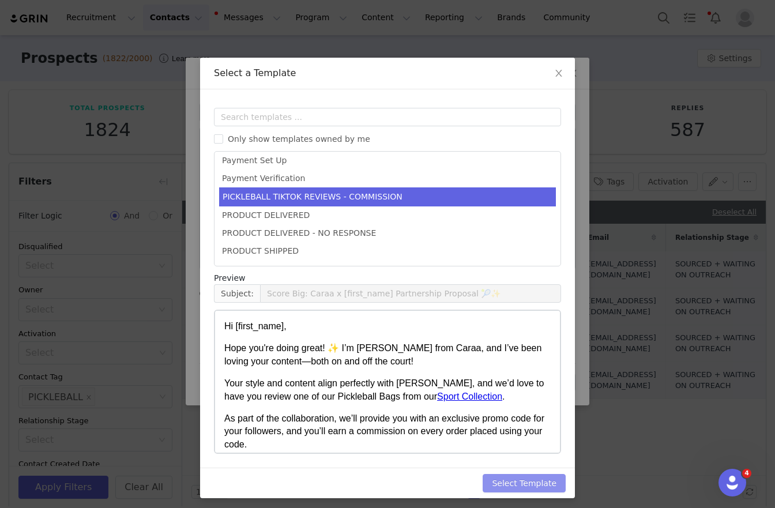
click at [534, 486] on button "Select Template" at bounding box center [524, 483] width 83 height 18
type input "Score Big: Caraa x [first_name] Partnership Proposal 🎾✨"
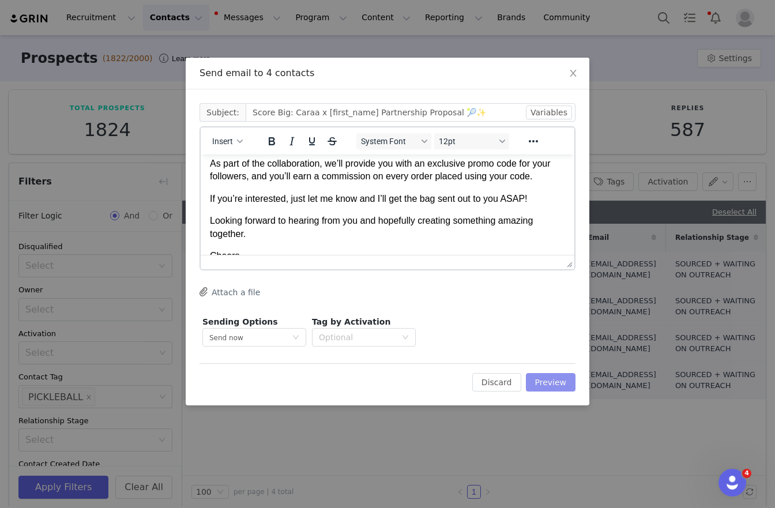
scroll to position [141, 0]
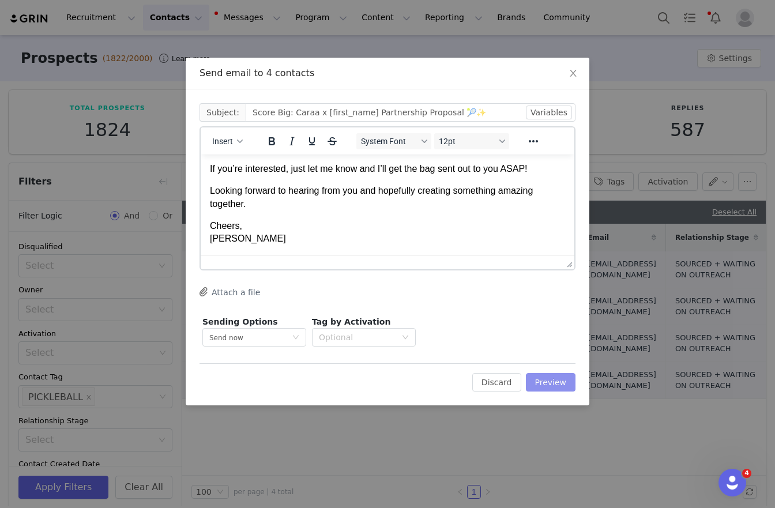
click at [544, 390] on button "Preview" at bounding box center [551, 382] width 50 height 18
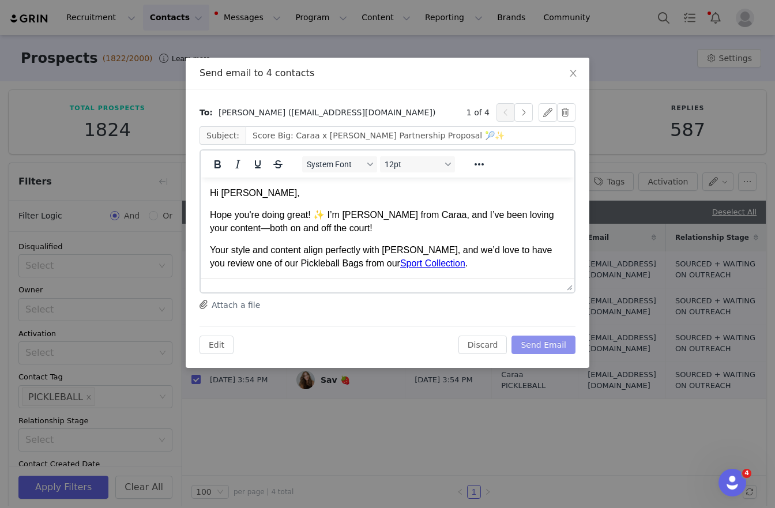
scroll to position [0, 0]
click at [521, 108] on button "button" at bounding box center [523, 112] width 18 height 18
click at [520, 108] on button "button" at bounding box center [523, 112] width 18 height 18
click at [521, 109] on button "button" at bounding box center [523, 112] width 18 height 18
type input "Score Big: Caraa x Sav Partnership Proposal 🎾✨"
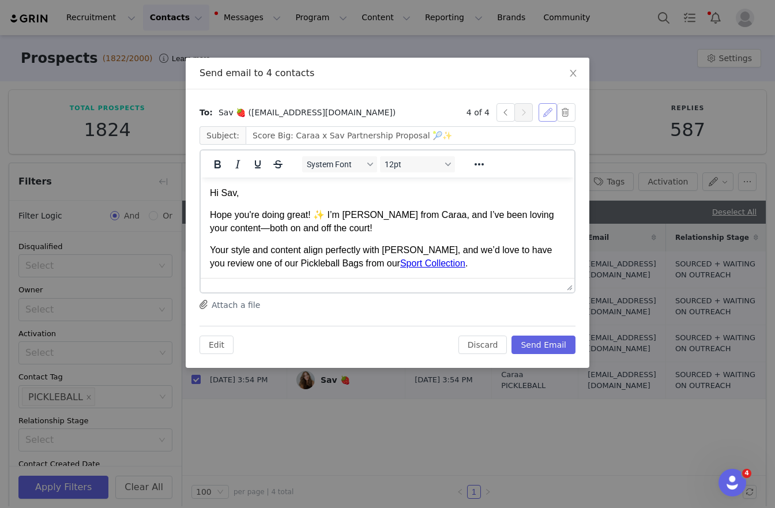
click at [547, 110] on button "button" at bounding box center [547, 112] width 18 height 18
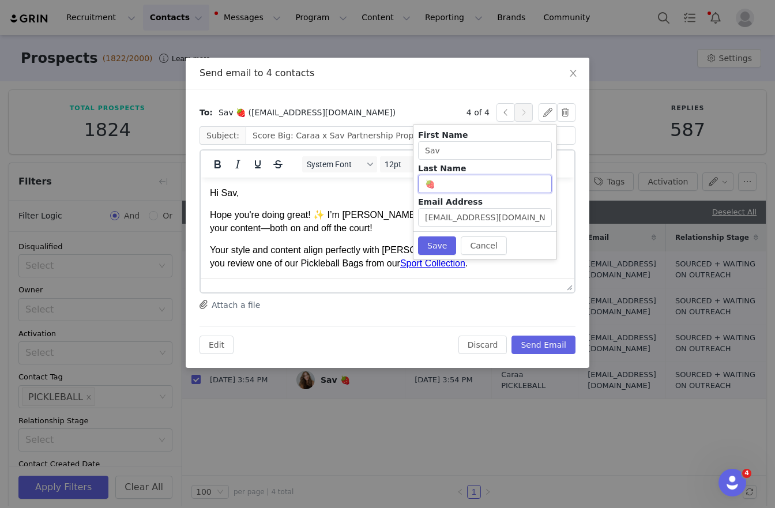
click at [483, 188] on input "🍓" at bounding box center [485, 184] width 134 height 18
drag, startPoint x: 445, startPoint y: 242, endPoint x: 253, endPoint y: 79, distance: 252.4
click at [445, 242] on button "Save" at bounding box center [437, 245] width 38 height 18
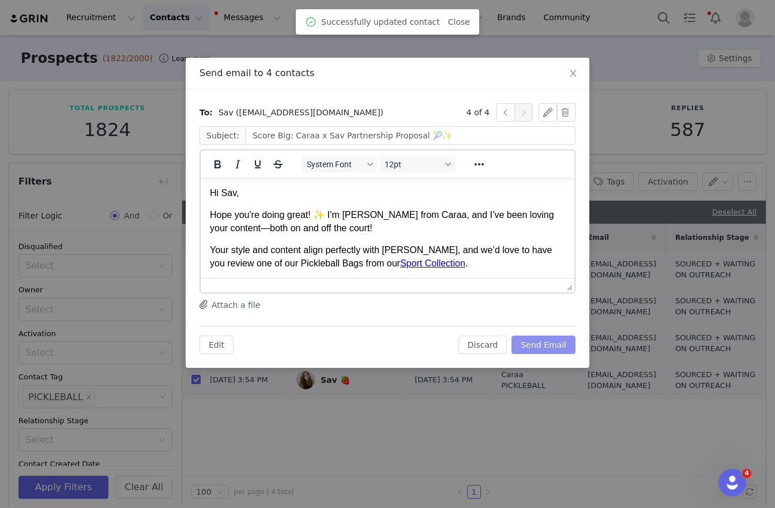
click at [557, 342] on button "Send Email" at bounding box center [543, 345] width 64 height 18
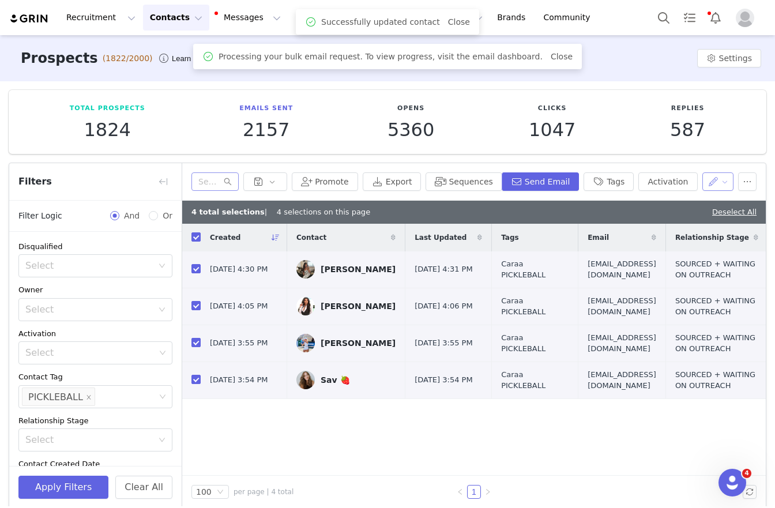
click at [707, 178] on button "button" at bounding box center [718, 181] width 32 height 18
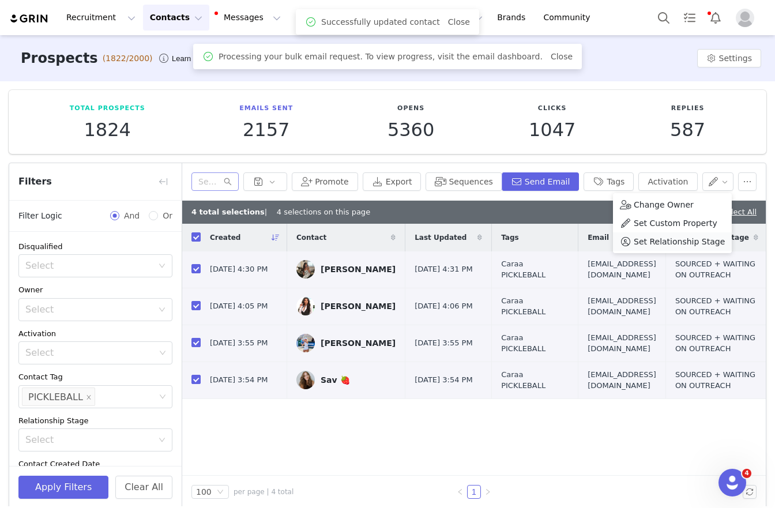
click at [656, 240] on span "Set Relationship Stage" at bounding box center [679, 241] width 91 height 13
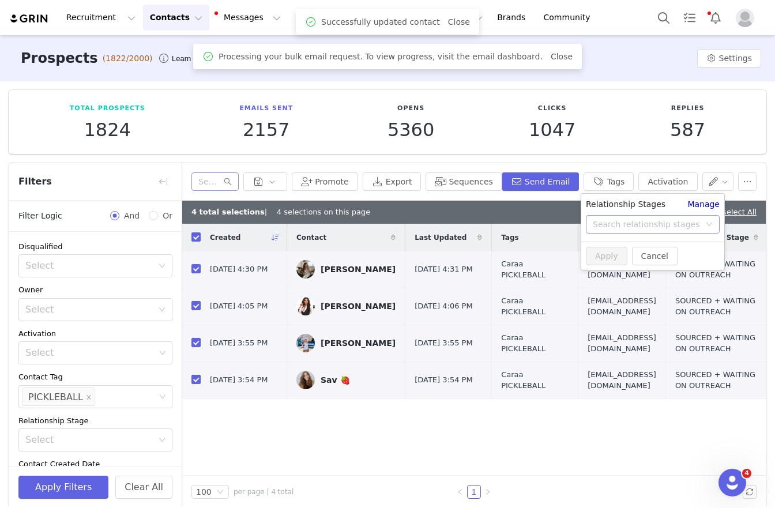
click at [635, 216] on div "Search relationship stages" at bounding box center [649, 224] width 112 height 17
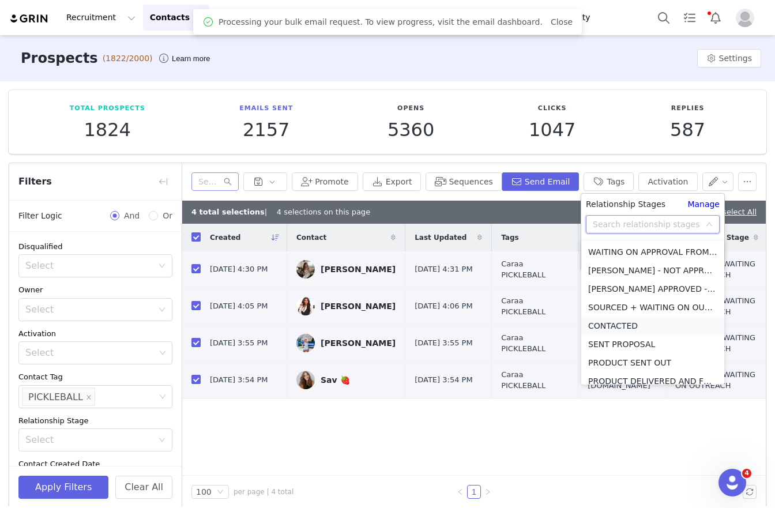
click at [622, 320] on li "CONTACTED" at bounding box center [652, 326] width 143 height 18
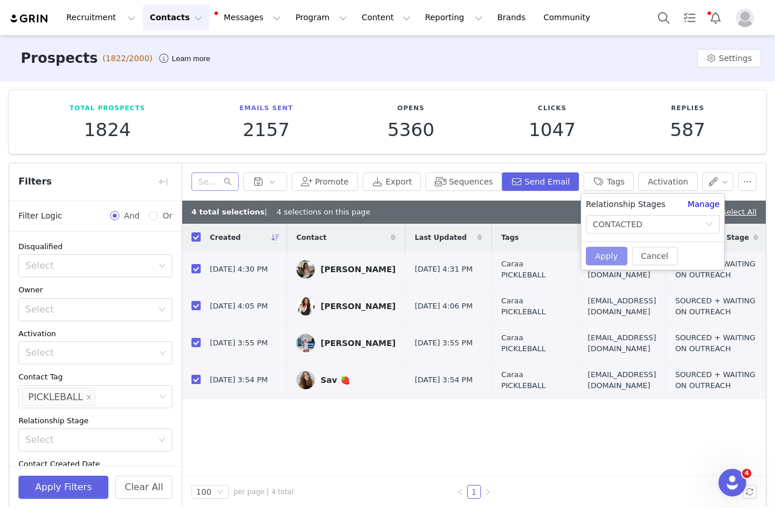
click at [608, 251] on button "Apply" at bounding box center [607, 256] width 42 height 18
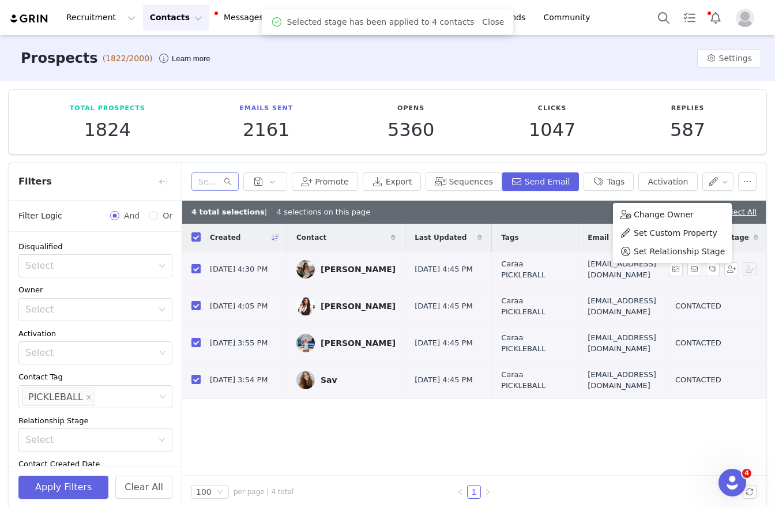
click at [197, 238] on input "checkbox" at bounding box center [195, 236] width 9 height 9
checkbox input "false"
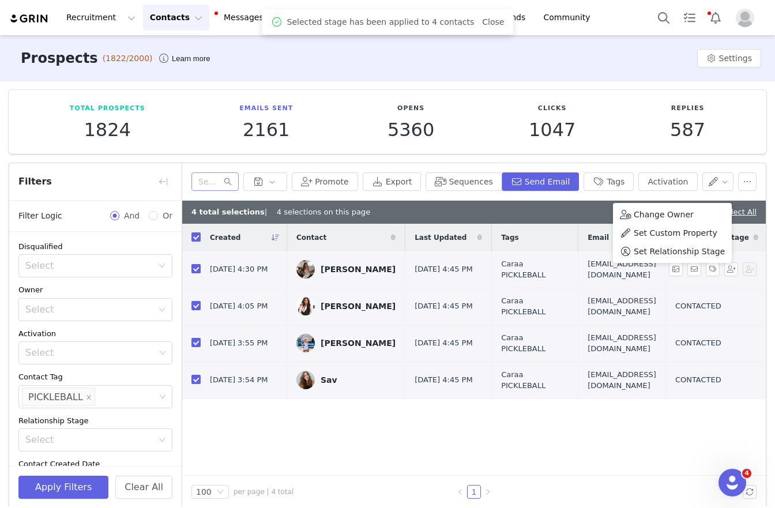
checkbox input "false"
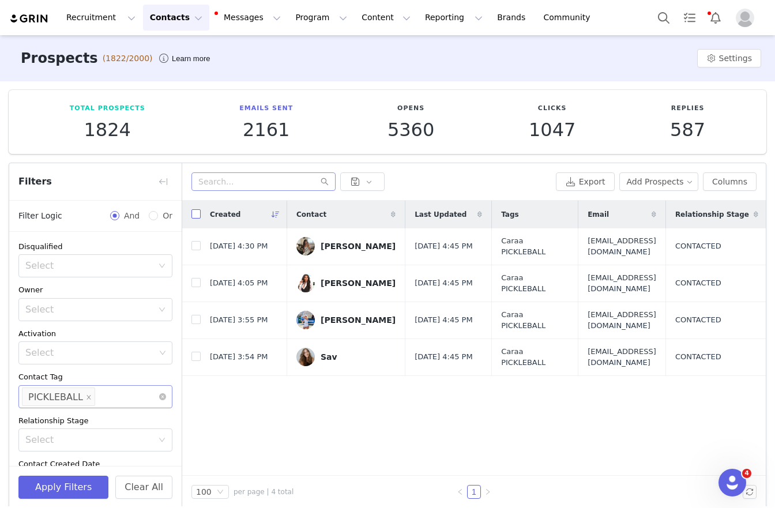
click at [82, 397] on li "PICKLEBALL" at bounding box center [58, 396] width 73 height 18
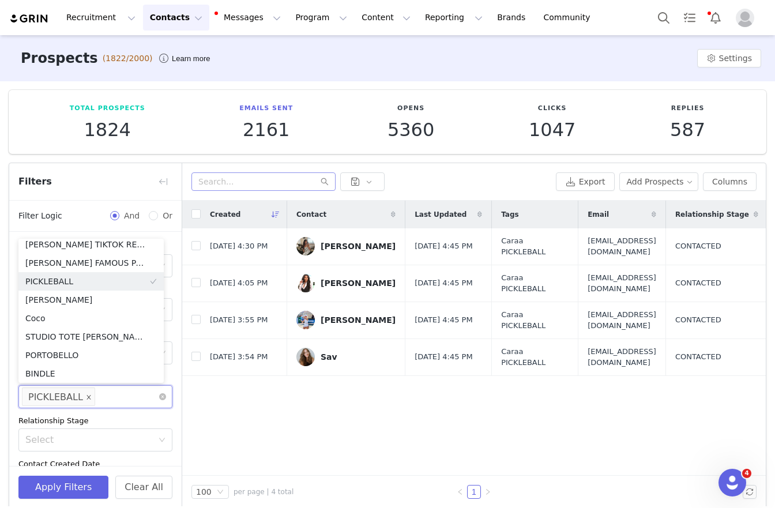
click at [88, 399] on icon "icon: close" at bounding box center [89, 397] width 6 height 6
click at [70, 483] on button "Apply Filters" at bounding box center [63, 487] width 90 height 23
